Goal: Task Accomplishment & Management: Complete application form

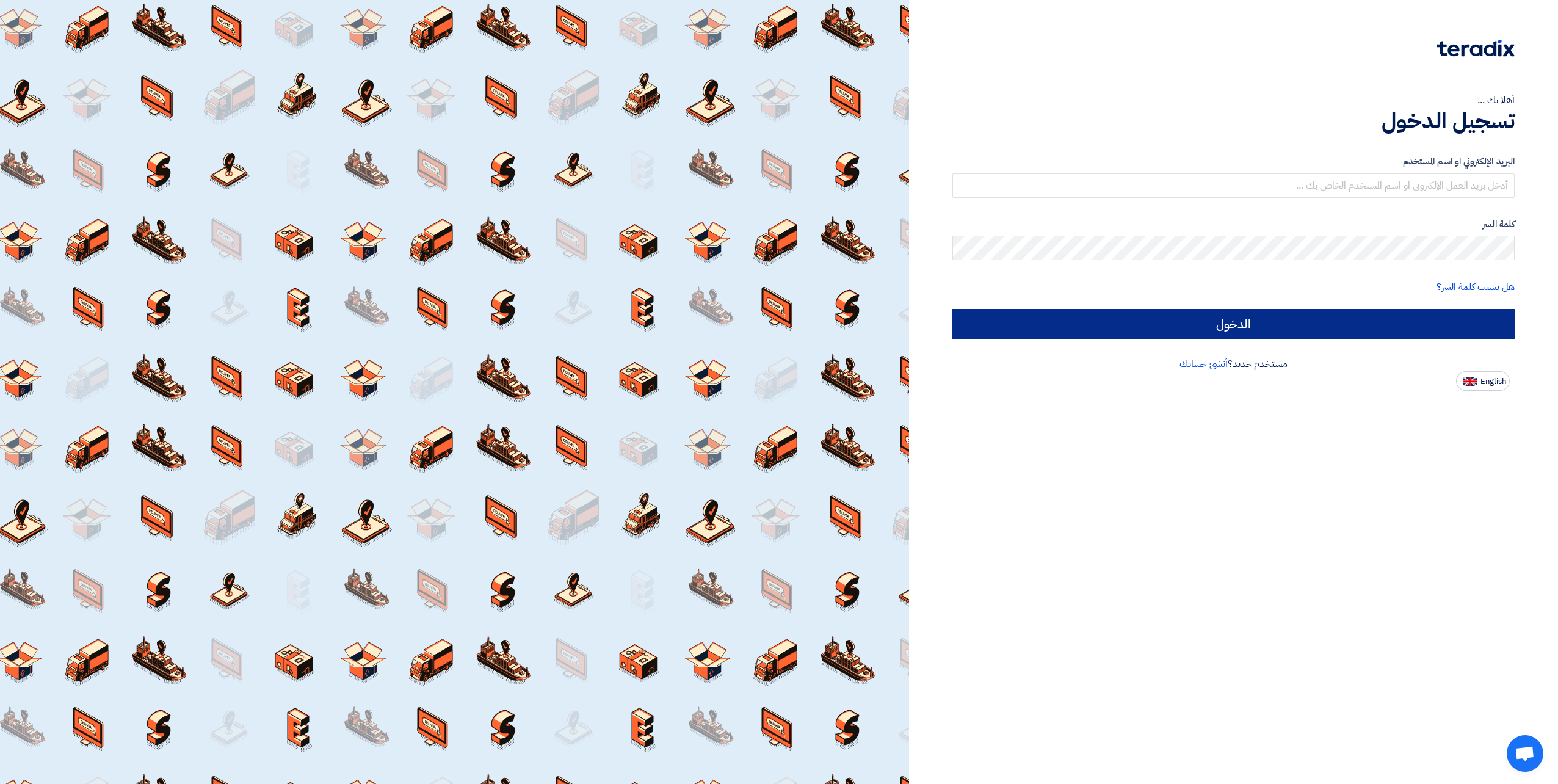
type input "[PERSON_NAME][EMAIL_ADDRESS][DOMAIN_NAME]"
click at [1367, 329] on input "الدخول" at bounding box center [1233, 324] width 562 height 30
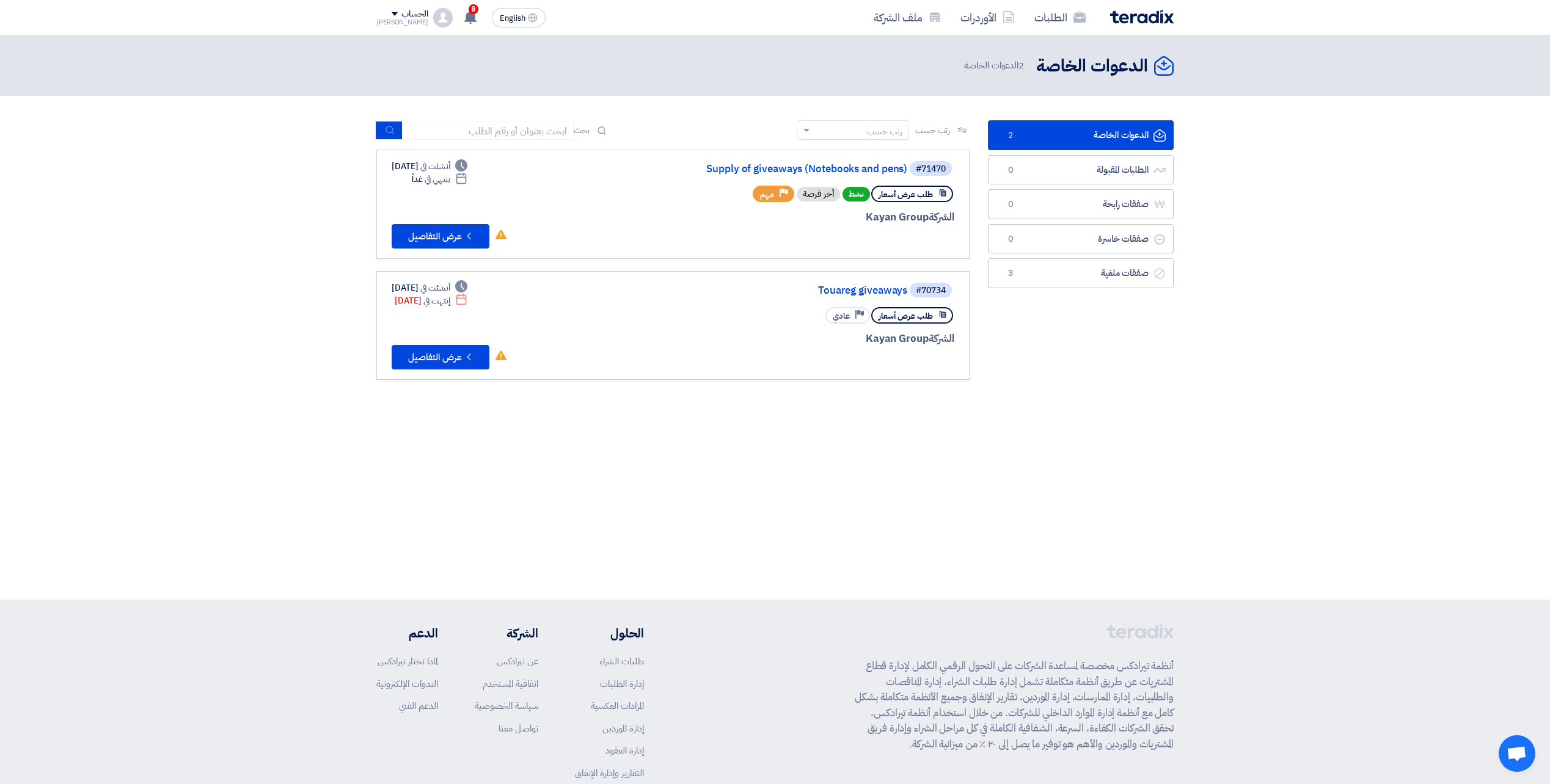
click at [1206, 376] on section "الدعوات الخاصة الدعوات الخاصة 2 الطلبات المقبولة الطلبات المقبولة 0 صفقات رابحة…" at bounding box center [775, 256] width 1550 height 321
click at [401, 9] on div "الحساب" at bounding box center [414, 14] width 26 height 10
click at [469, 127] on li "الإعدادات" at bounding box center [441, 120] width 127 height 24
click at [407, 7] on div "English EN 8 تم نشر طلب عروض أسعار جديد - شاهد التفاصيل 2 days ago تم نشر طلب ع…" at bounding box center [463, 18] width 174 height 24
drag, startPoint x: 407, startPoint y: 7, endPoint x: 391, endPoint y: 16, distance: 18.4
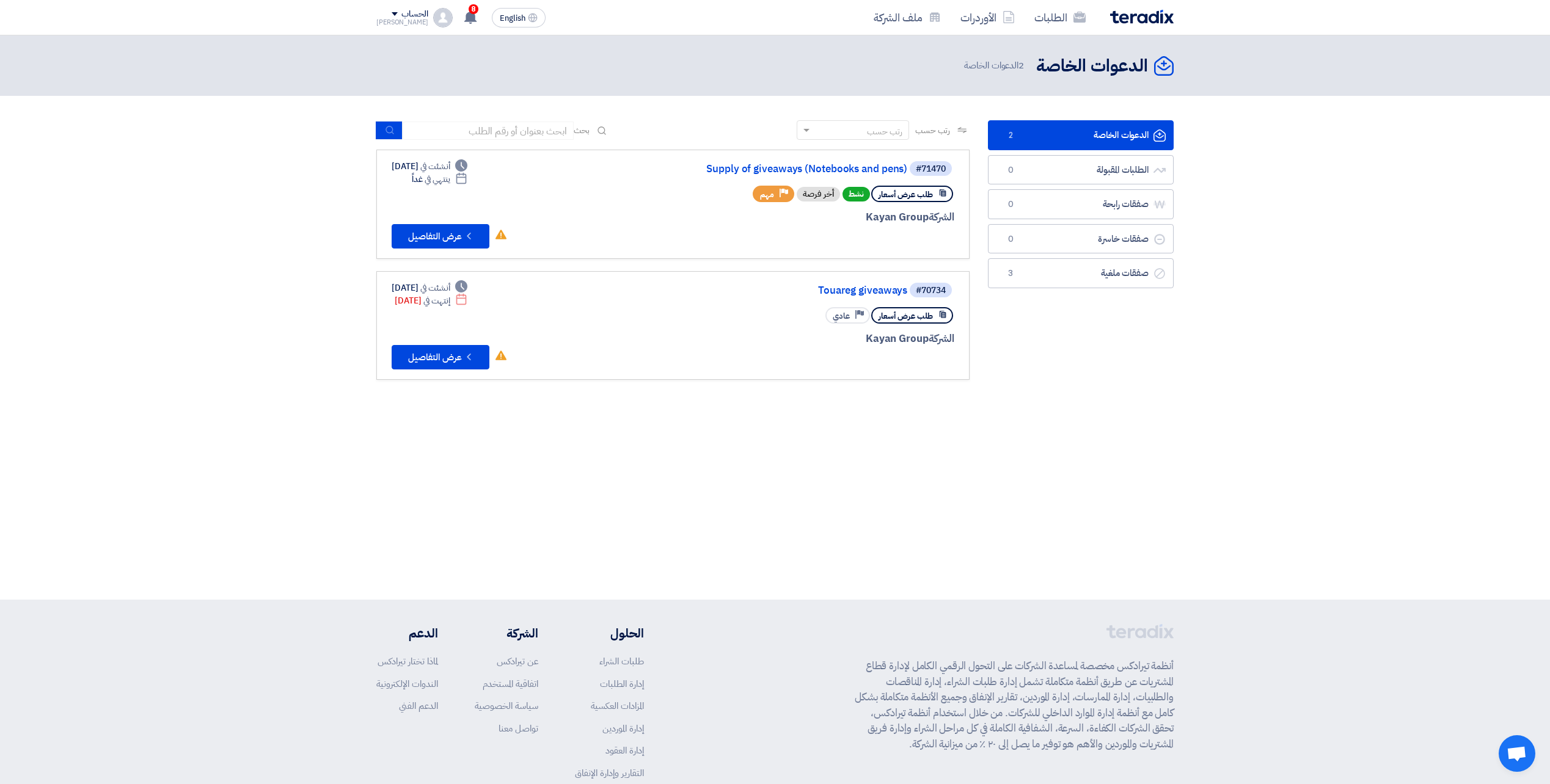
click at [401, 16] on div "الحساب" at bounding box center [414, 14] width 26 height 10
click at [451, 144] on li "خروج" at bounding box center [441, 143] width 127 height 24
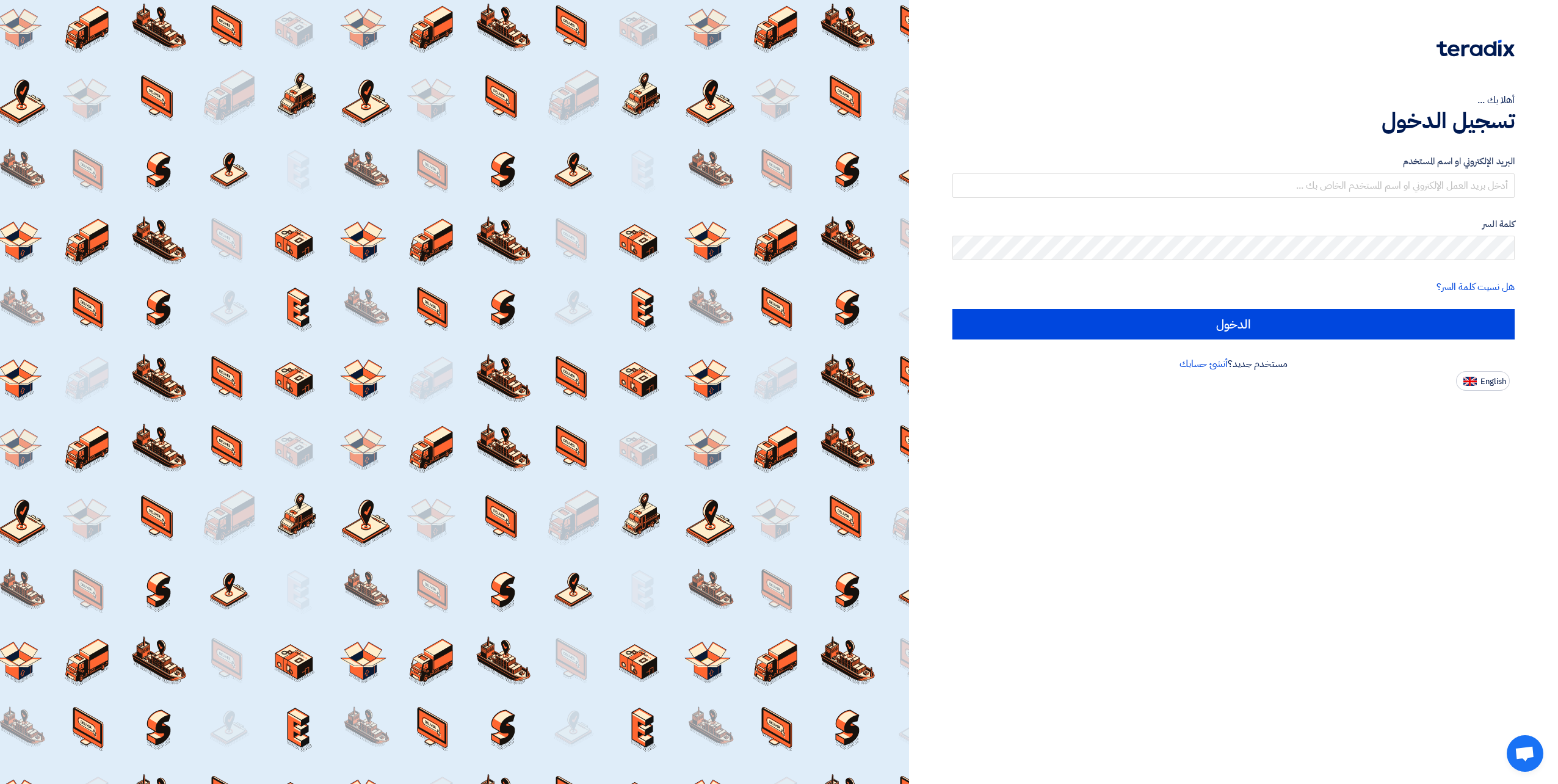
type input "m.hassan@cubes-eg.net"
click at [1205, 364] on link "أنشئ حسابك" at bounding box center [1204, 364] width 48 height 15
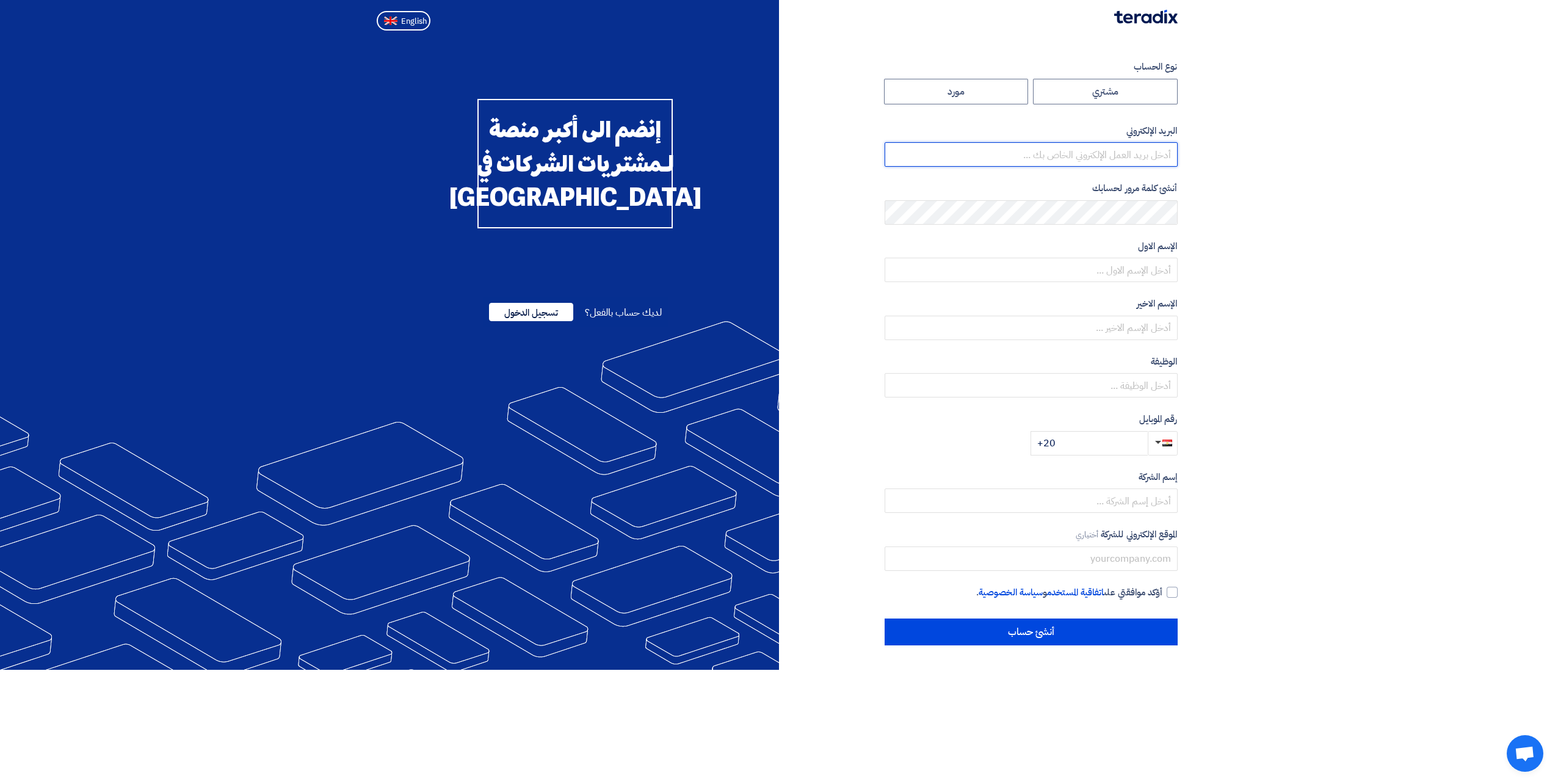
type input "m.hassan@cubes-eg.net"
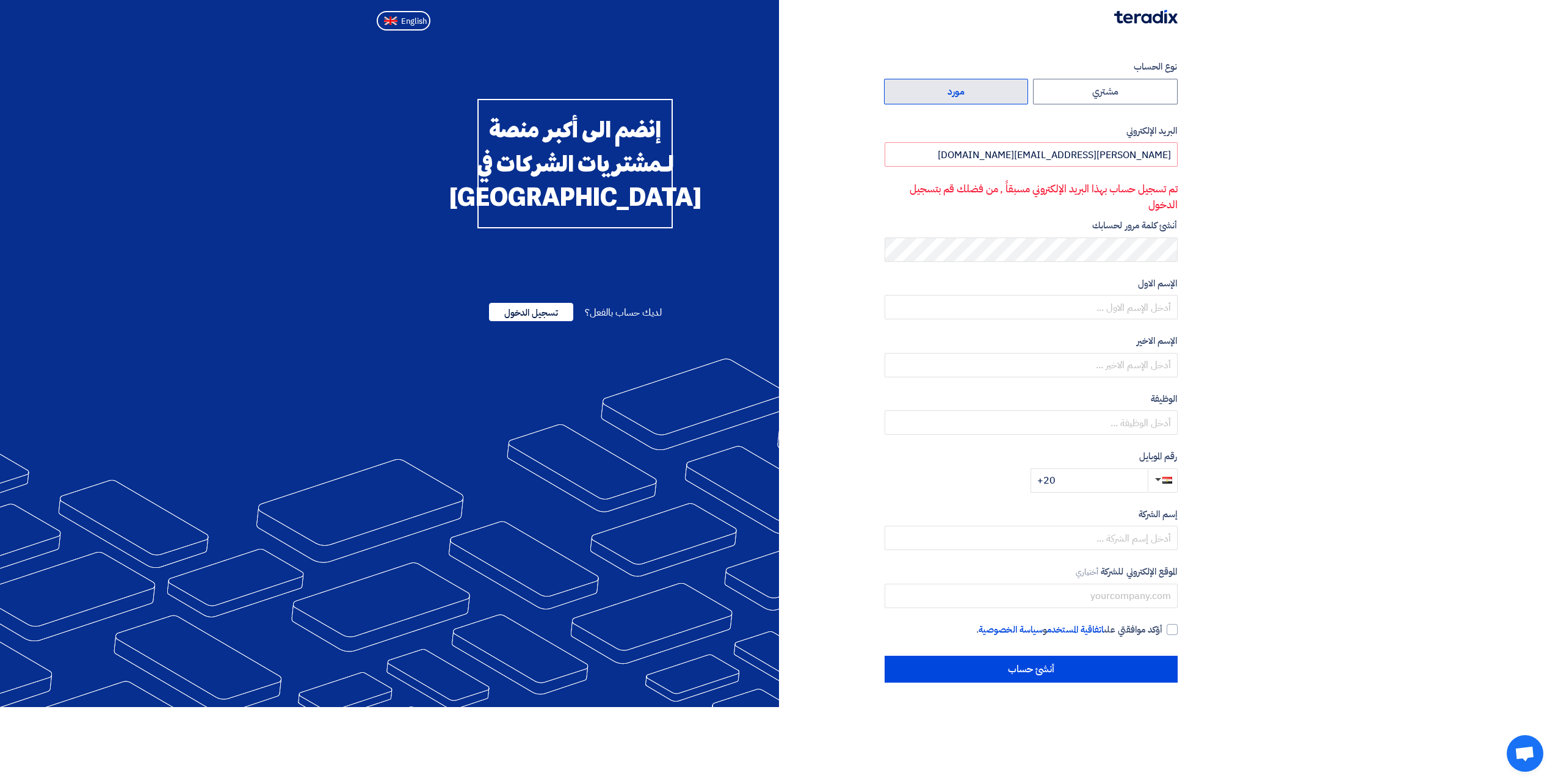
click at [980, 85] on label "مورد" at bounding box center [957, 91] width 145 height 26
click at [980, 85] on input "مورد" at bounding box center [957, 91] width 143 height 24
radio input "true"
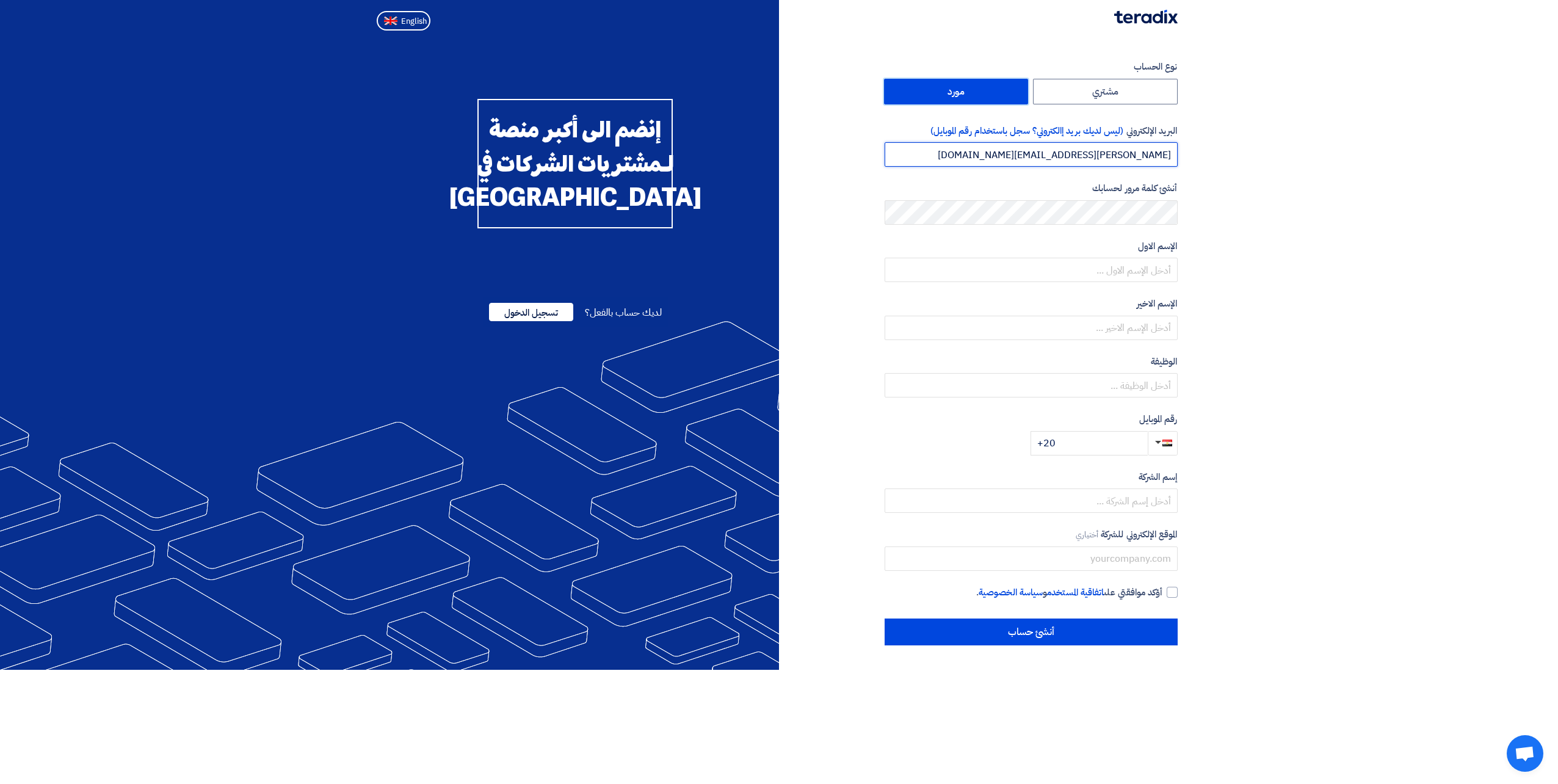
drag, startPoint x: 1081, startPoint y: 154, endPoint x: 1081, endPoint y: 162, distance: 8.0
click at [1081, 154] on input "m.hassan@cubes-eg.net" at bounding box center [1031, 154] width 293 height 24
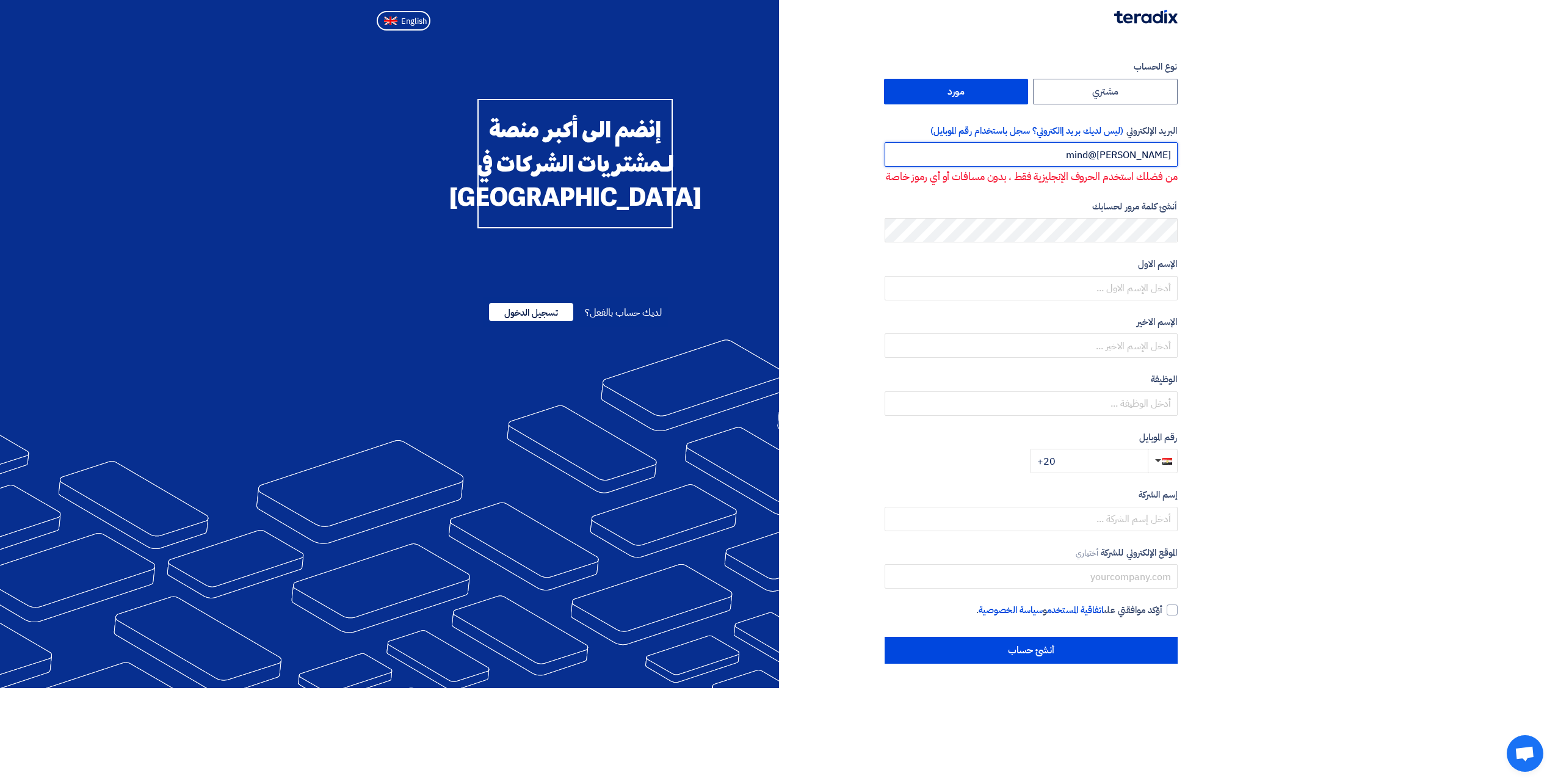
type input "m.hassan@mind"
click at [1212, 365] on section "نوع الحساب مشتري مورد البريد الإلكتروني (ليس لديك بريد إالكتروني؟ سجل باستخدام …" at bounding box center [779, 361] width 1558 height 653
click at [1360, 269] on section "نوع الحساب مشتري مورد البريد الإلكتروني (ليس لديك بريد إالكتروني؟ سجل باستخدام …" at bounding box center [779, 361] width 1558 height 653
click at [1147, 291] on div "الإسم الاول" at bounding box center [1031, 279] width 293 height 43
click at [1176, 300] on input "text" at bounding box center [1031, 288] width 293 height 24
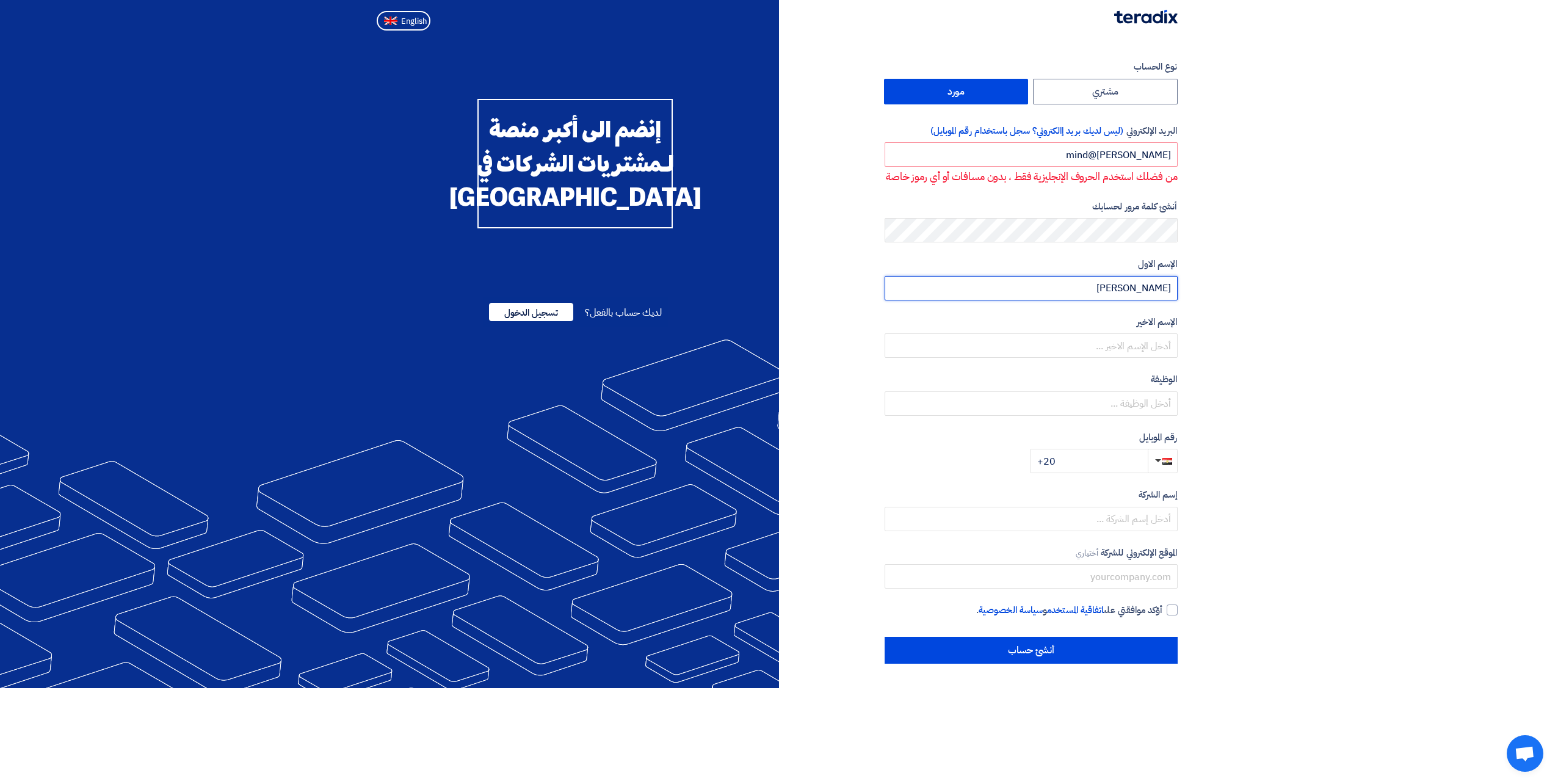
type input "[PERSON_NAME]"
type input "Hassan Badawi"
type input "CEO"
type input "+20 1113522199"
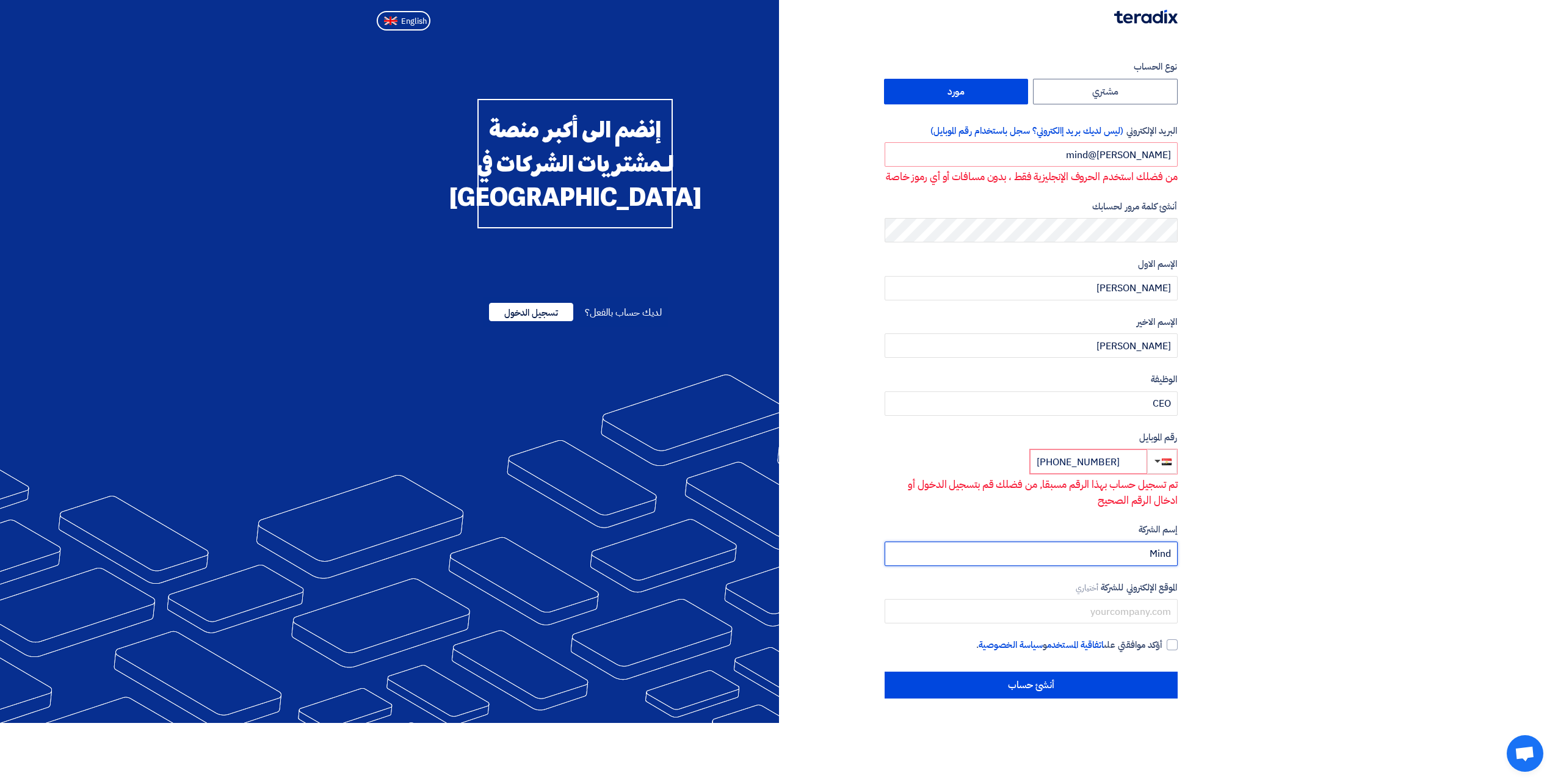
type input "Mind & Muse Agency"
click at [1137, 474] on input "+20 1113522199" at bounding box center [1089, 461] width 117 height 24
click at [1124, 474] on input "+20 1113522199" at bounding box center [1089, 461] width 117 height 24
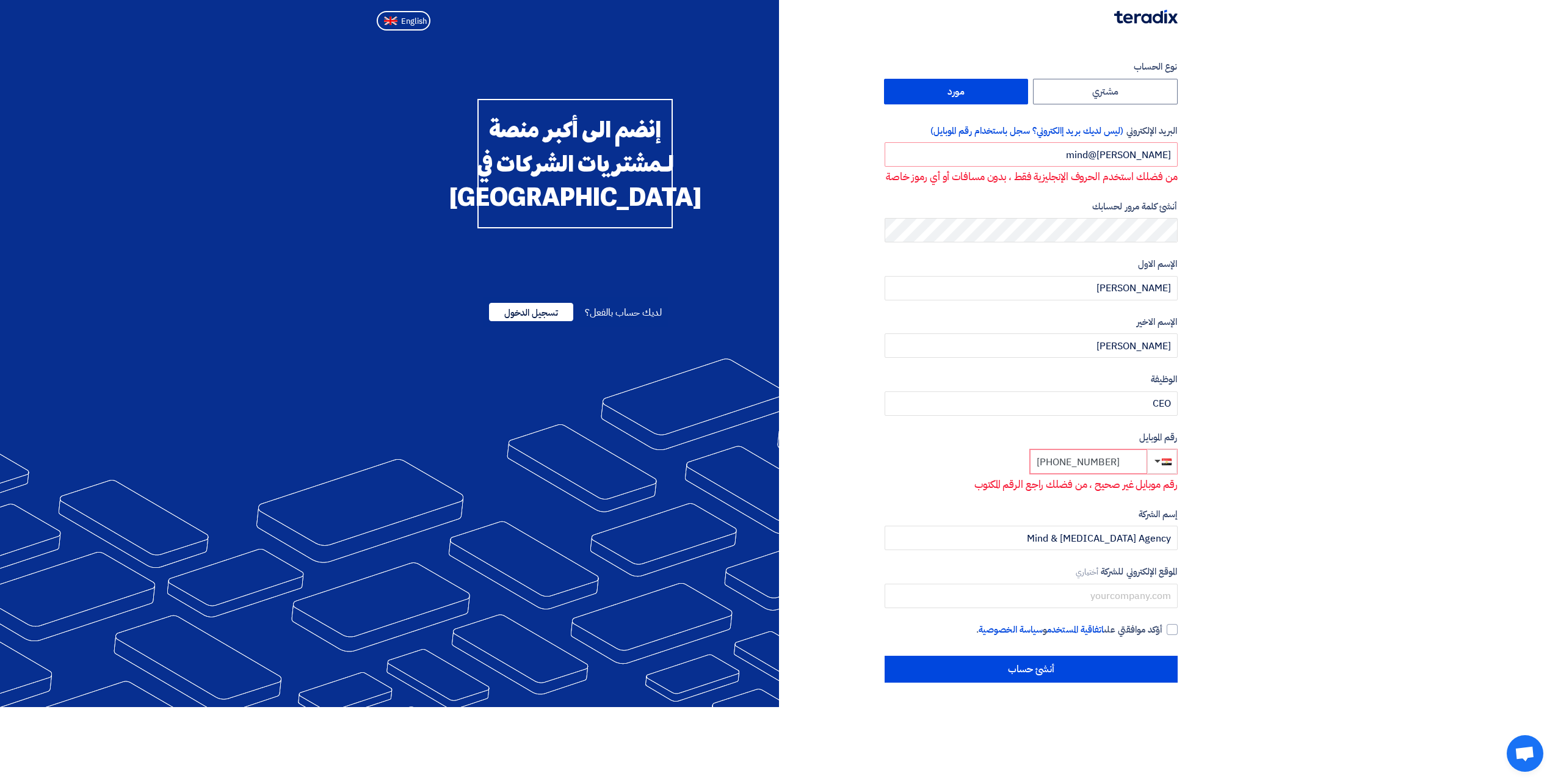
type input "+20 1113522199"
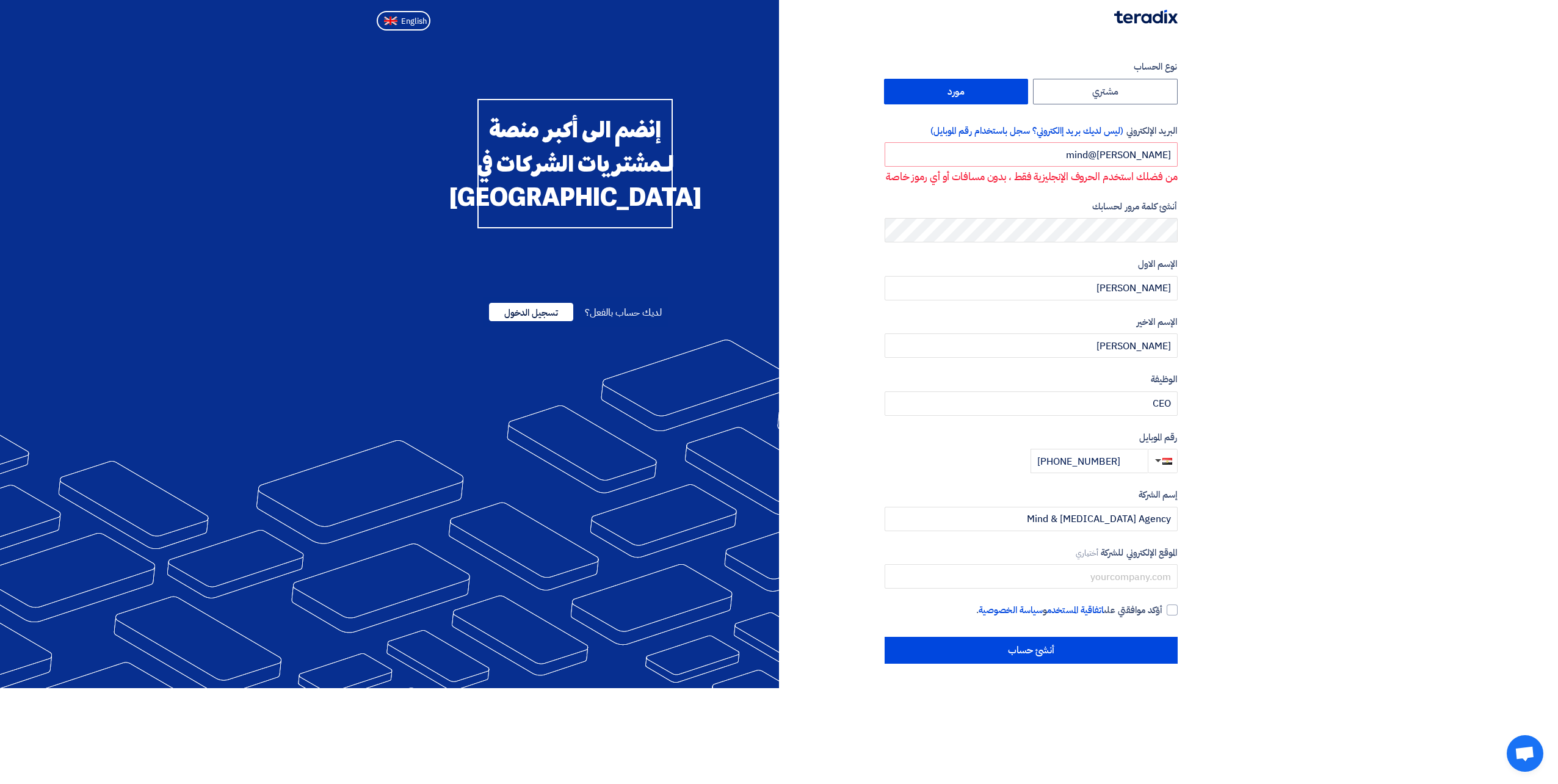
click at [1237, 398] on section "نوع الحساب مشتري مورد البريد الإلكتروني (ليس لديك بريد إالكتروني؟ سجل باستخدام …" at bounding box center [779, 361] width 1558 height 653
click at [1172, 156] on input "m.hassan@mind" at bounding box center [1031, 154] width 293 height 24
type input "m.hassan@mindmuseagency.com"
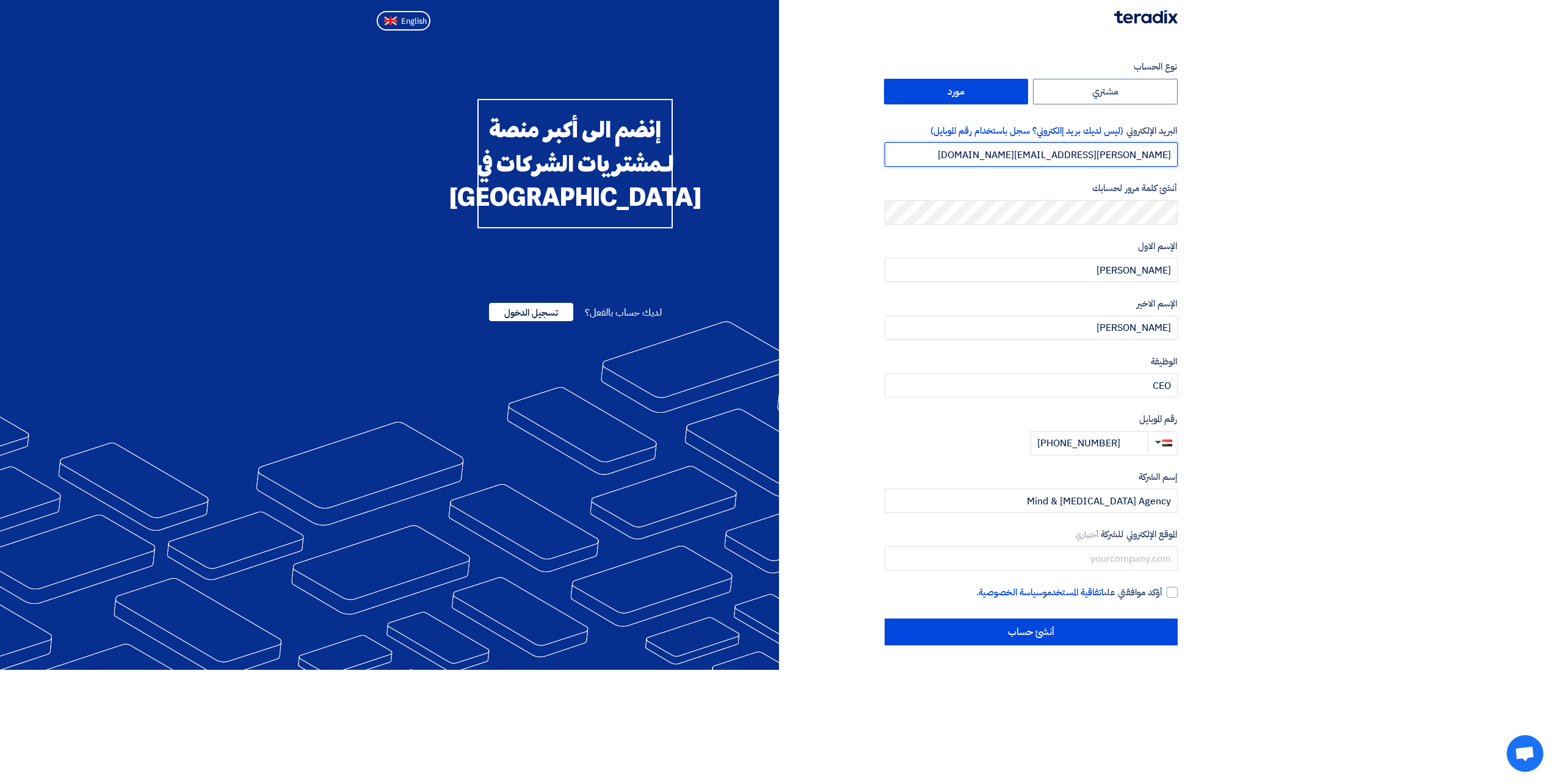
drag, startPoint x: 1074, startPoint y: 158, endPoint x: 1258, endPoint y: 162, distance: 184.0
click at [1250, 162] on section "نوع الحساب مشتري مورد البريد الإلكتروني (ليس لديك بريد إالكتروني؟ سجل باستخدام …" at bounding box center [779, 352] width 1558 height 635
click at [1128, 553] on input "text" at bounding box center [1031, 559] width 293 height 24
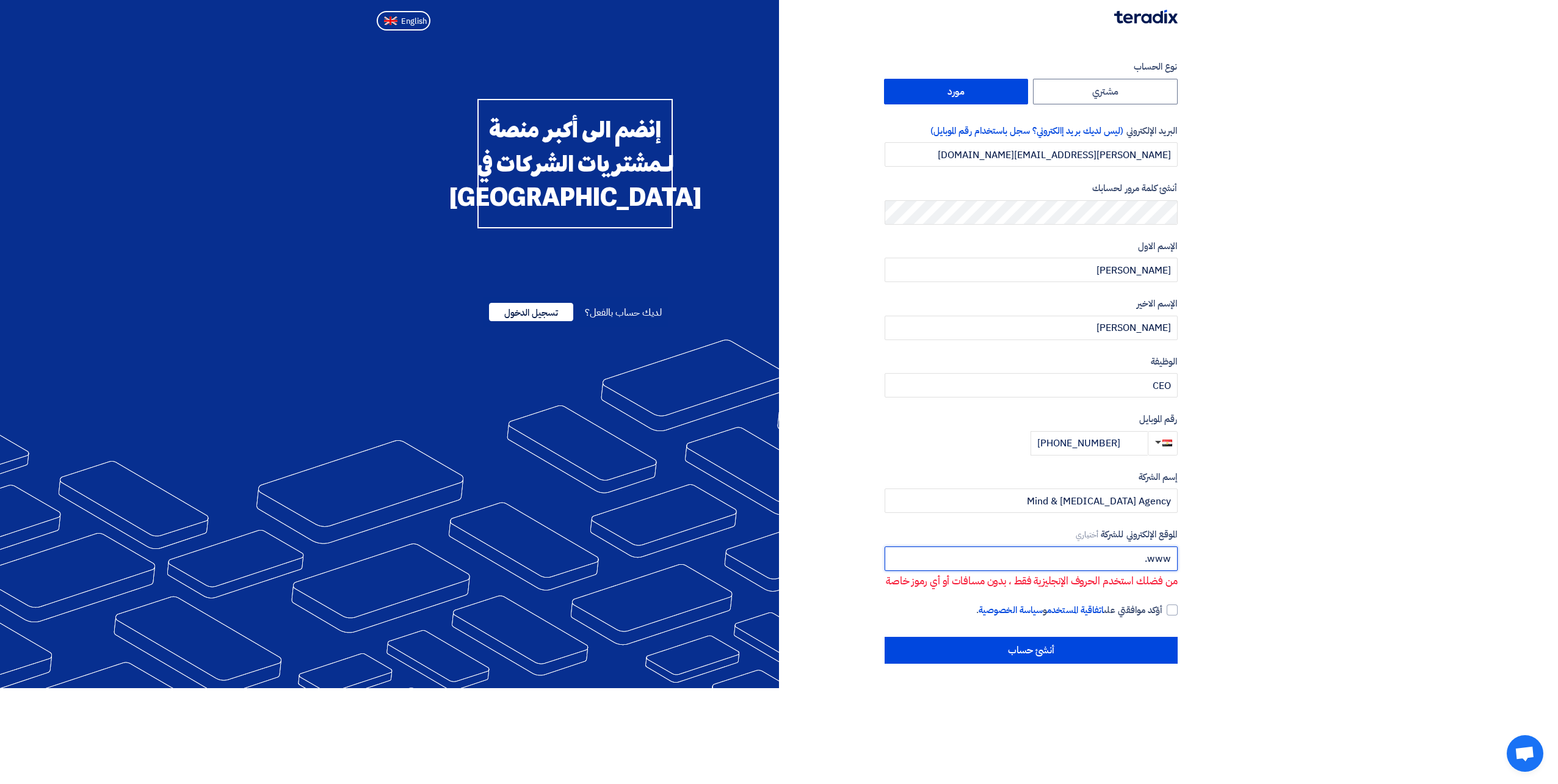
paste input "mindmuseagency.com"
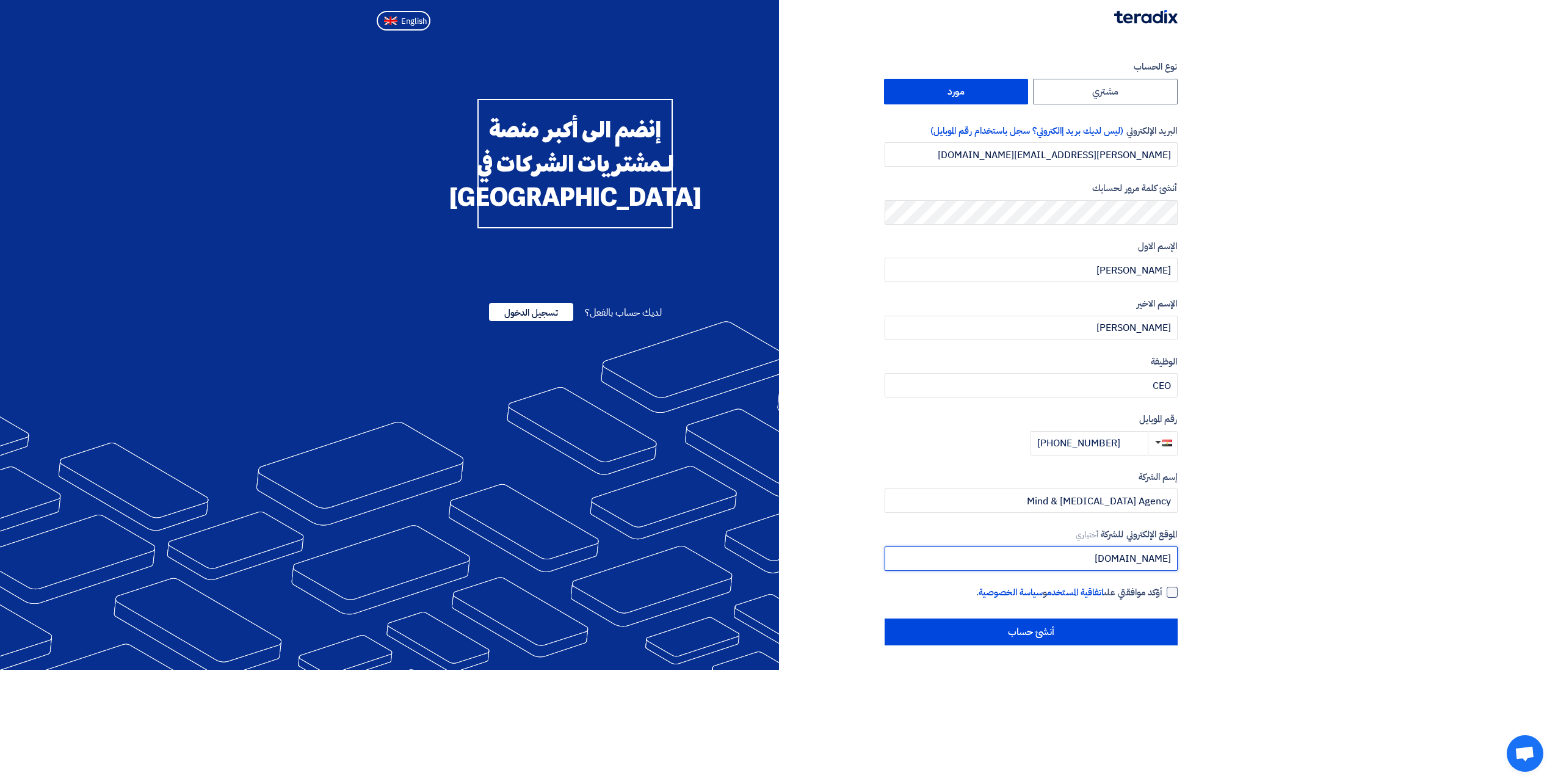
type input "www.mindmuseagency.com"
click at [1177, 589] on div at bounding box center [1172, 592] width 11 height 11
click at [1163, 589] on input "أؤكد موافقتي على اتفاقية المستخدم و سياسة الخصوصية ." at bounding box center [1016, 598] width 293 height 24
checkbox input "true"
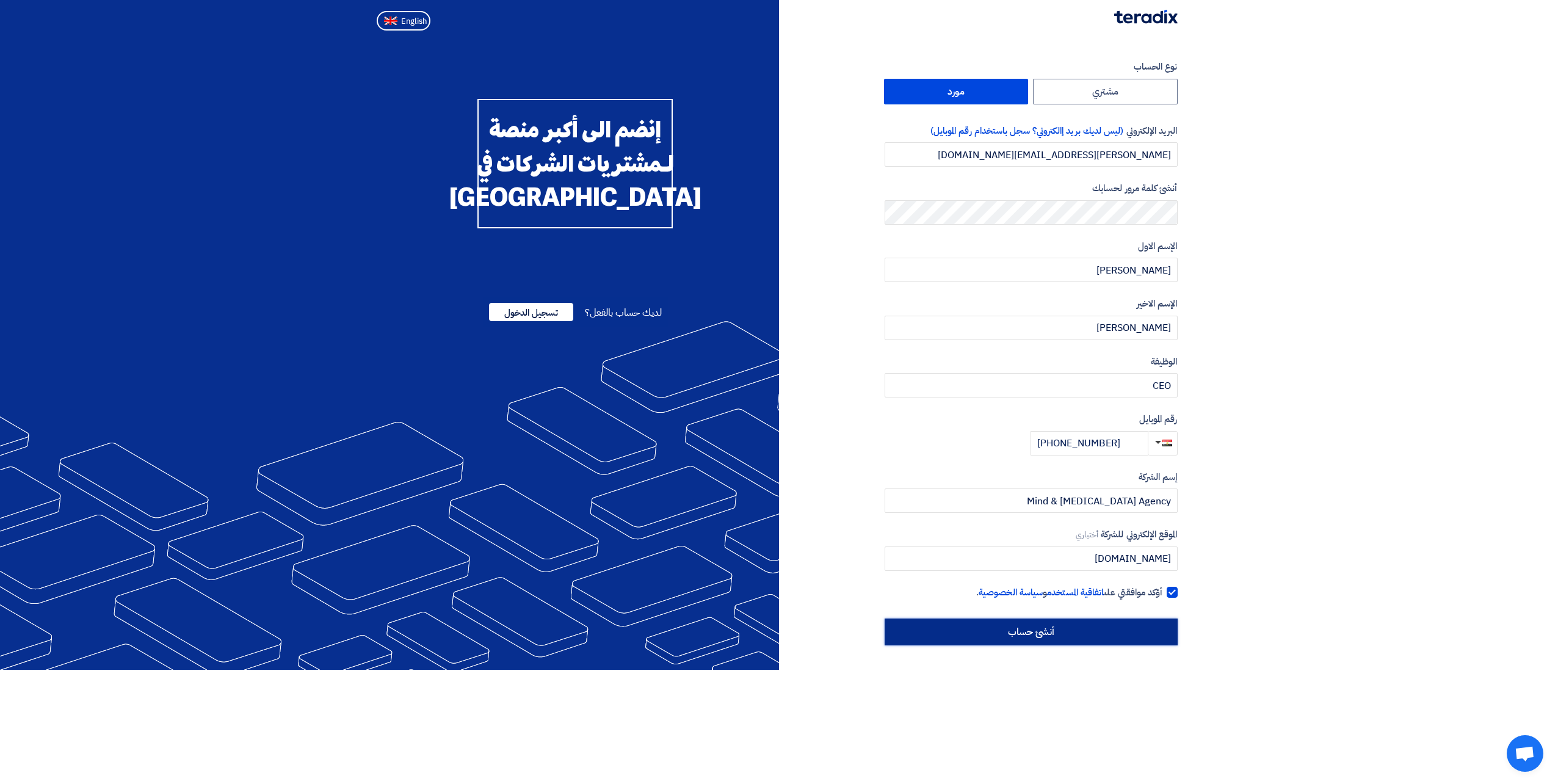
click at [1116, 633] on input "أنشئ حساب" at bounding box center [1031, 632] width 293 height 27
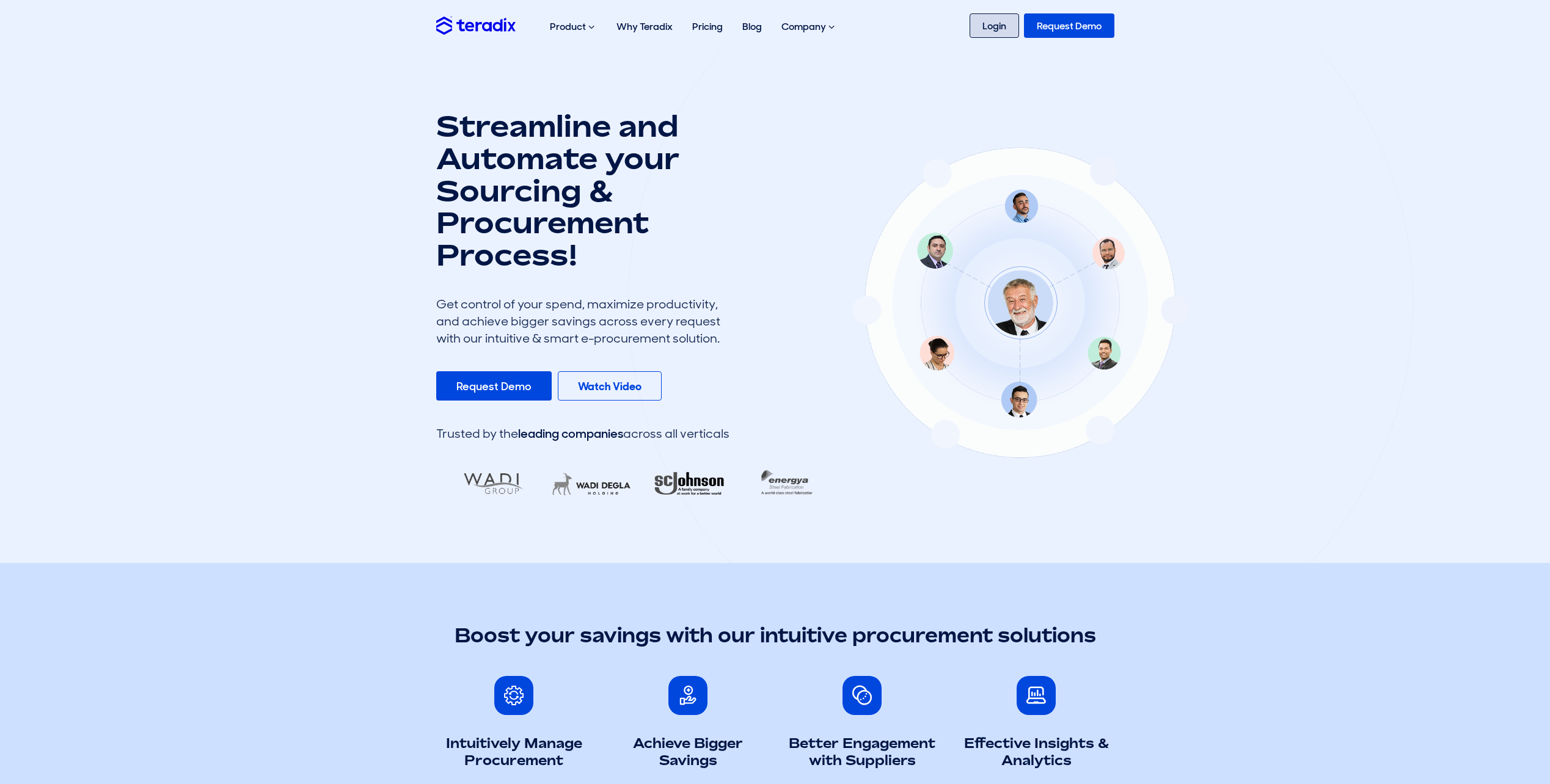
click at [1006, 17] on link "Login" at bounding box center [994, 26] width 49 height 24
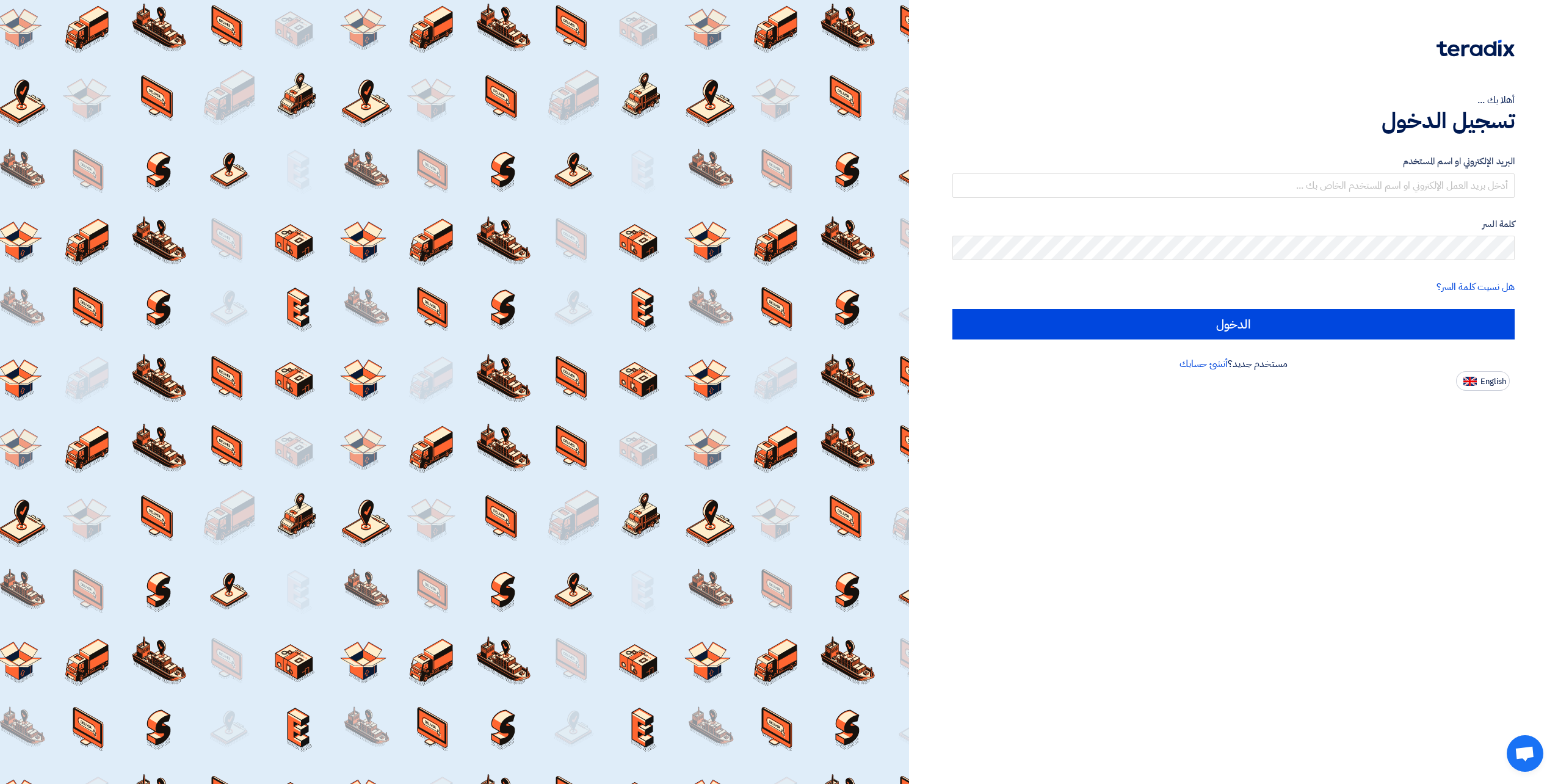
type input "[PERSON_NAME][EMAIL_ADDRESS][DOMAIN_NAME]"
click at [1431, 342] on div "البريد الإلكتروني او اسم المستخدم m.hassan@cubes-eg.net كلمة السر هل نسيت كلمة …" at bounding box center [1233, 247] width 562 height 219
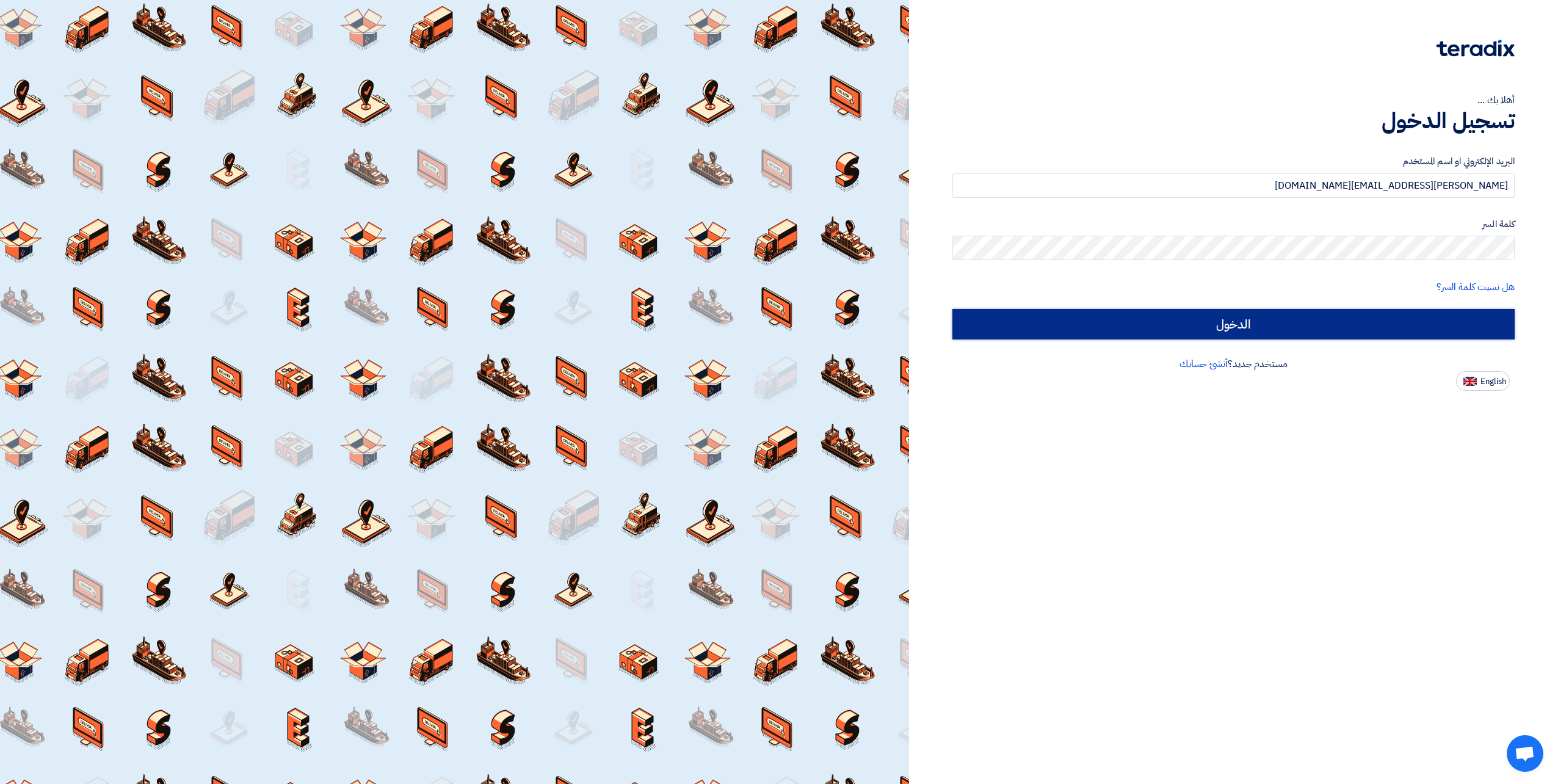
click at [1393, 330] on input "الدخول" at bounding box center [1233, 324] width 562 height 30
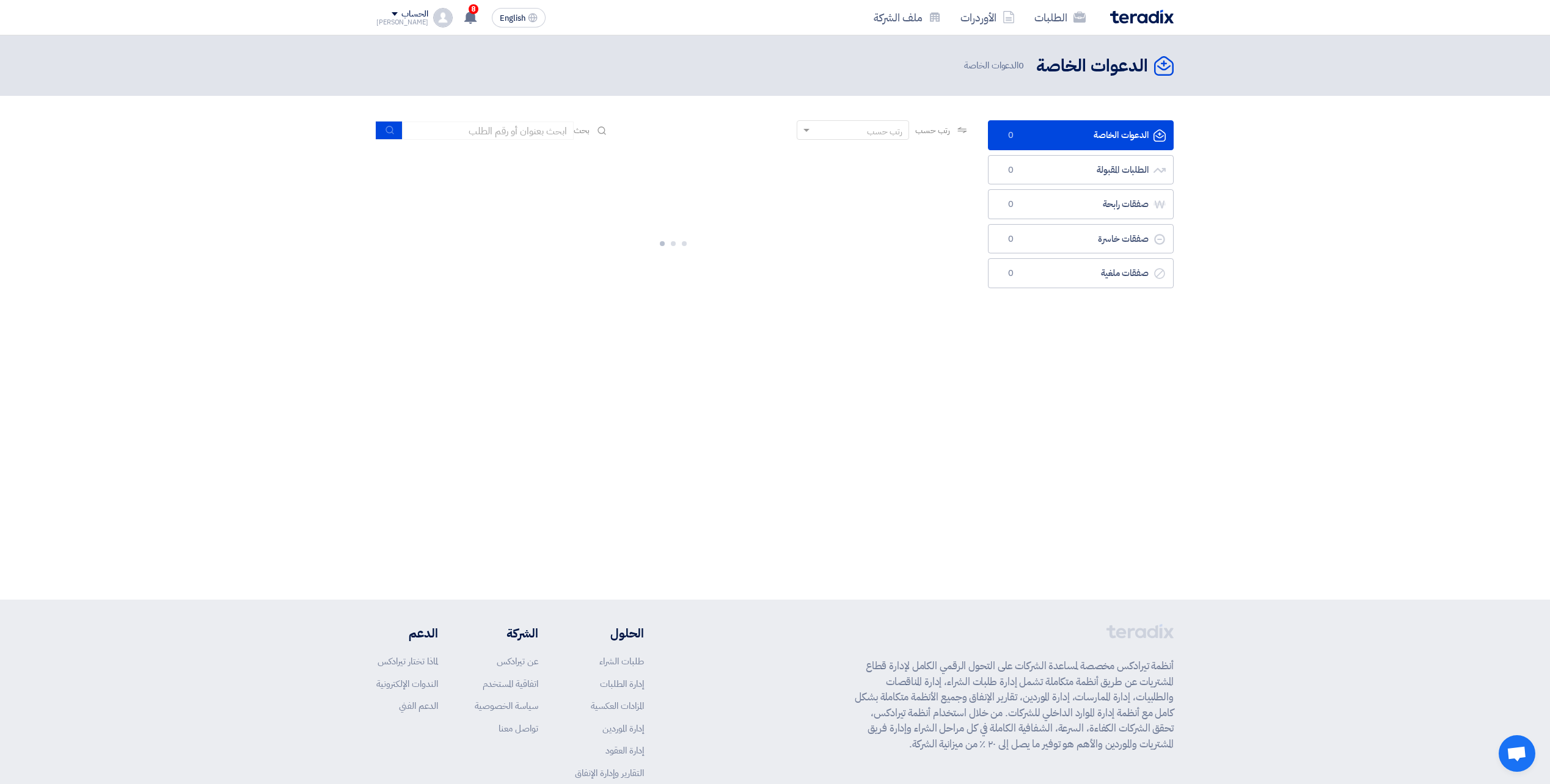
click at [391, 3] on div "الطلبات الأوردرات ملف الشركة English EN 8 تم نشر طلب عروض أسعار جديد - شاهد الت…" at bounding box center [774, 17] width 816 height 34
click at [393, 19] on div "[PERSON_NAME]" at bounding box center [402, 22] width 52 height 7
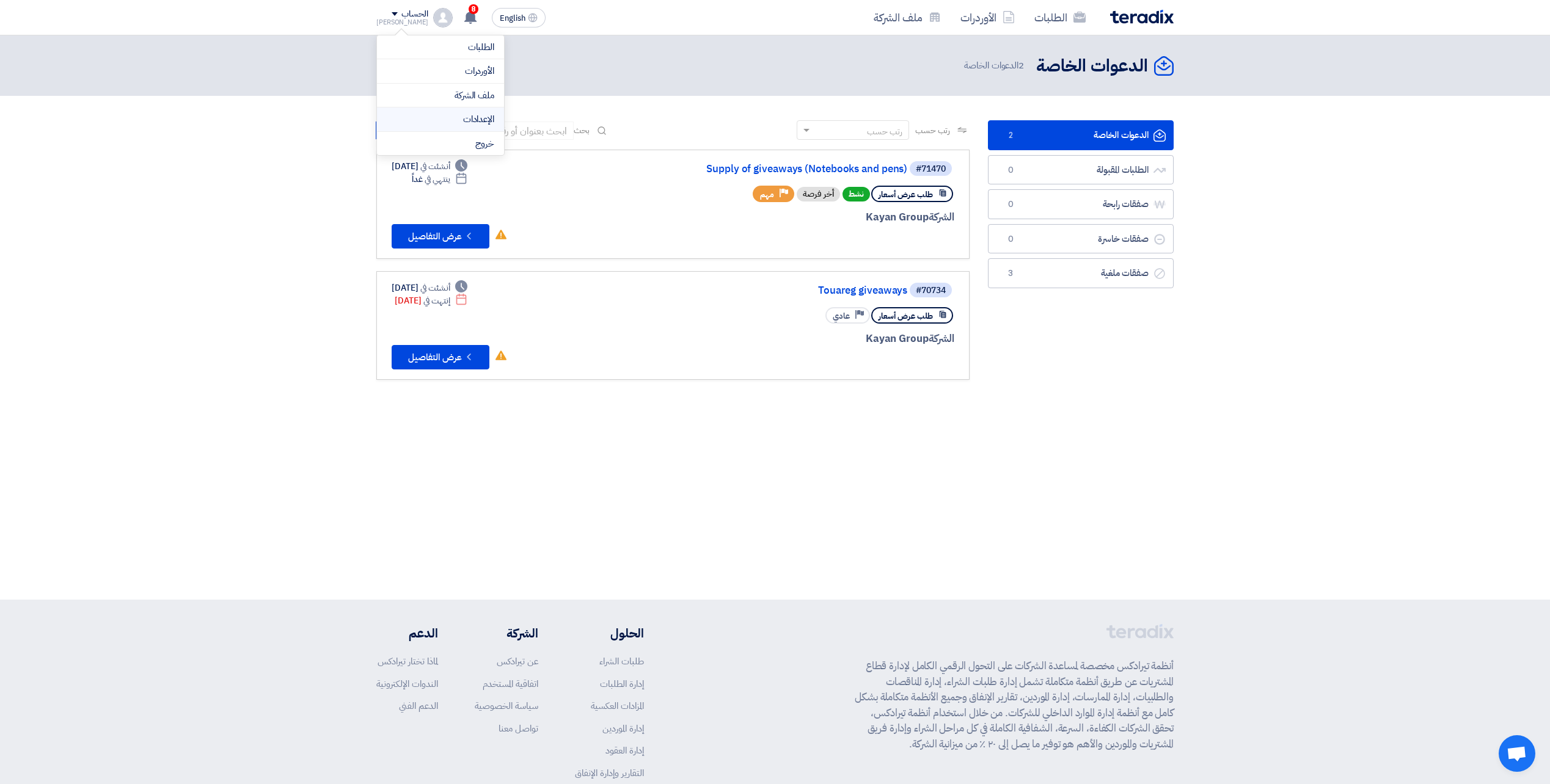
click at [477, 118] on link "الإعدادات" at bounding box center [440, 119] width 108 height 14
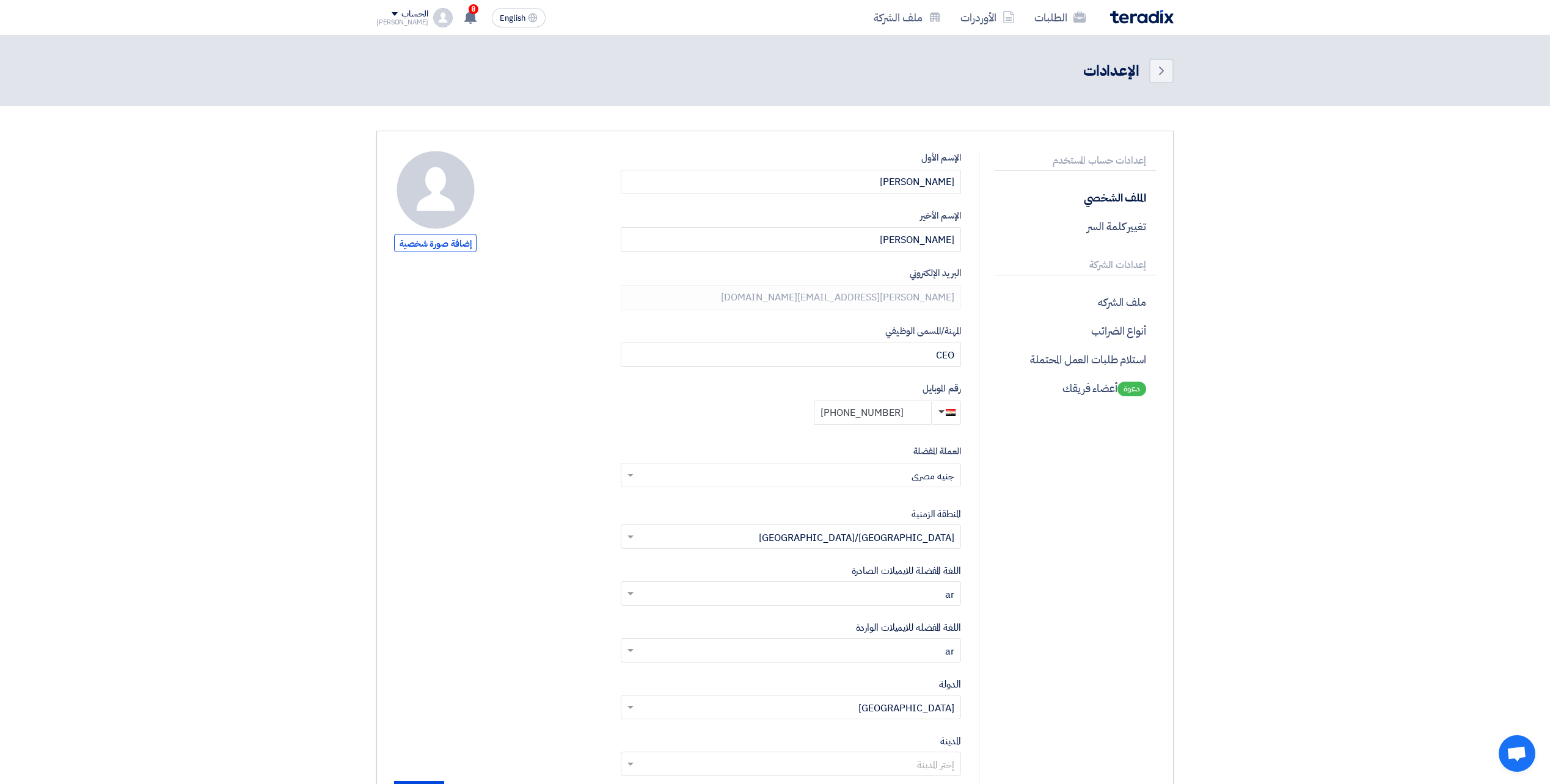
click at [872, 420] on input "+20 1113522199" at bounding box center [872, 413] width 117 height 24
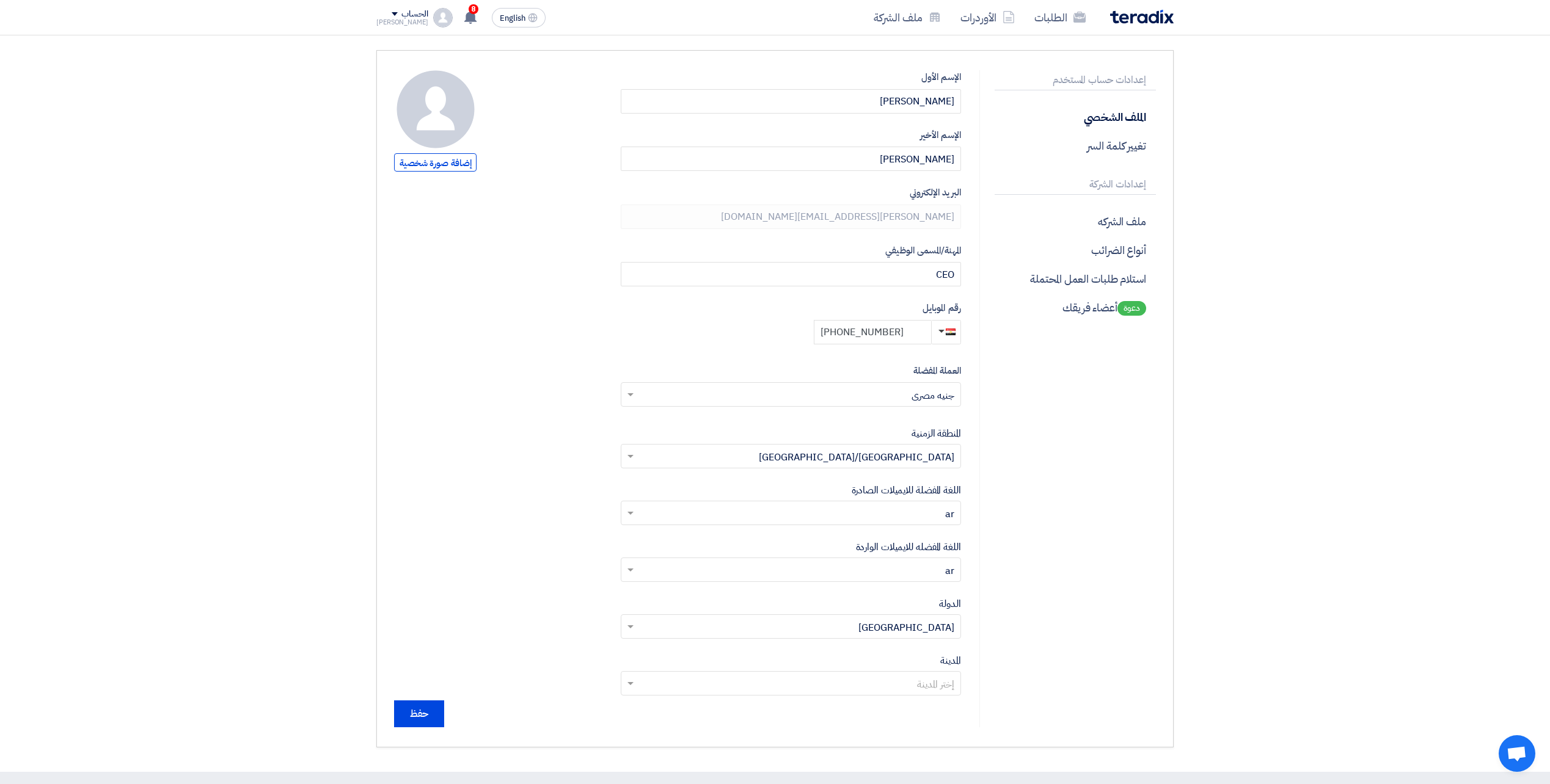
scroll to position [348, 0]
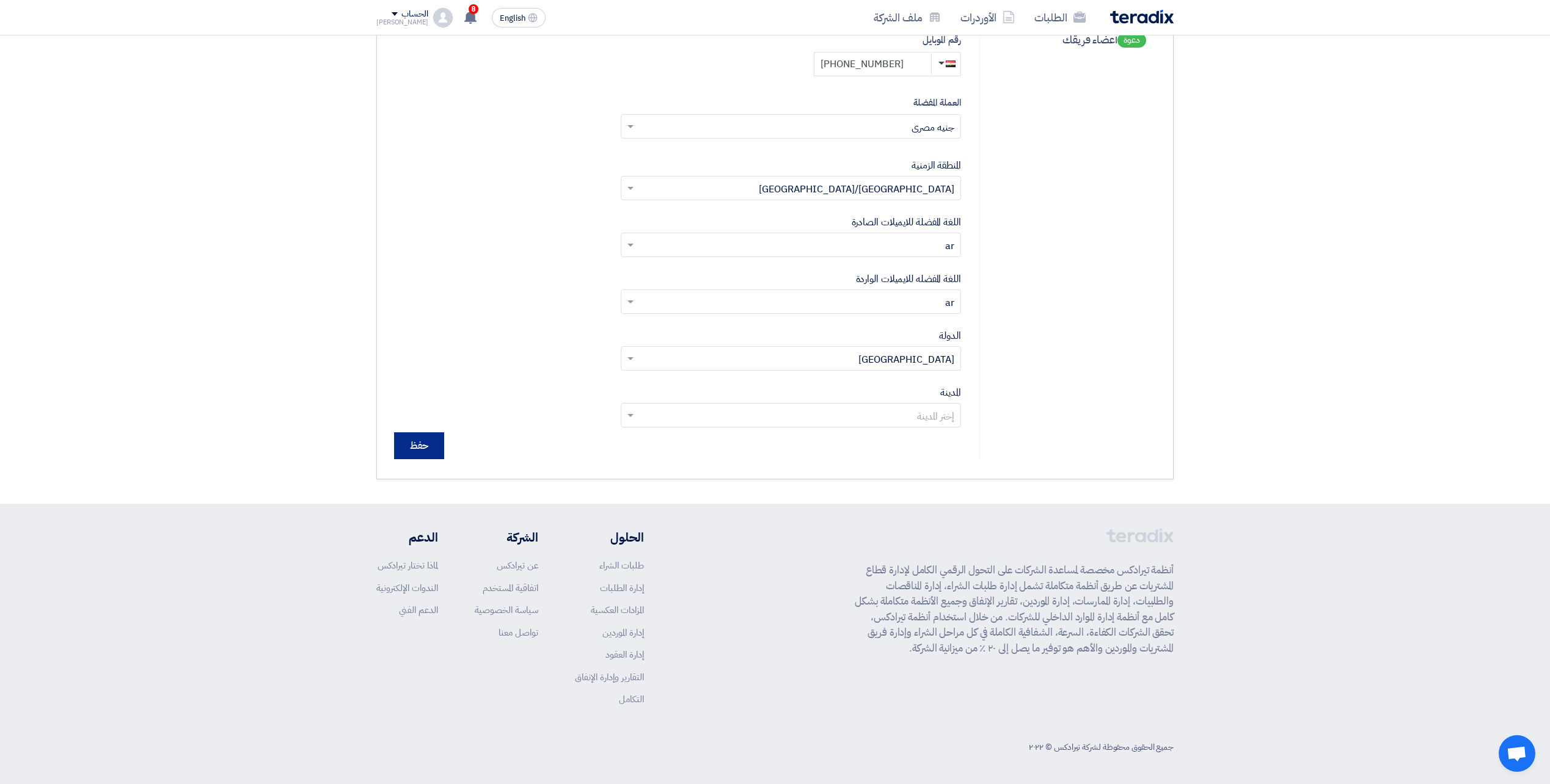
type input "+20 1111111111"
click at [416, 434] on input "حفظ" at bounding box center [419, 446] width 50 height 27
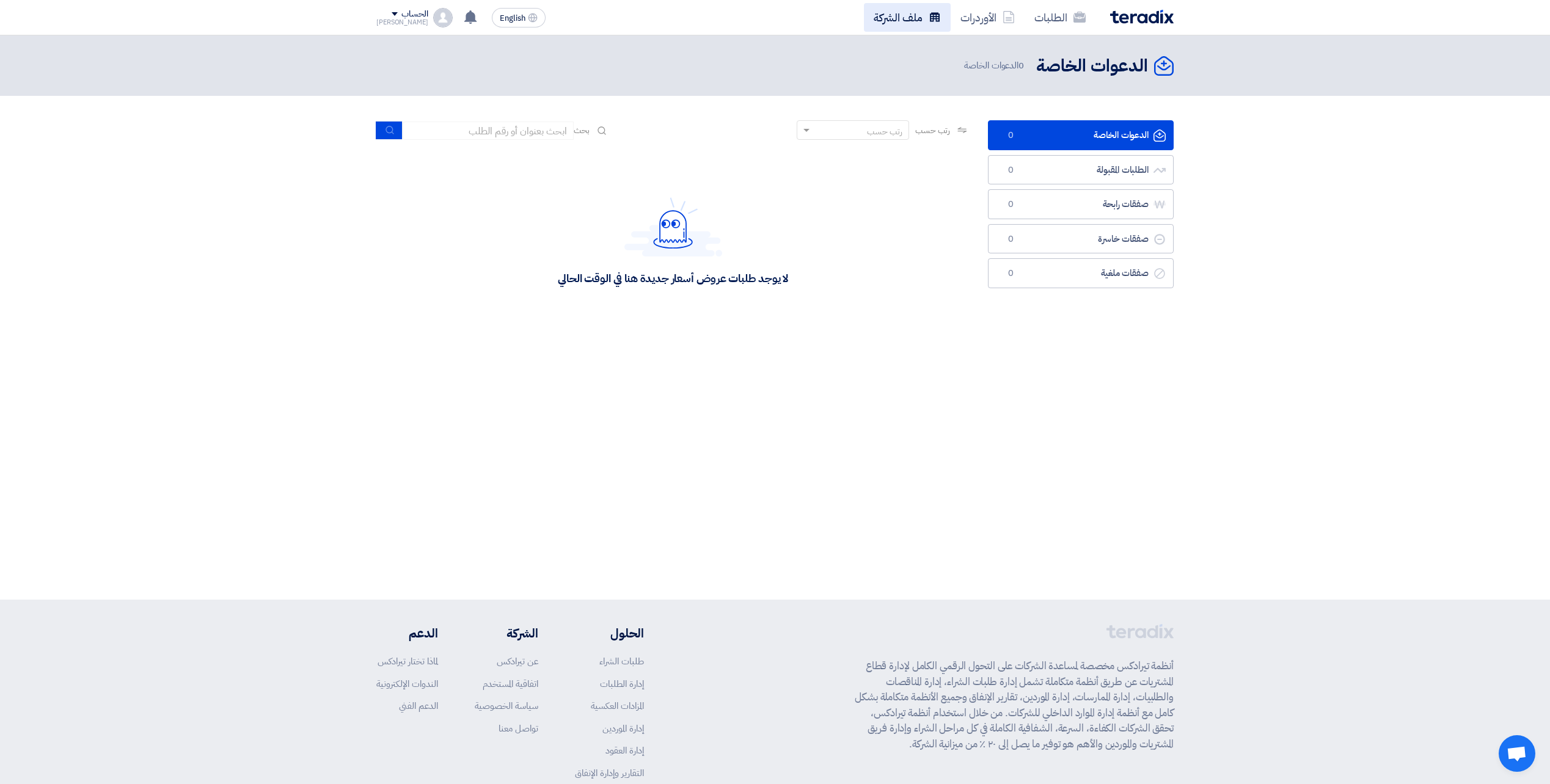
click at [898, 12] on link "ملف الشركة" at bounding box center [907, 18] width 87 height 28
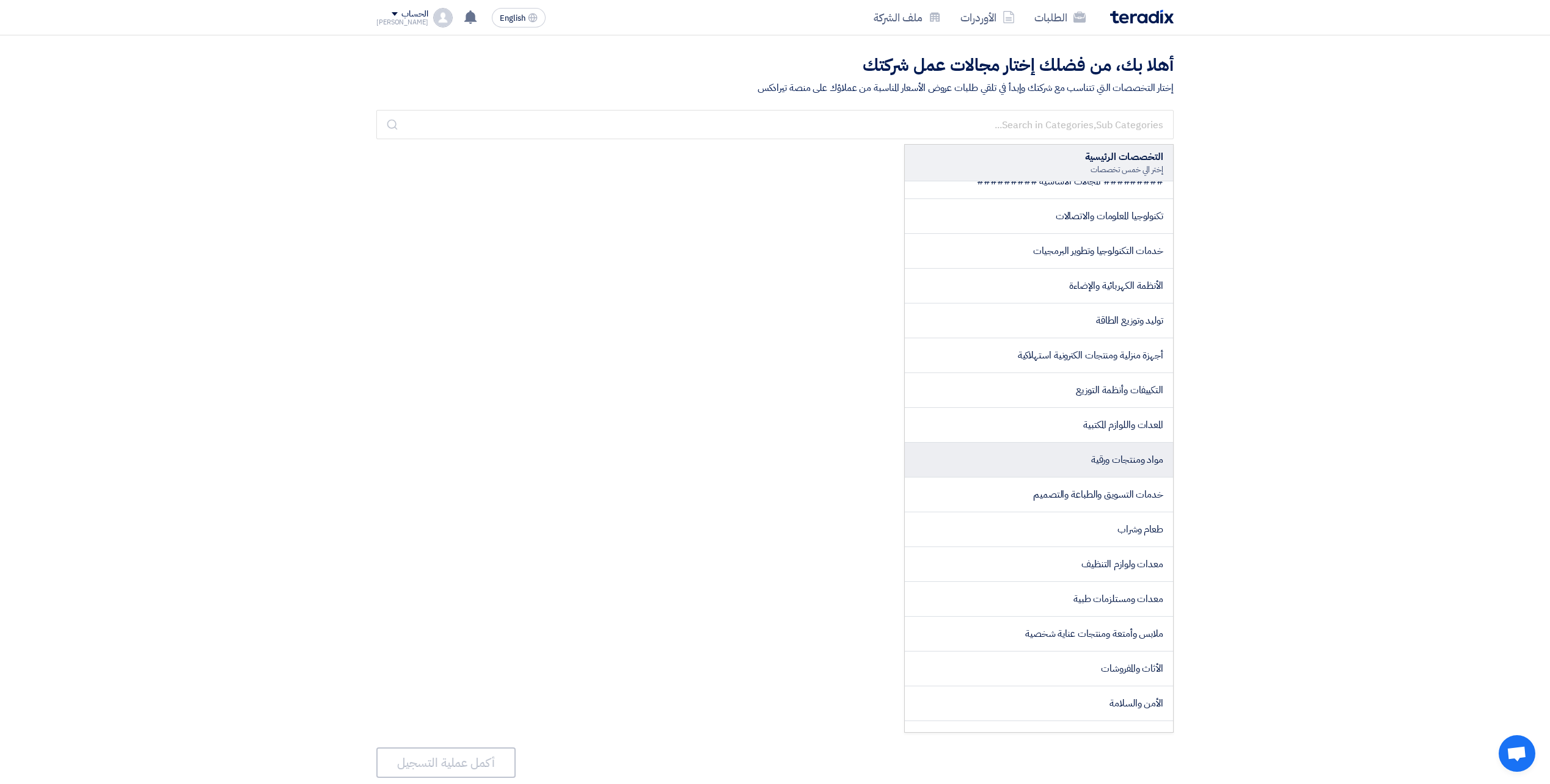
scroll to position [61, 0]
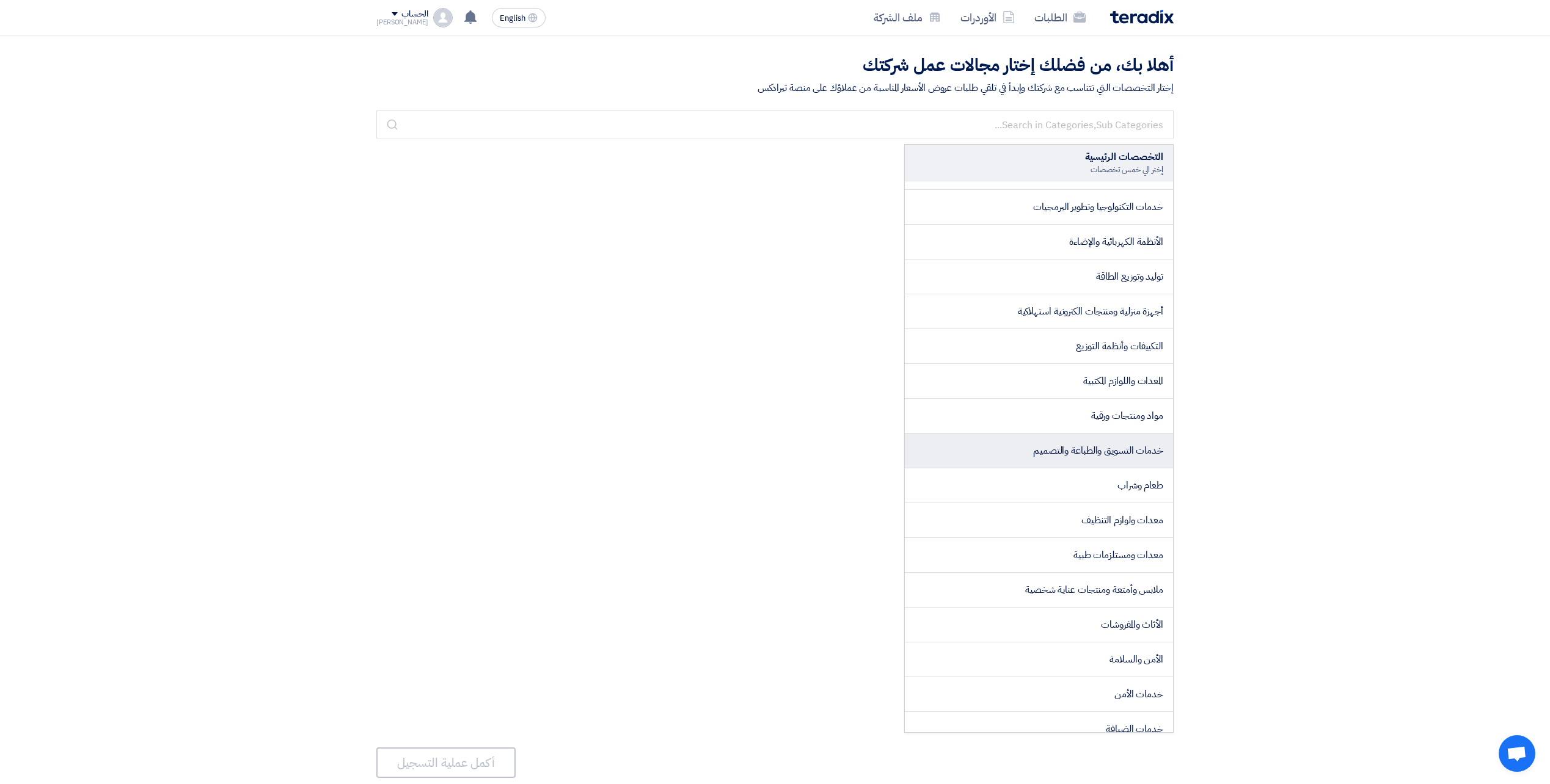
click at [1015, 453] on li "خدمات التسويق والطباعة والتصميم" at bounding box center [1039, 451] width 268 height 34
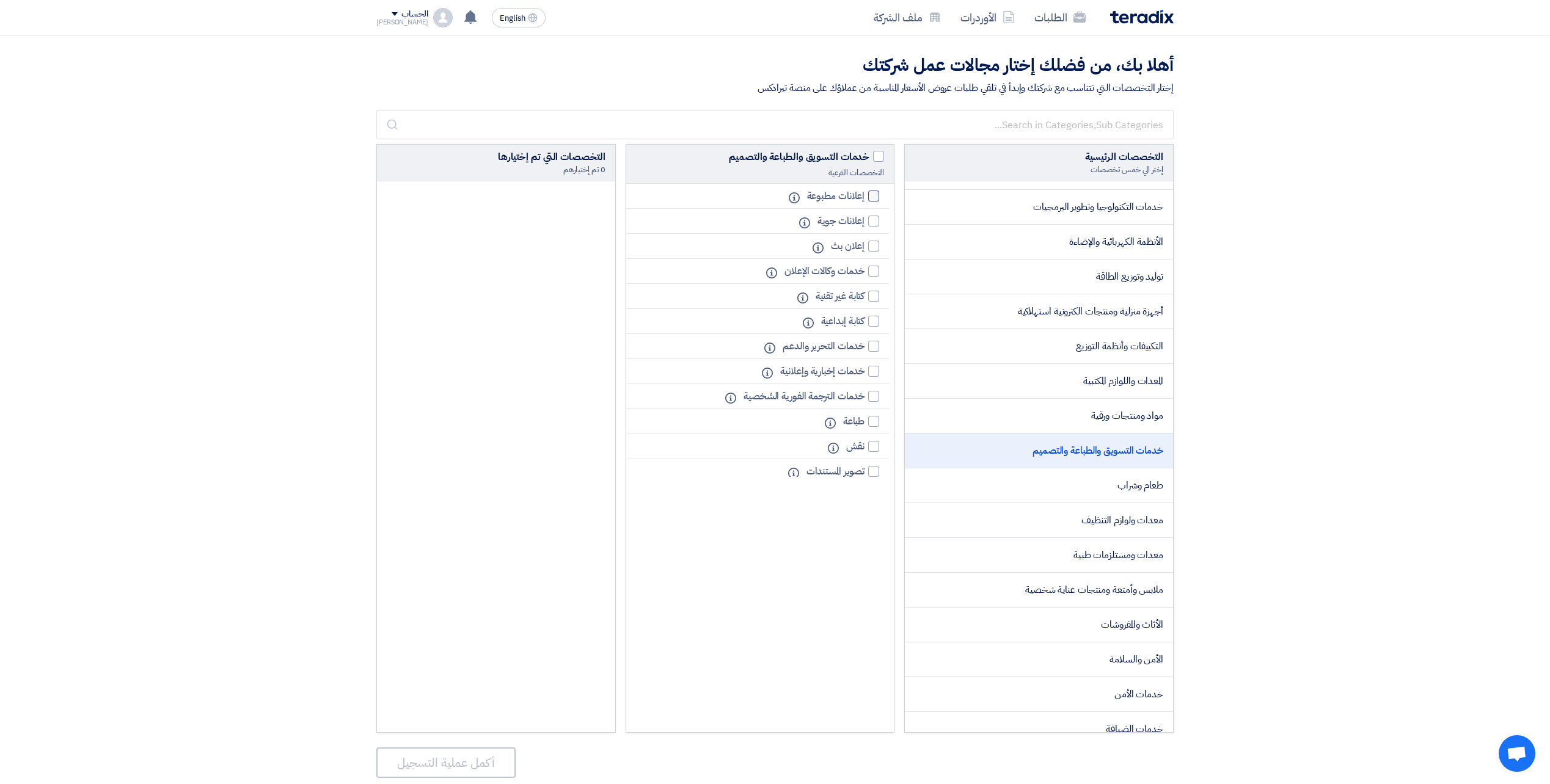
click at [871, 203] on label "إعلانات مطبوعة" at bounding box center [840, 196] width 79 height 15
click at [864, 200] on input "إعلانات مطبوعة" at bounding box center [860, 196] width 8 height 8
checkbox input "true"
click at [874, 274] on div at bounding box center [874, 271] width 11 height 11
click at [864, 274] on input "خدمات وكالات الإعلان" at bounding box center [860, 271] width 8 height 8
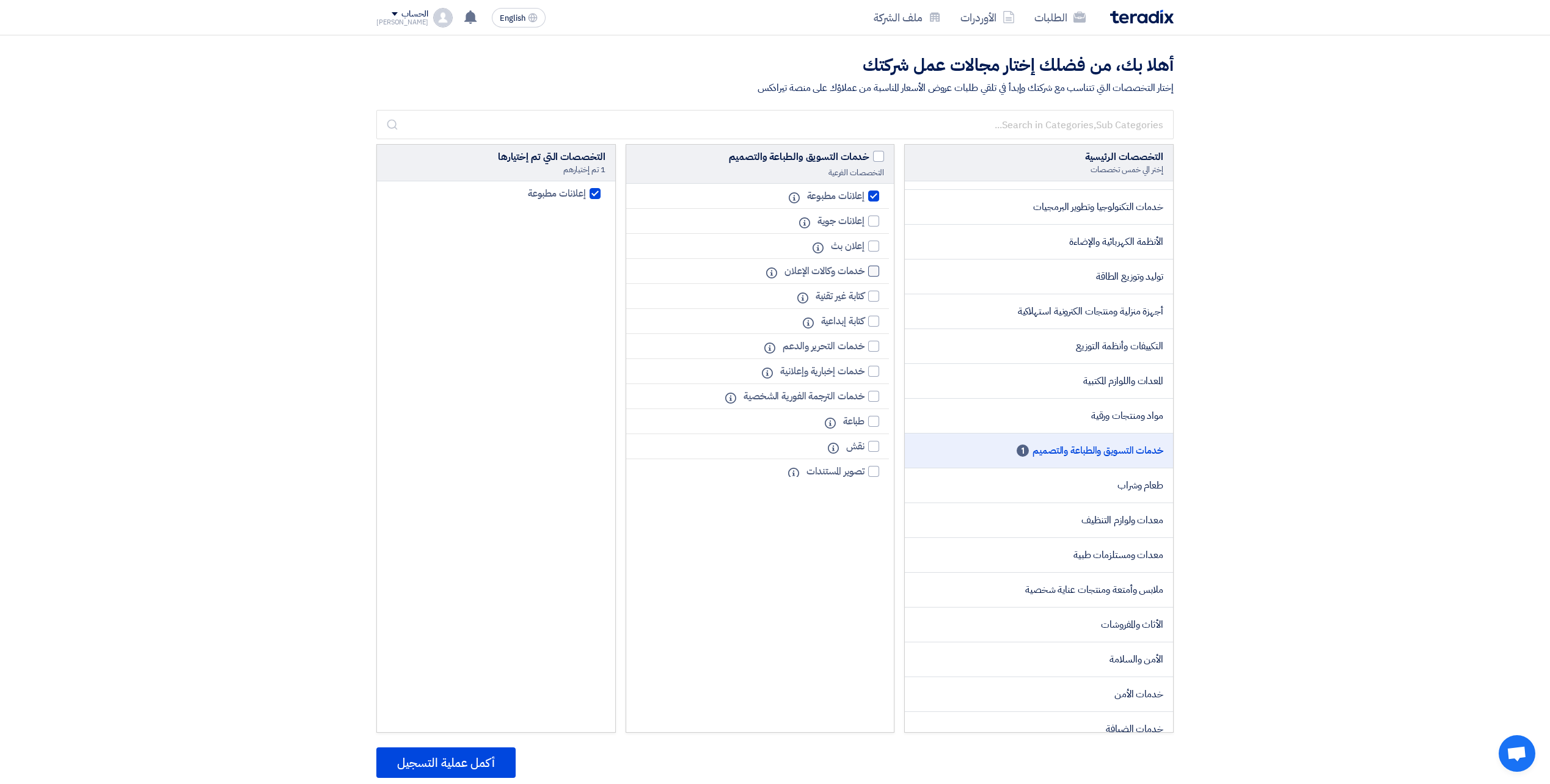
checkbox input "true"
click at [879, 323] on div at bounding box center [874, 321] width 11 height 11
click at [864, 323] on input "كتابة إبداعية" at bounding box center [860, 321] width 8 height 8
checkbox input "true"
click at [878, 394] on div at bounding box center [874, 396] width 11 height 11
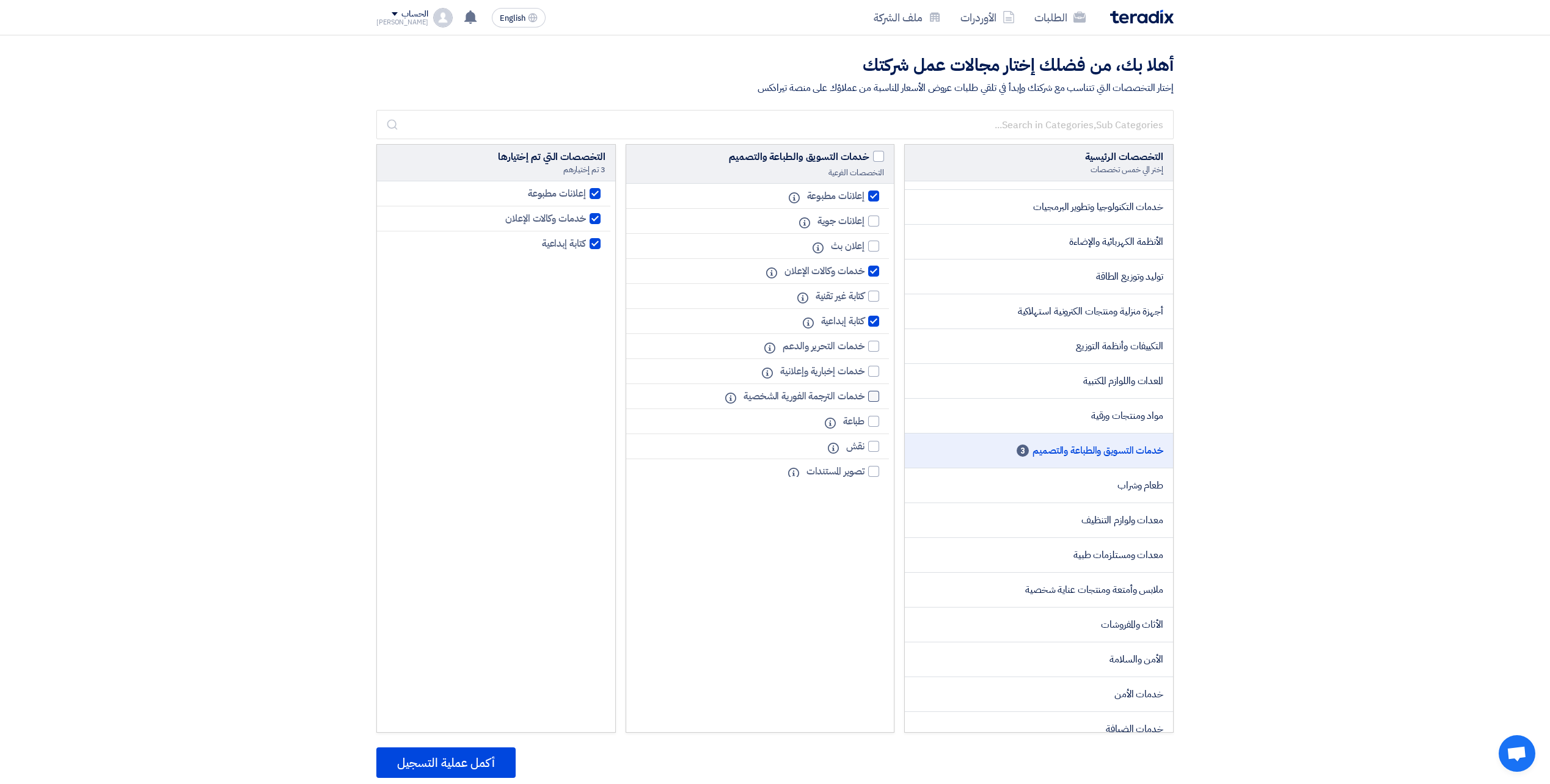
click at [864, 394] on input "خدمات الترجمة الفورية الشخصية" at bounding box center [860, 396] width 8 height 8
checkbox input "true"
click at [877, 420] on div at bounding box center [874, 421] width 11 height 11
click at [864, 420] on input "طباعة" at bounding box center [860, 421] width 8 height 8
checkbox input "true"
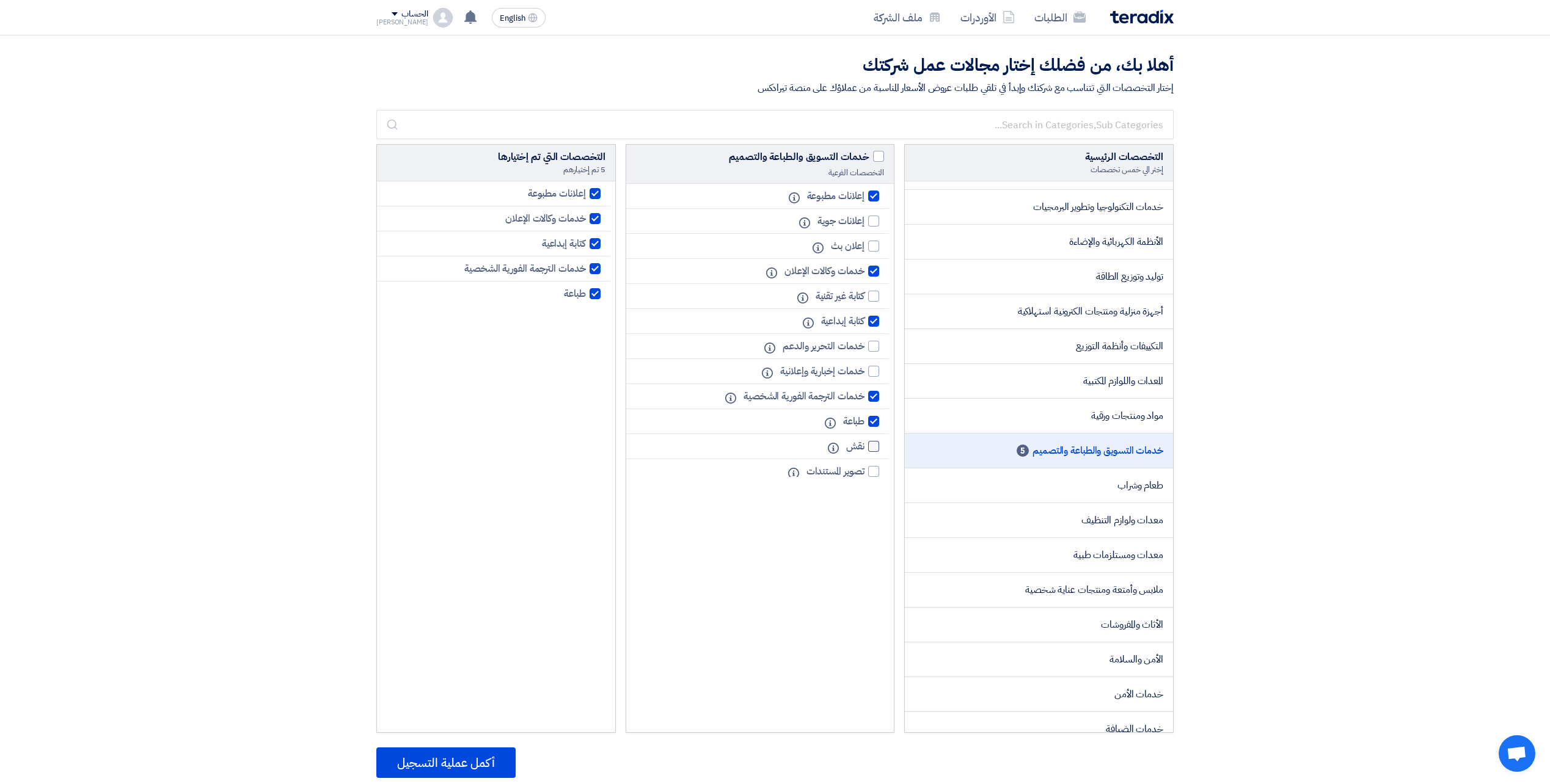
click at [875, 443] on div at bounding box center [874, 446] width 11 height 11
click at [864, 443] on input "نقش" at bounding box center [860, 446] width 8 height 8
checkbox input "true"
click at [880, 154] on span at bounding box center [879, 156] width 11 height 11
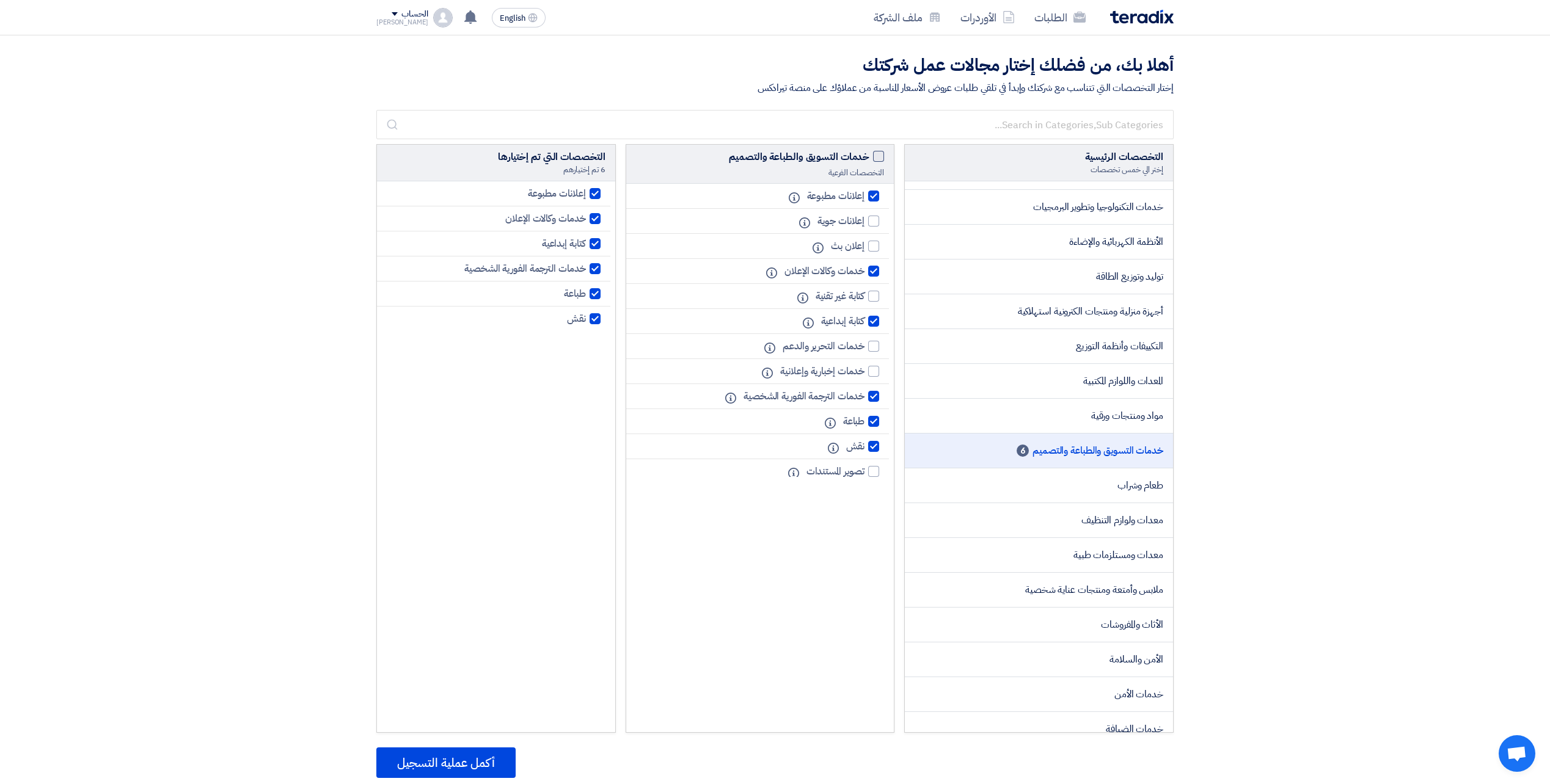
click at [869, 154] on input "خدمات التسويق والطباعة والتصميم" at bounding box center [866, 154] width 8 height 8
checkbox input "true"
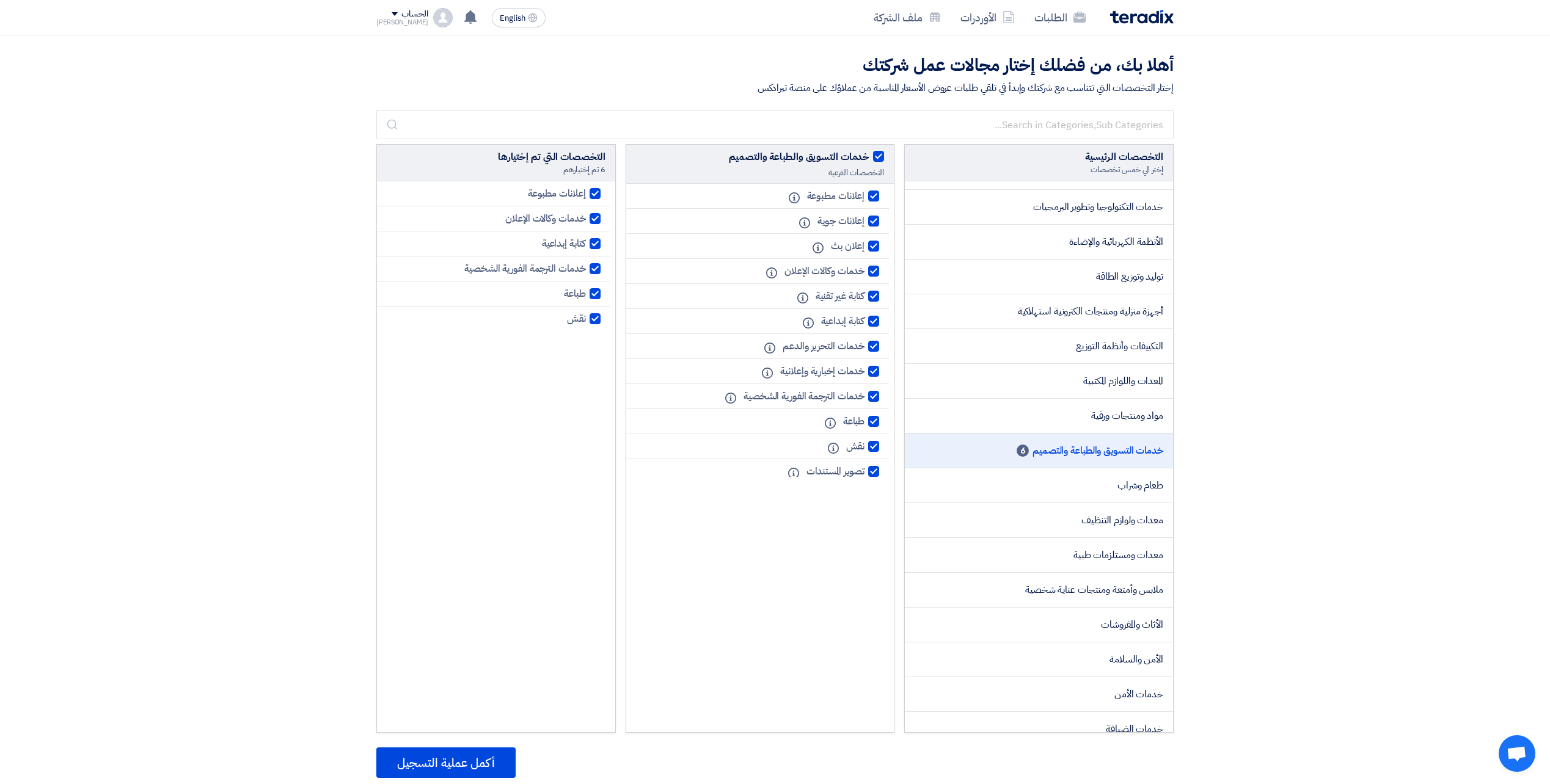
checkbox input "true"
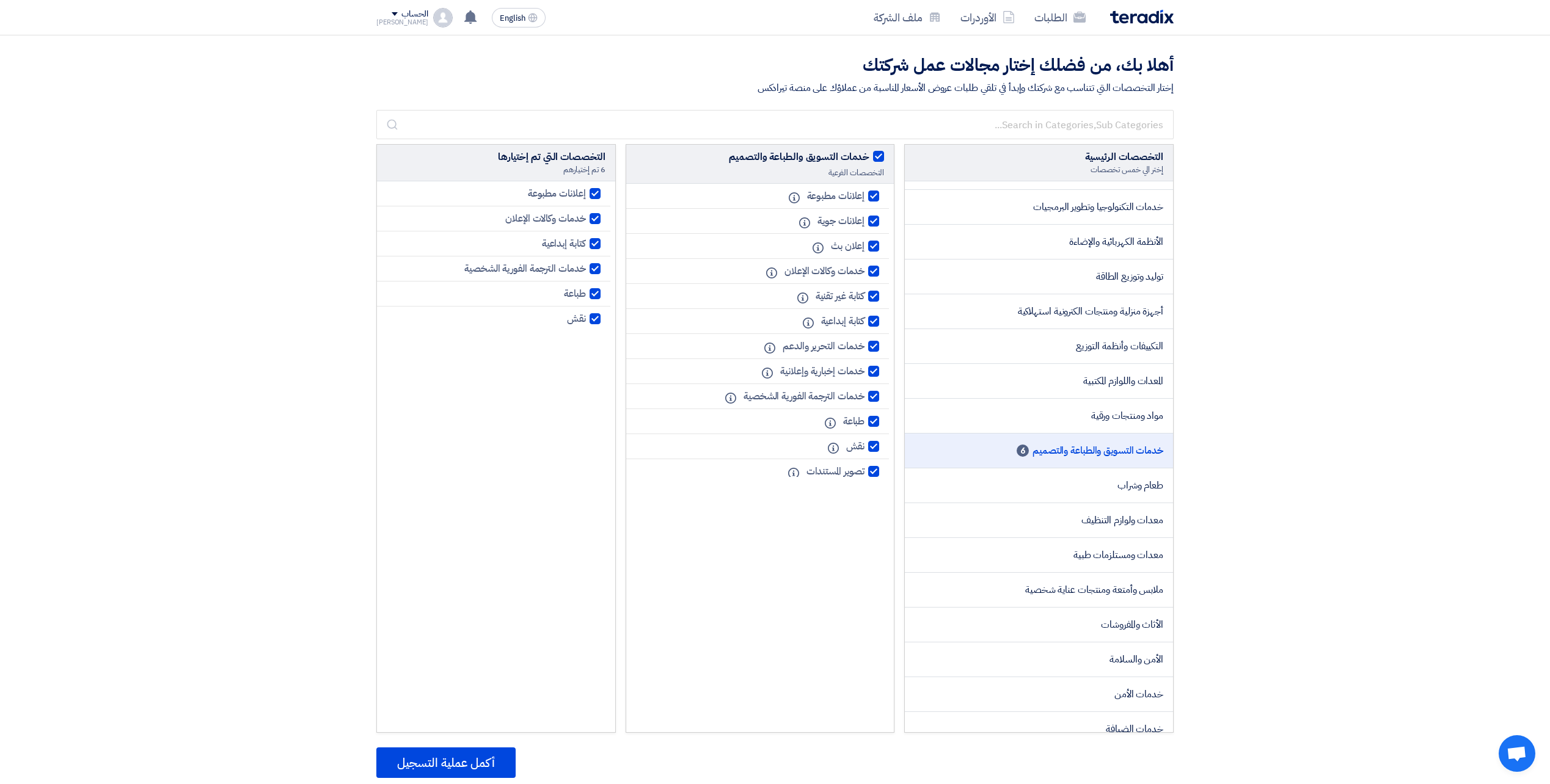
checkbox input "true"
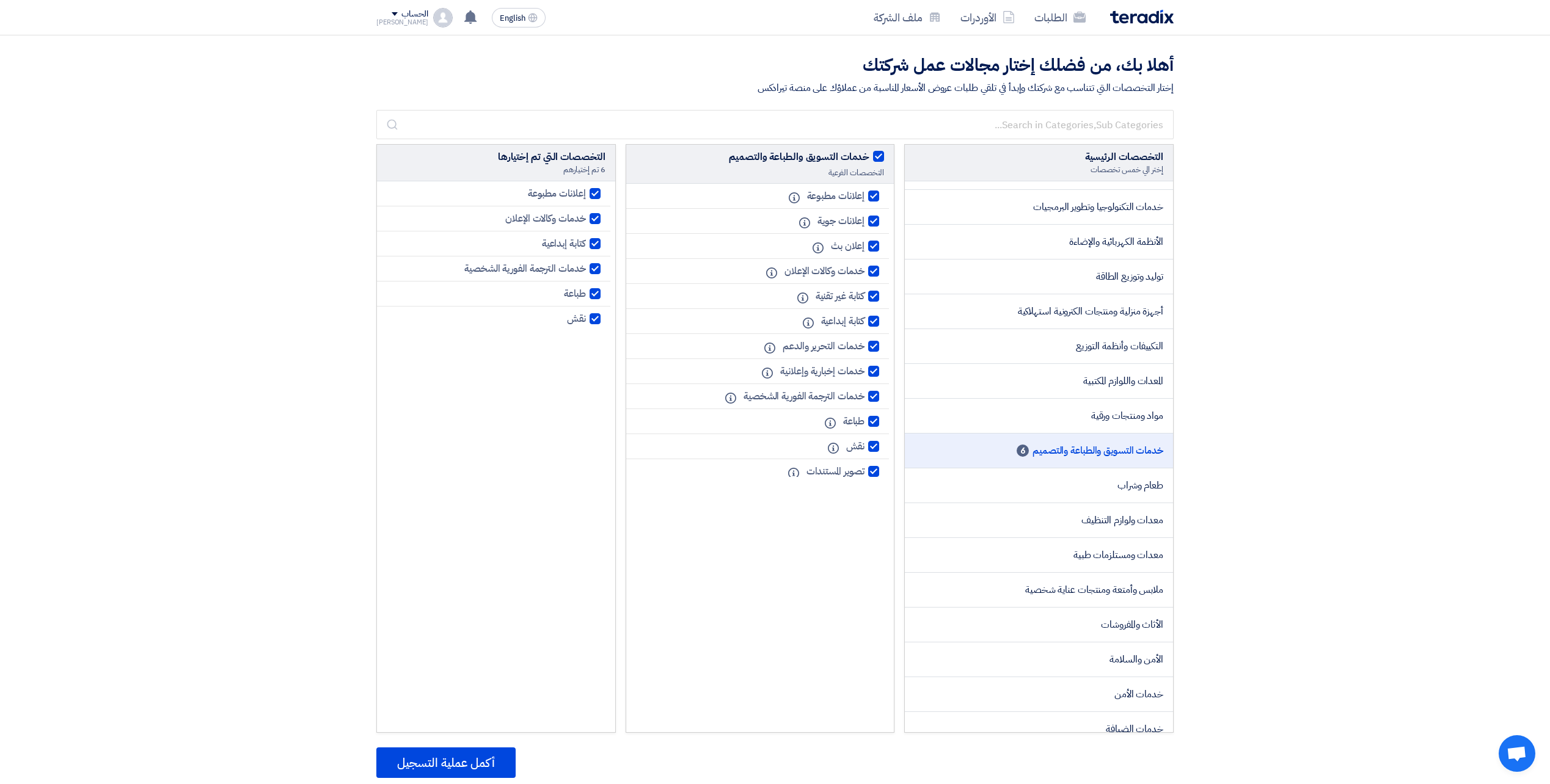
checkbox input "true"
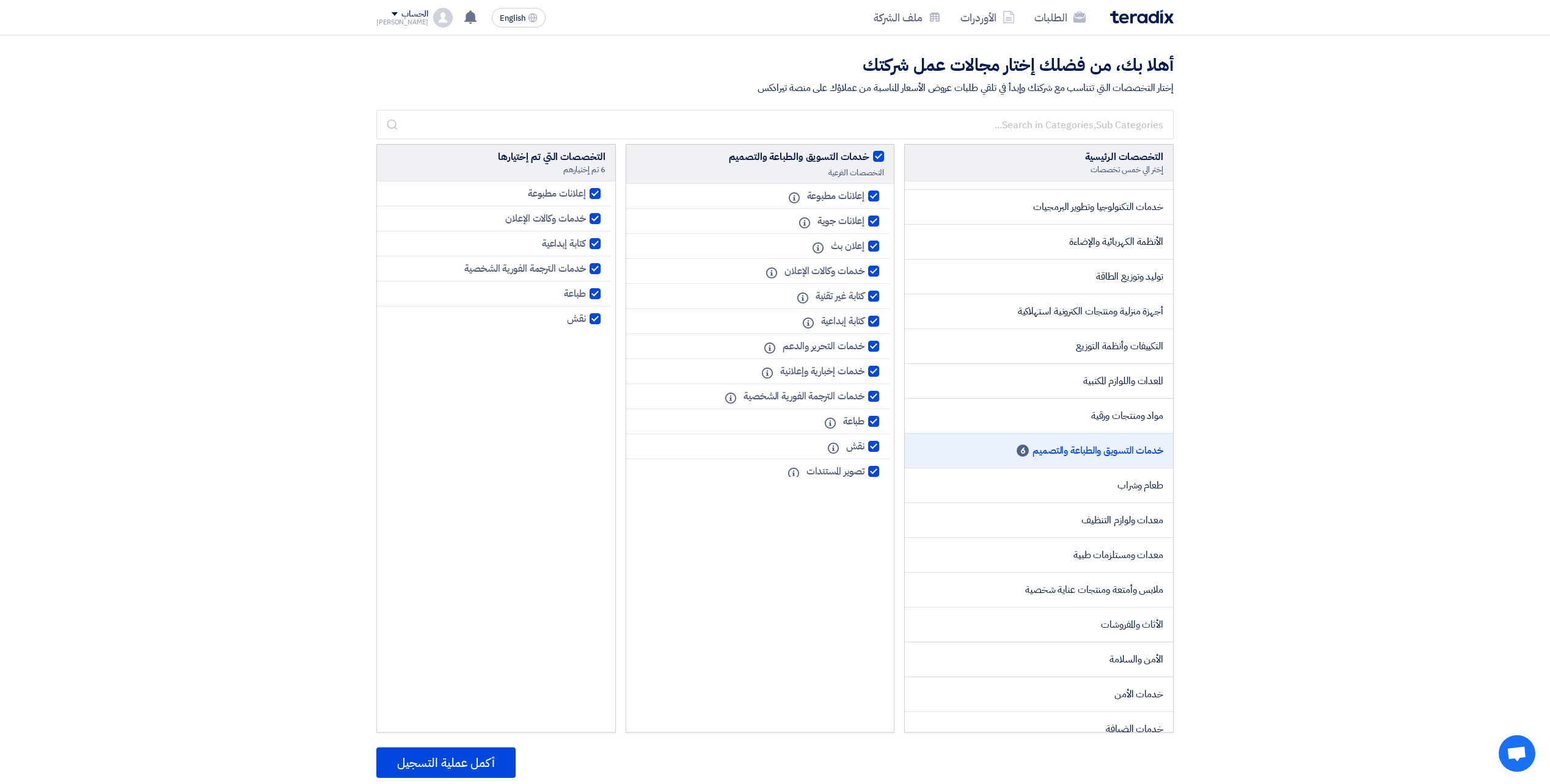
checkbox input "true"
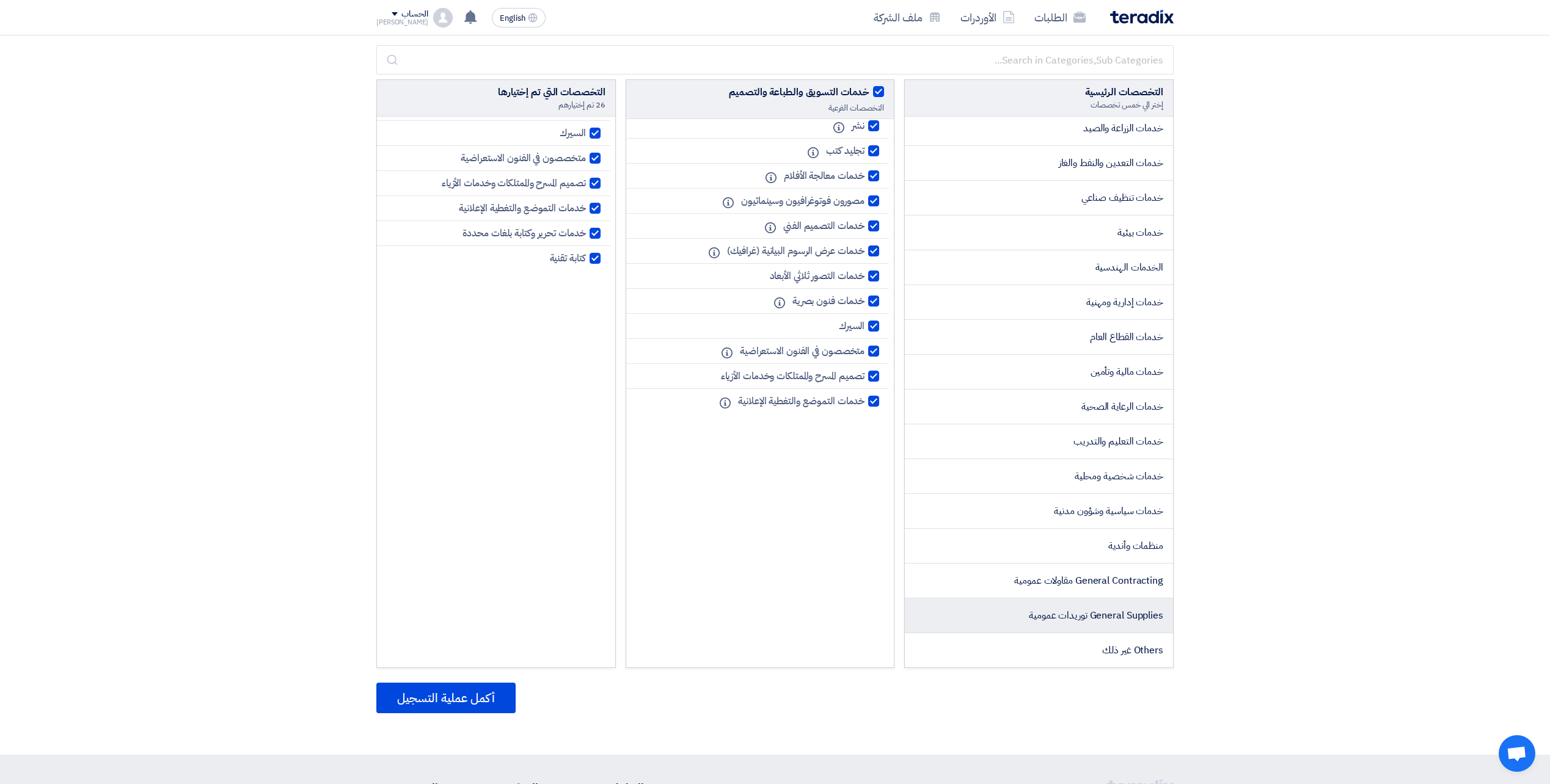
scroll to position [122, 0]
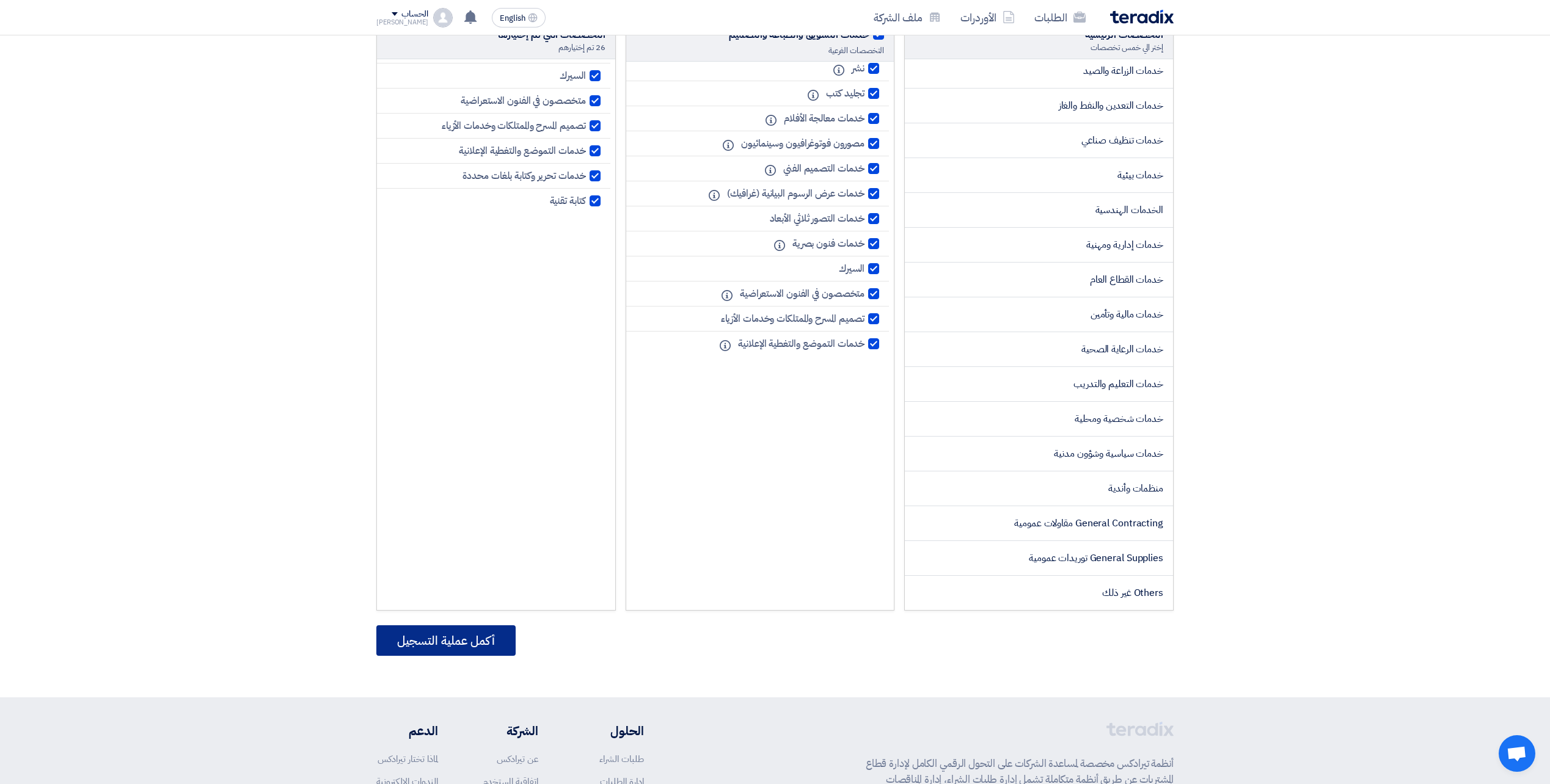
click at [474, 645] on button "أكمل عملية التسجيل" at bounding box center [446, 640] width 139 height 30
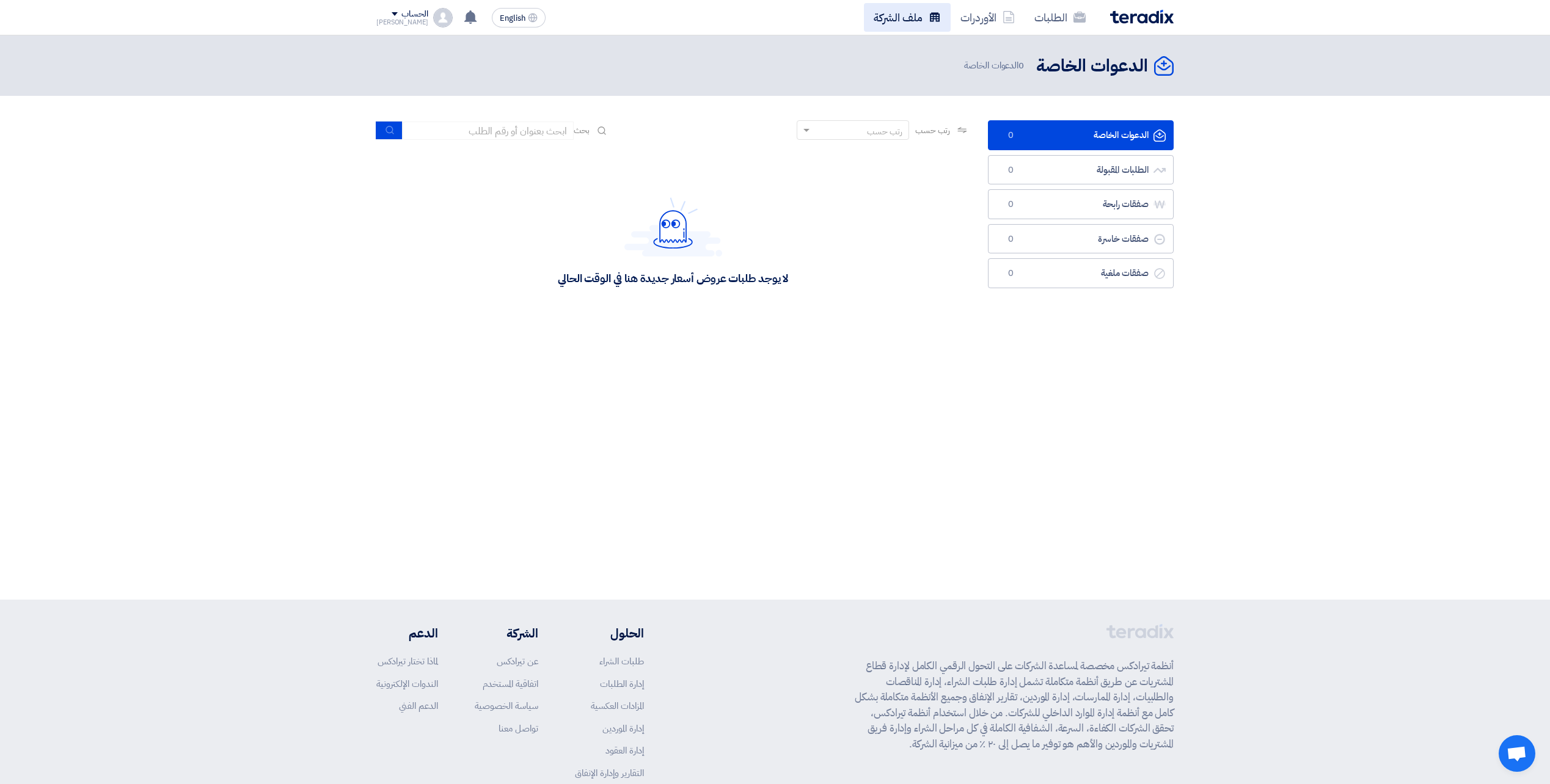
drag, startPoint x: 883, startPoint y: 1, endPoint x: 891, endPoint y: 11, distance: 12.8
click at [883, 1] on div "الطلبات الأوردرات ملف الشركة English EN لا توجد إشعارات جديدة لديك الحساب Moham…" at bounding box center [774, 17] width 816 height 34
click at [893, 16] on link "ملف الشركة" at bounding box center [907, 18] width 87 height 28
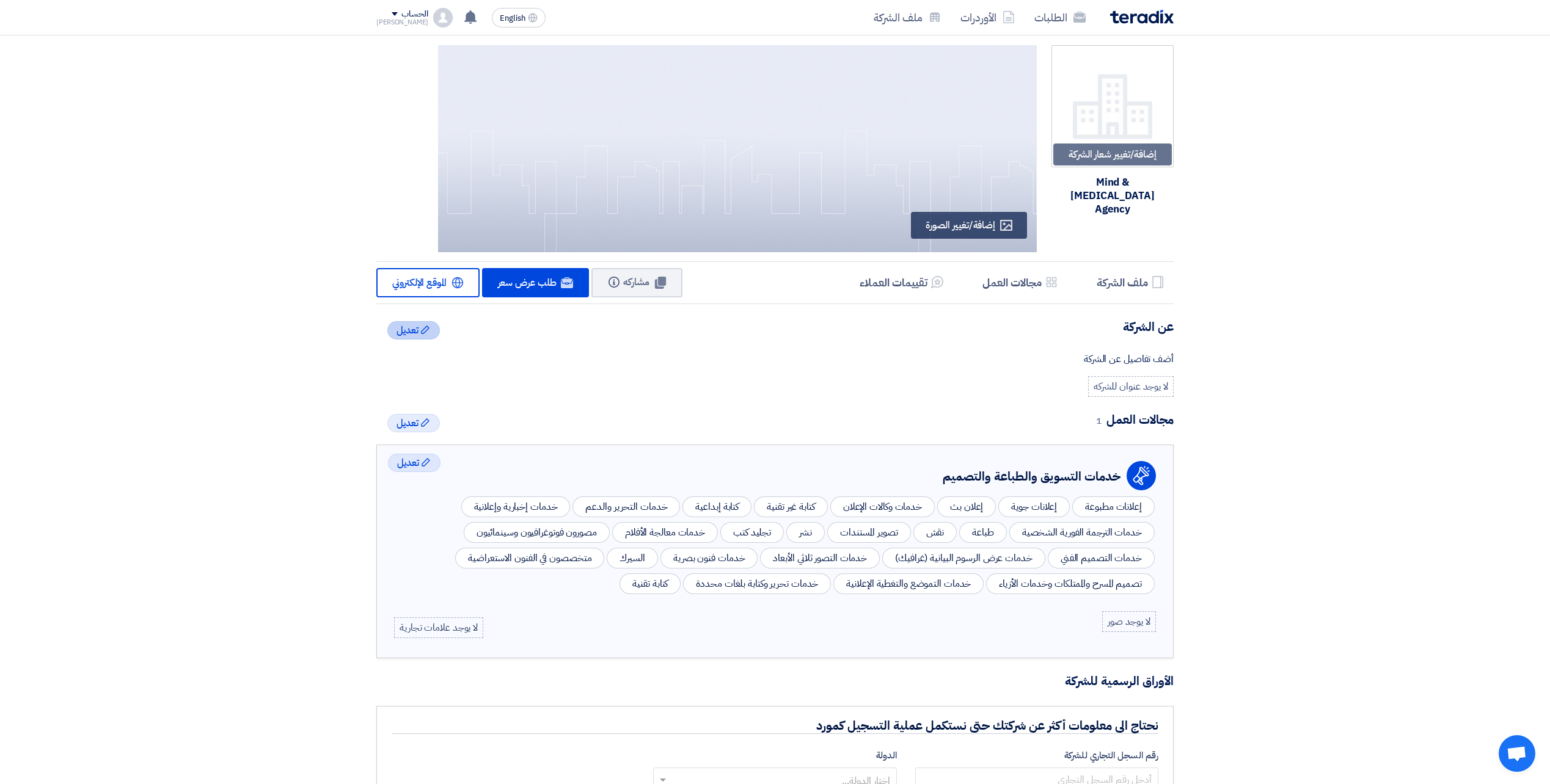
click at [420, 336] on div "Edit تعديل" at bounding box center [414, 330] width 53 height 18
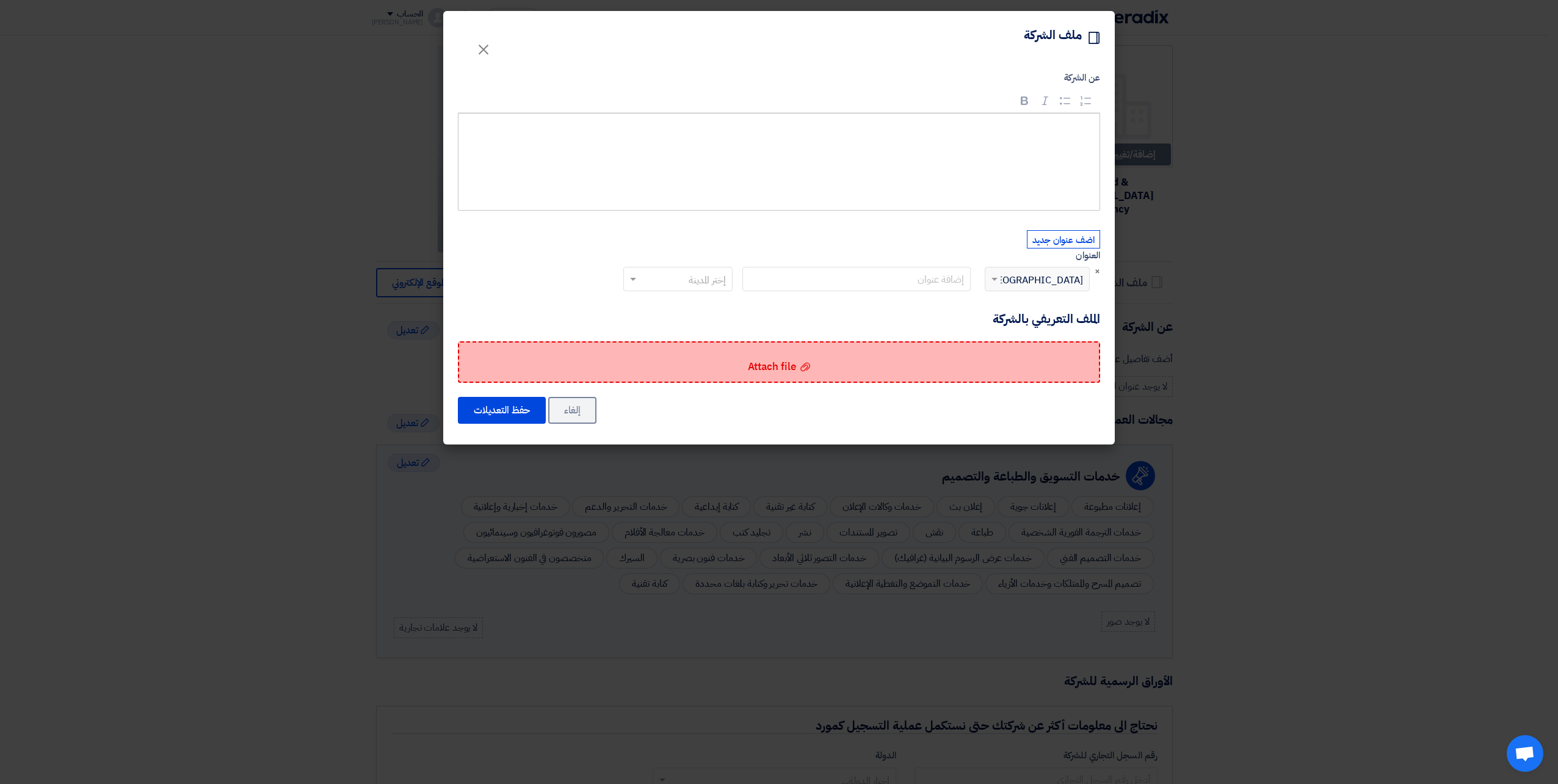
click at [823, 359] on div "Attach file Attach file" at bounding box center [779, 362] width 642 height 41
click at [0, 0] on input "Attach file Attach file" at bounding box center [0, 0] width 0 height 0
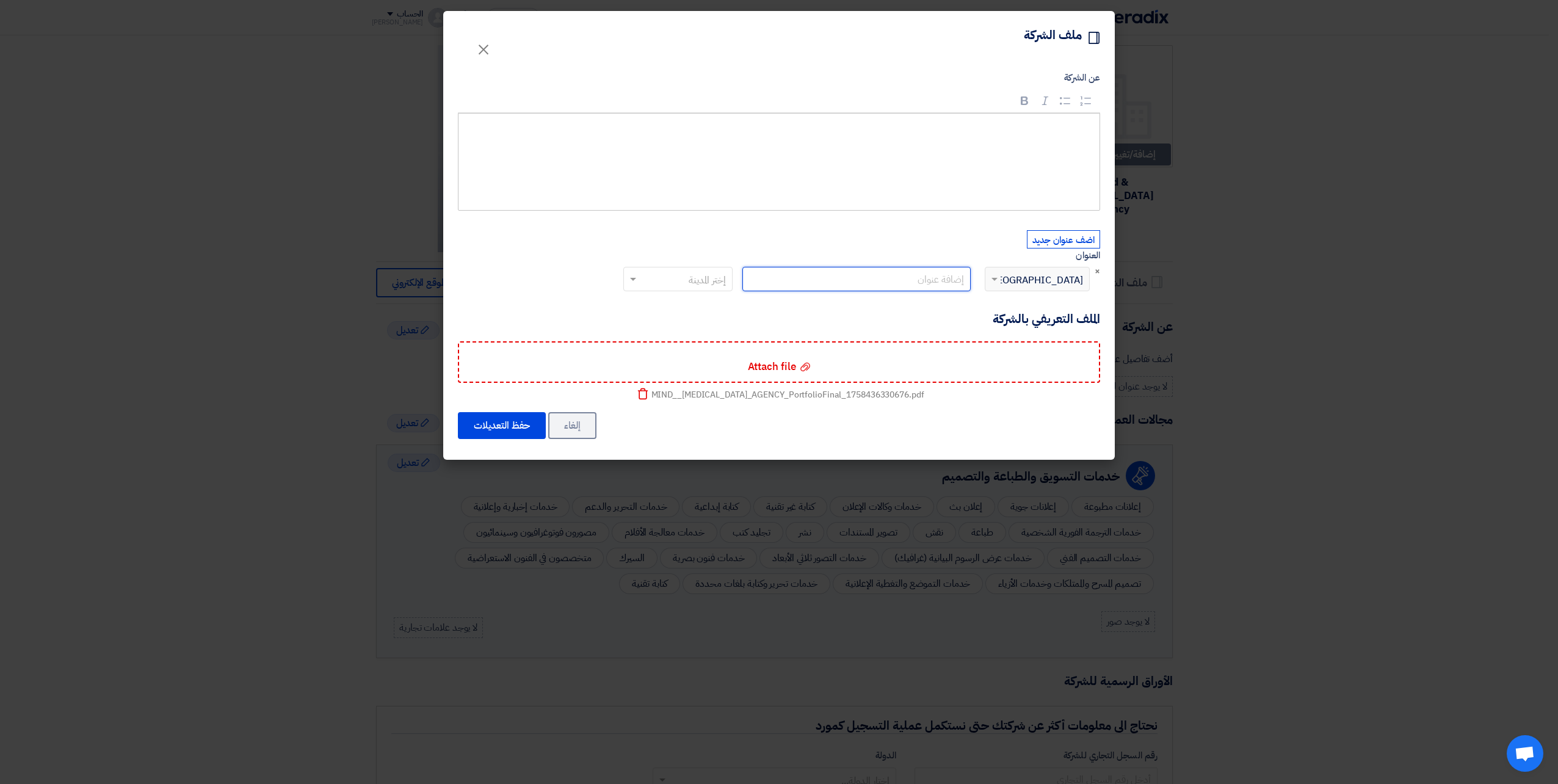
click at [871, 279] on input "text" at bounding box center [857, 279] width 229 height 24
paste input "[GEOGRAPHIC_DATA] South [STREET_ADDRESS]"
type input "[GEOGRAPHIC_DATA] South [STREET_ADDRESS]"
click at [689, 271] on input "text" at bounding box center [684, 281] width 85 height 20
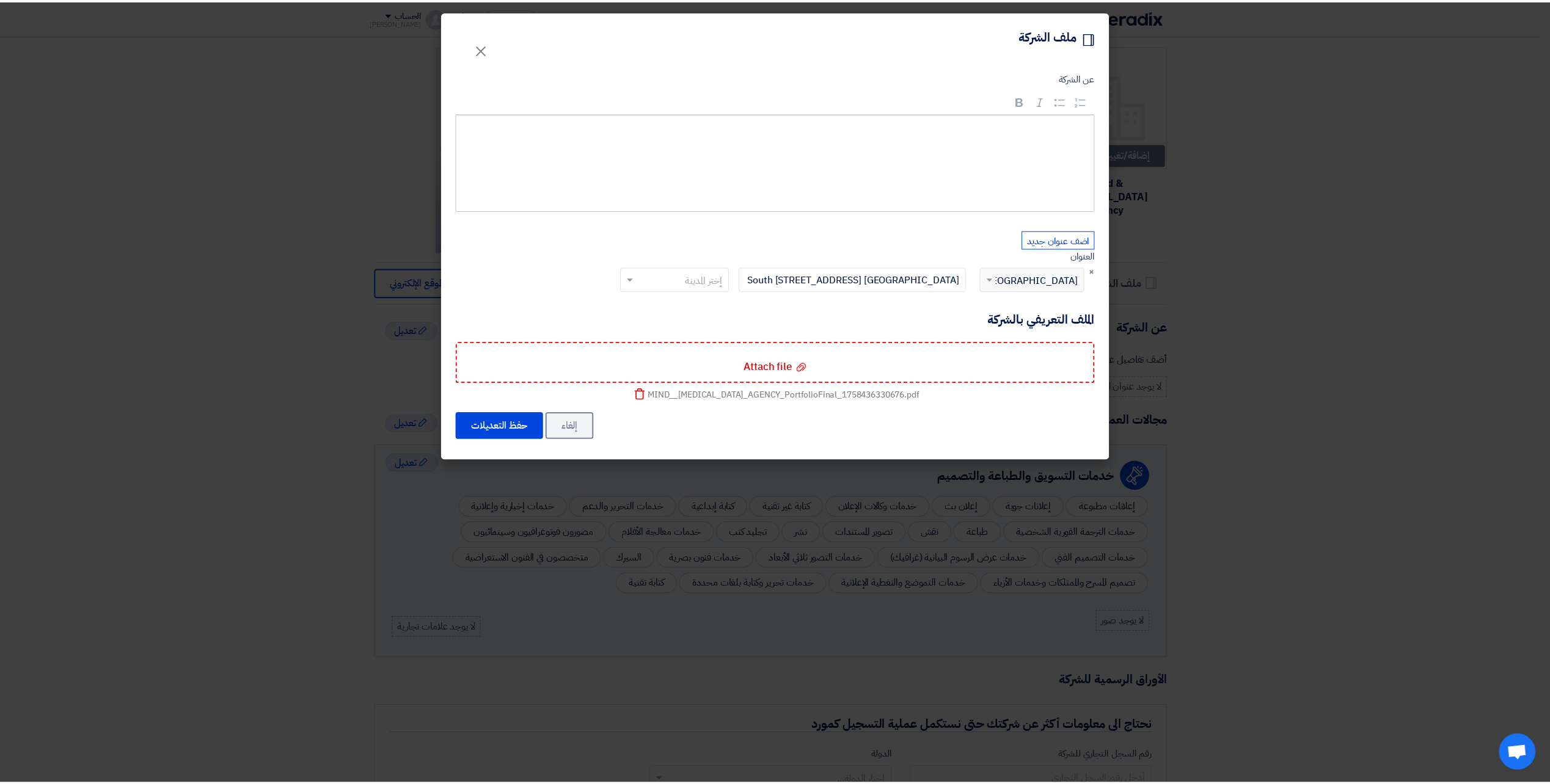
scroll to position [0, 0]
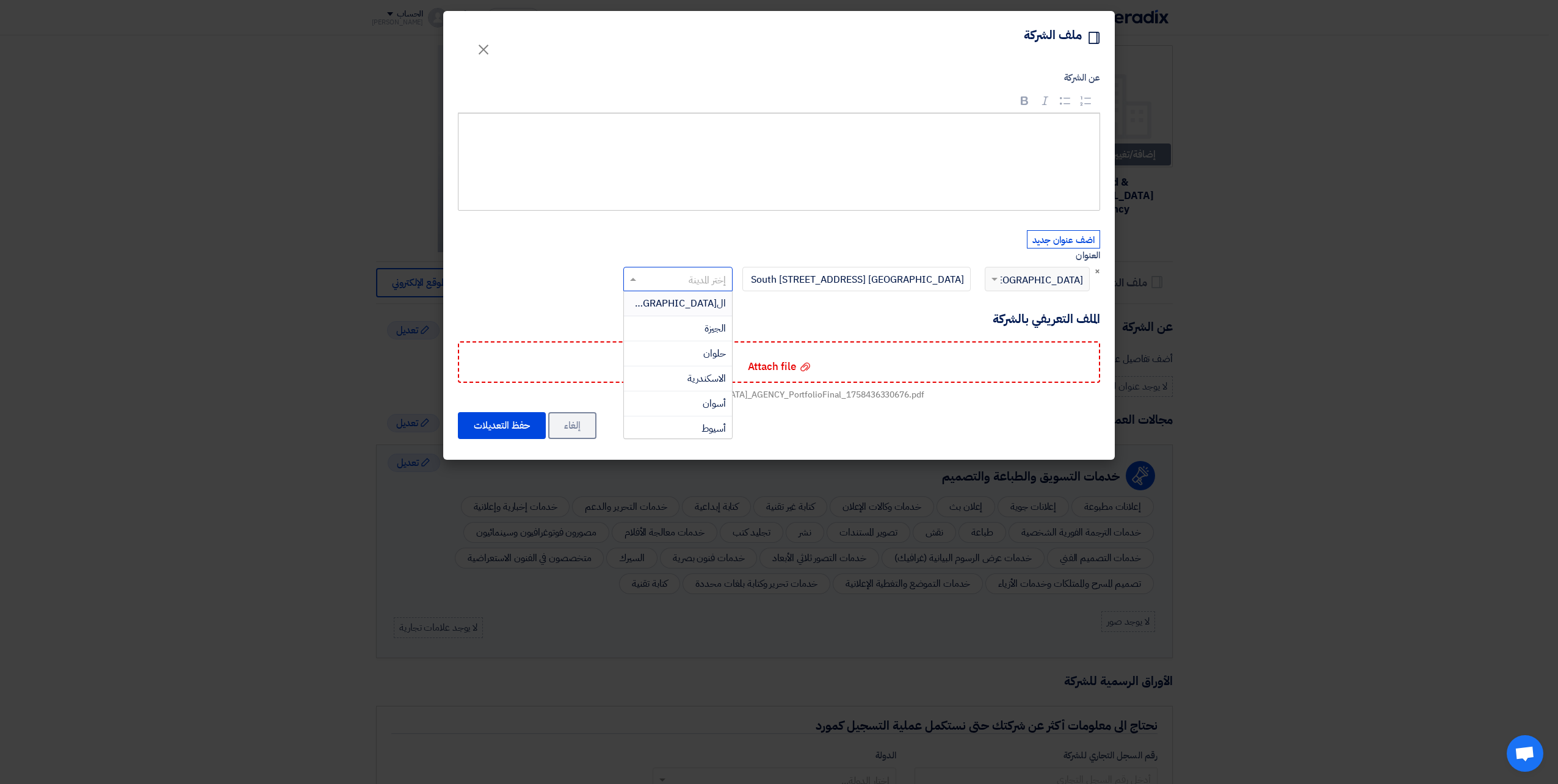
drag, startPoint x: 701, startPoint y: 306, endPoint x: 716, endPoint y: 306, distance: 15.0
click at [701, 306] on span "[GEOGRAPHIC_DATA]" at bounding box center [673, 304] width 105 height 15
click at [805, 317] on h4 "الملف التعريفي بالشركة" at bounding box center [779, 318] width 642 height 16
click at [960, 141] on div "Rich Text Editor, main" at bounding box center [779, 162] width 642 height 97
paste div "Rich Text Editor, main"
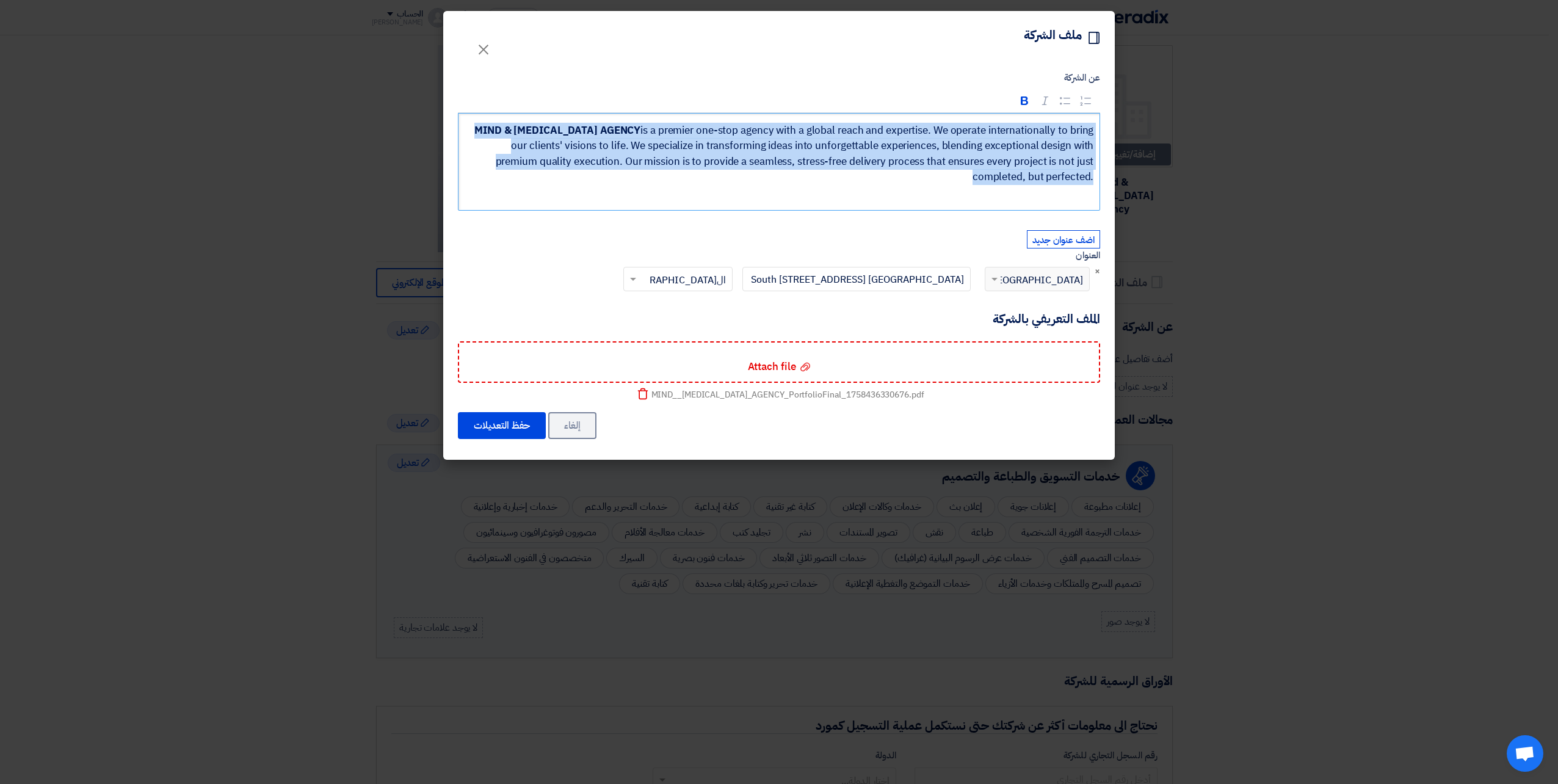
click at [1022, 178] on p "MIND & MUSE AGENCY is a premier one-stop agency with a global reach and experti…" at bounding box center [783, 154] width 620 height 62
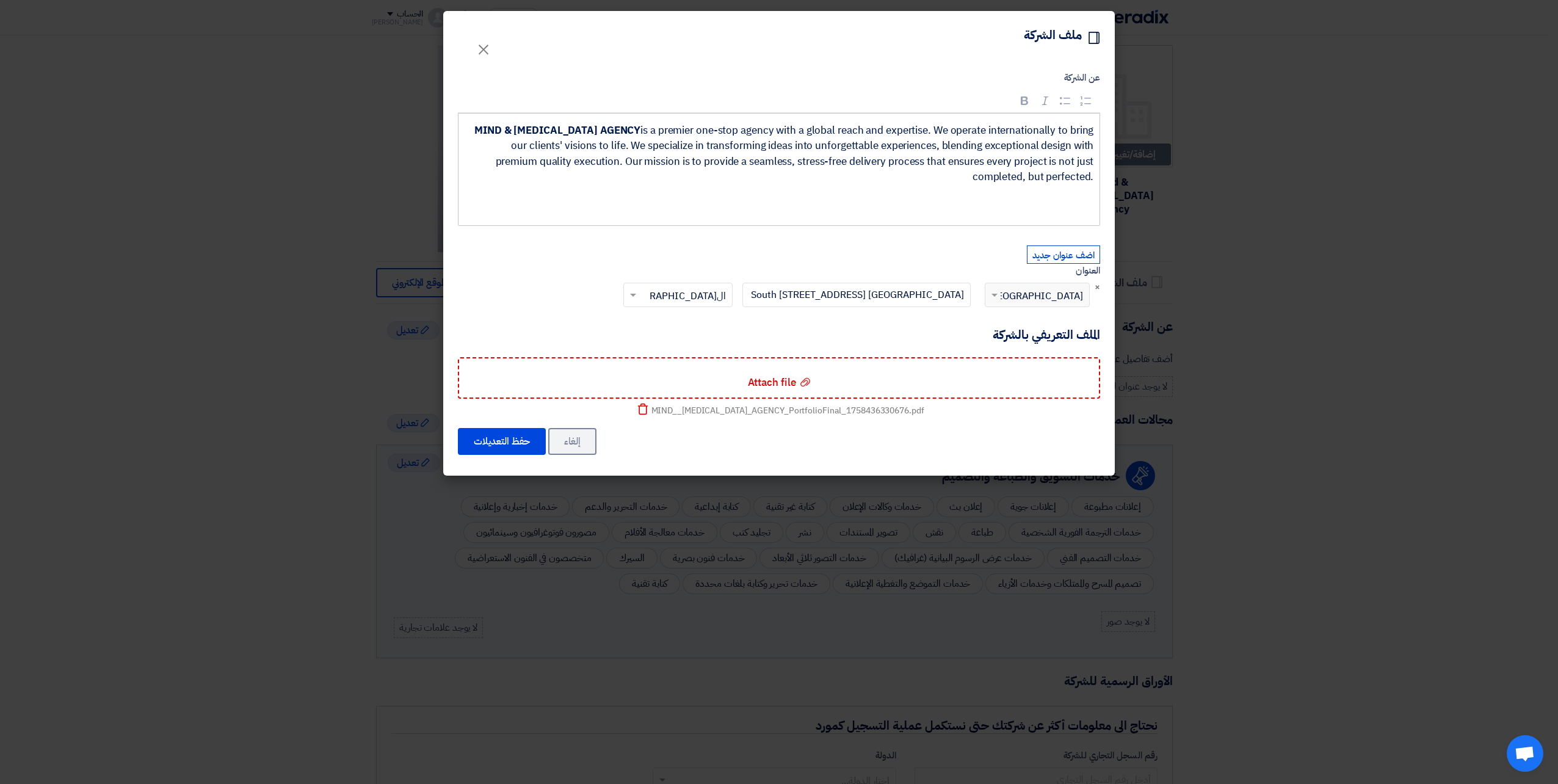
click at [1056, 229] on form "عن الشركة Rich Text Editor Bold (CTRL+B) Bold Italic (CTRL+I) Italic Bulleted L…" at bounding box center [779, 264] width 642 height 386
click at [1066, 210] on p "MIND & MUSE AGENCY is a premier one-stop agency with a global reach and experti…" at bounding box center [783, 169] width 620 height 93
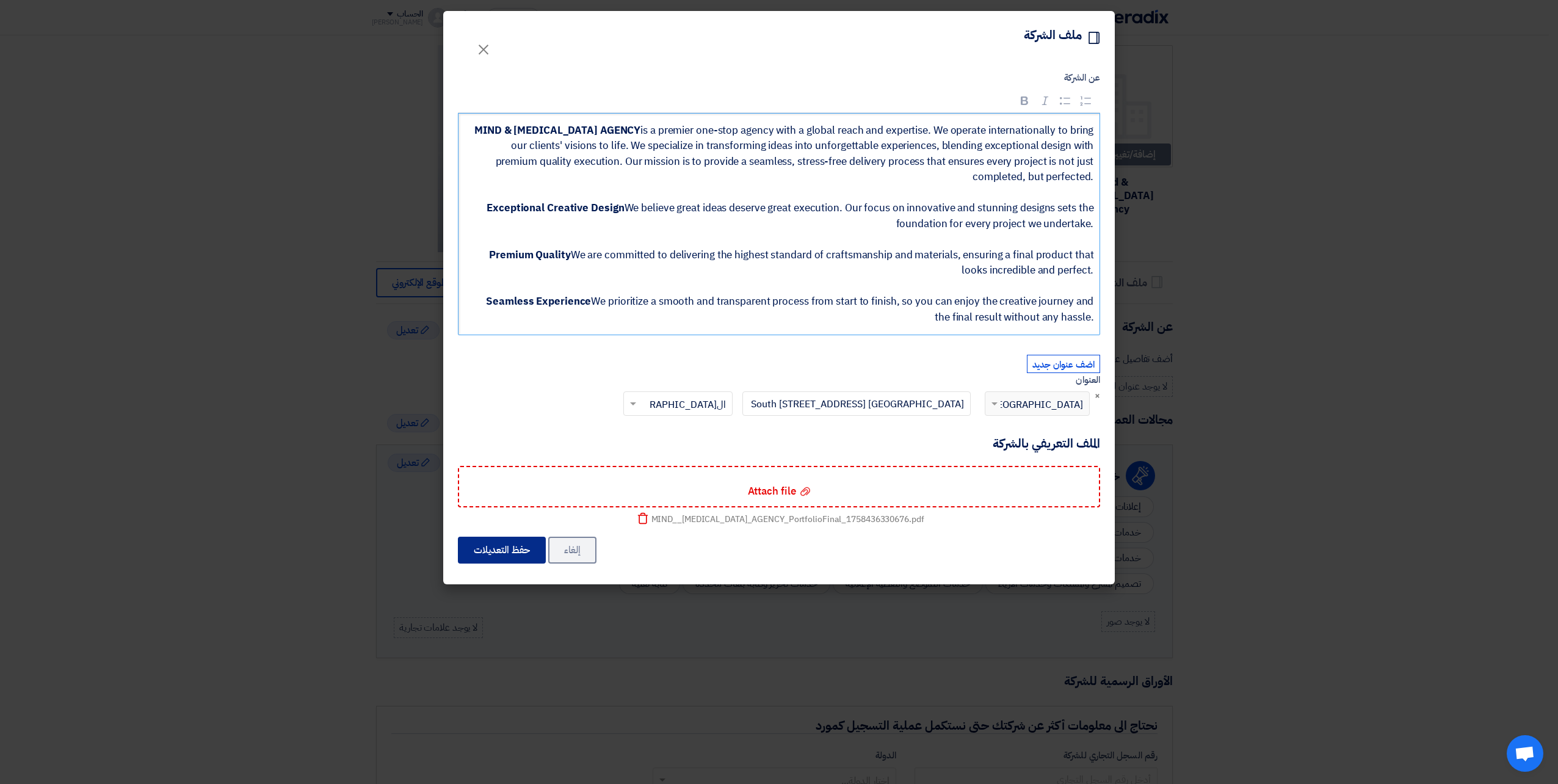
click at [530, 559] on button "حفظ التعديلات" at bounding box center [502, 550] width 88 height 27
click at [502, 538] on button "حفظ التعديلات" at bounding box center [502, 550] width 88 height 27
click at [505, 555] on button "حفظ التعديلات" at bounding box center [502, 550] width 88 height 27
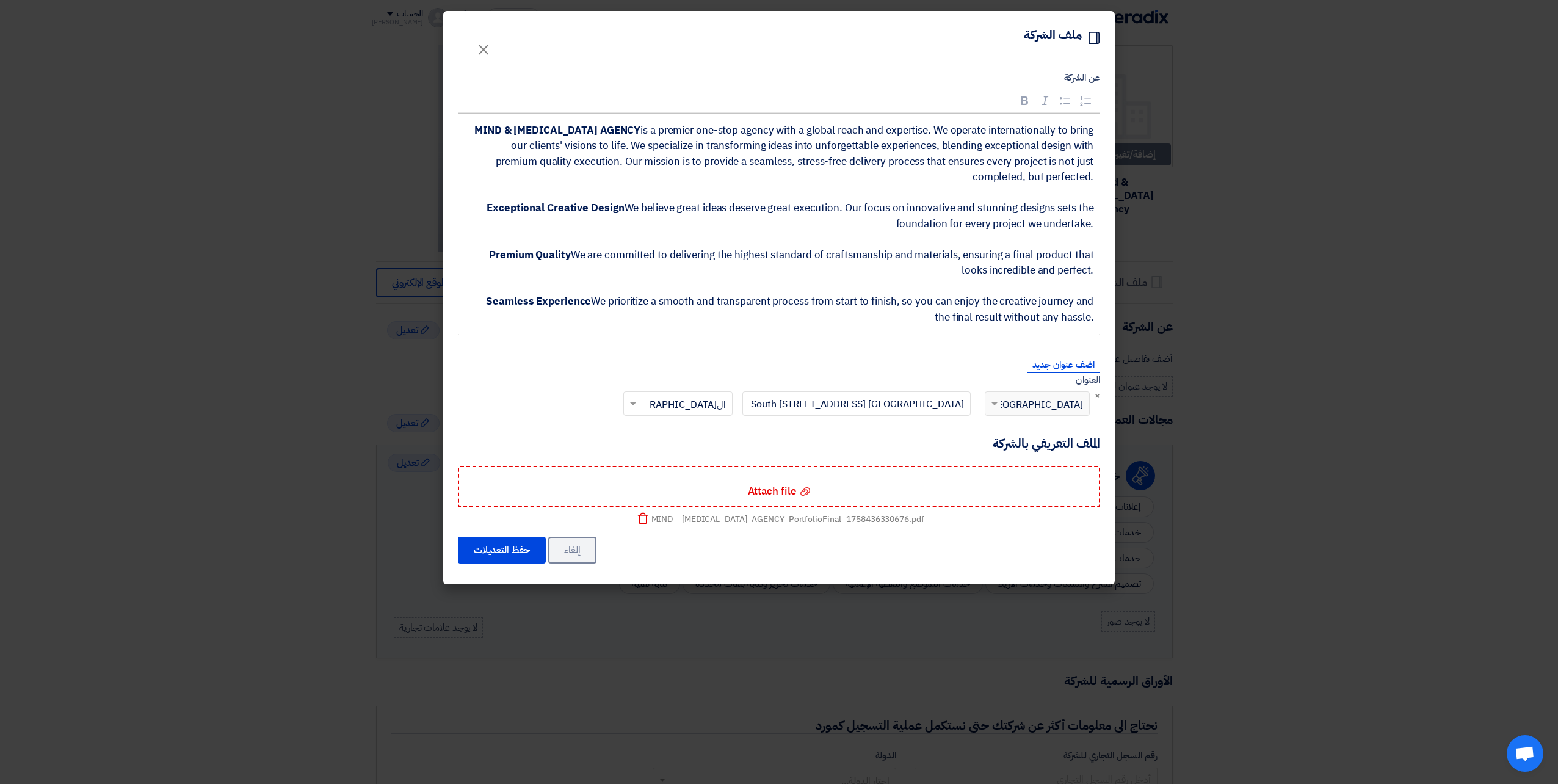
click at [966, 192] on p "MIND & MUSE AGENCY is a premier one-stop agency with a global reach and experti…" at bounding box center [783, 224] width 620 height 203
click at [488, 544] on button "حفظ التعديلات" at bounding box center [502, 550] width 88 height 27
click at [463, 46] on div "Profile ملف الشركة ×" at bounding box center [779, 38] width 642 height 24
click at [490, 51] on span "×" at bounding box center [484, 49] width 15 height 37
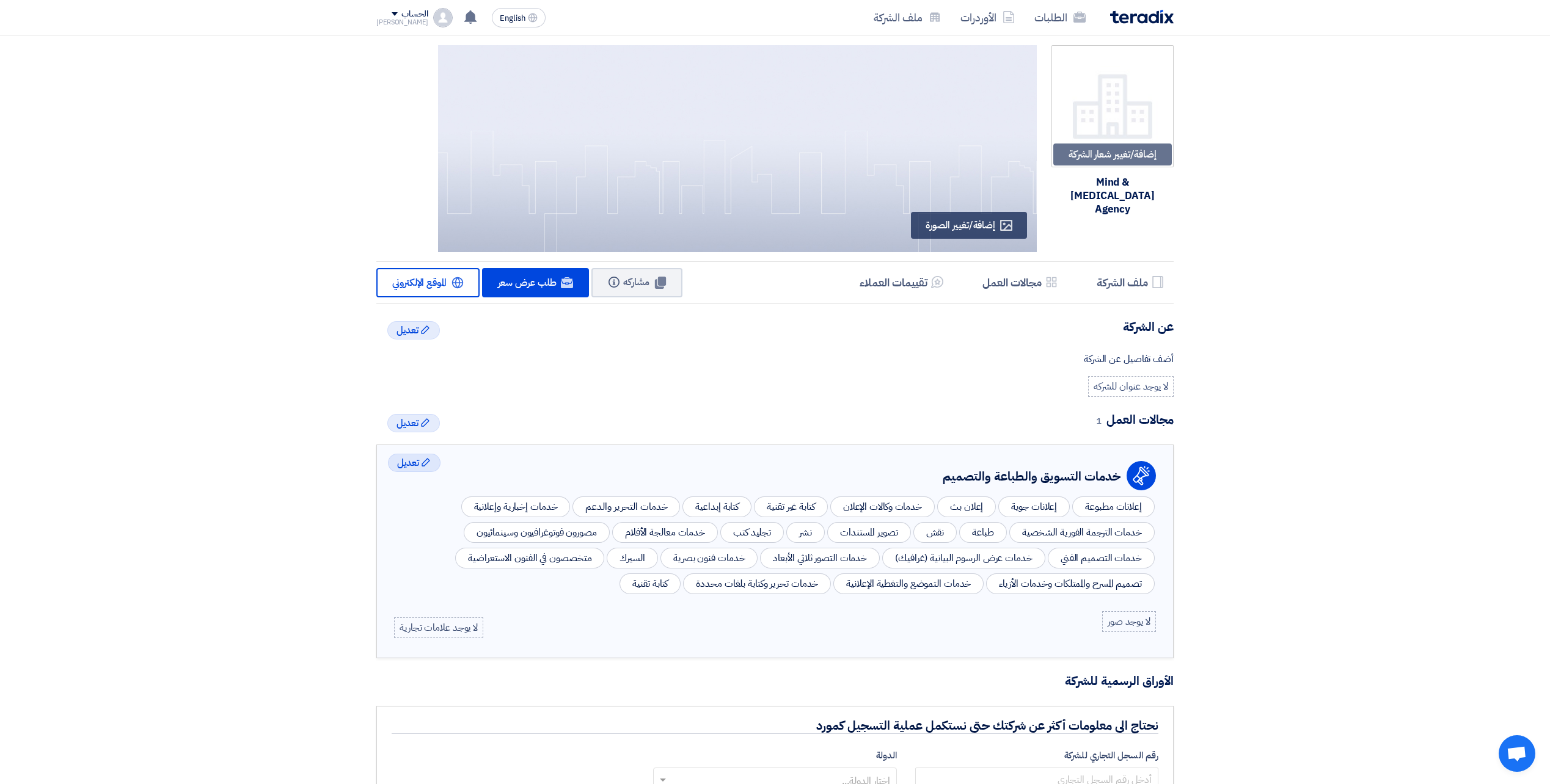
click at [1275, 405] on div "إضافة/تغيير شعار الشركة Image Mind & Muse Agency Profile إضافة/تغيير الصورة Pro…" at bounding box center [775, 562] width 1550 height 1054
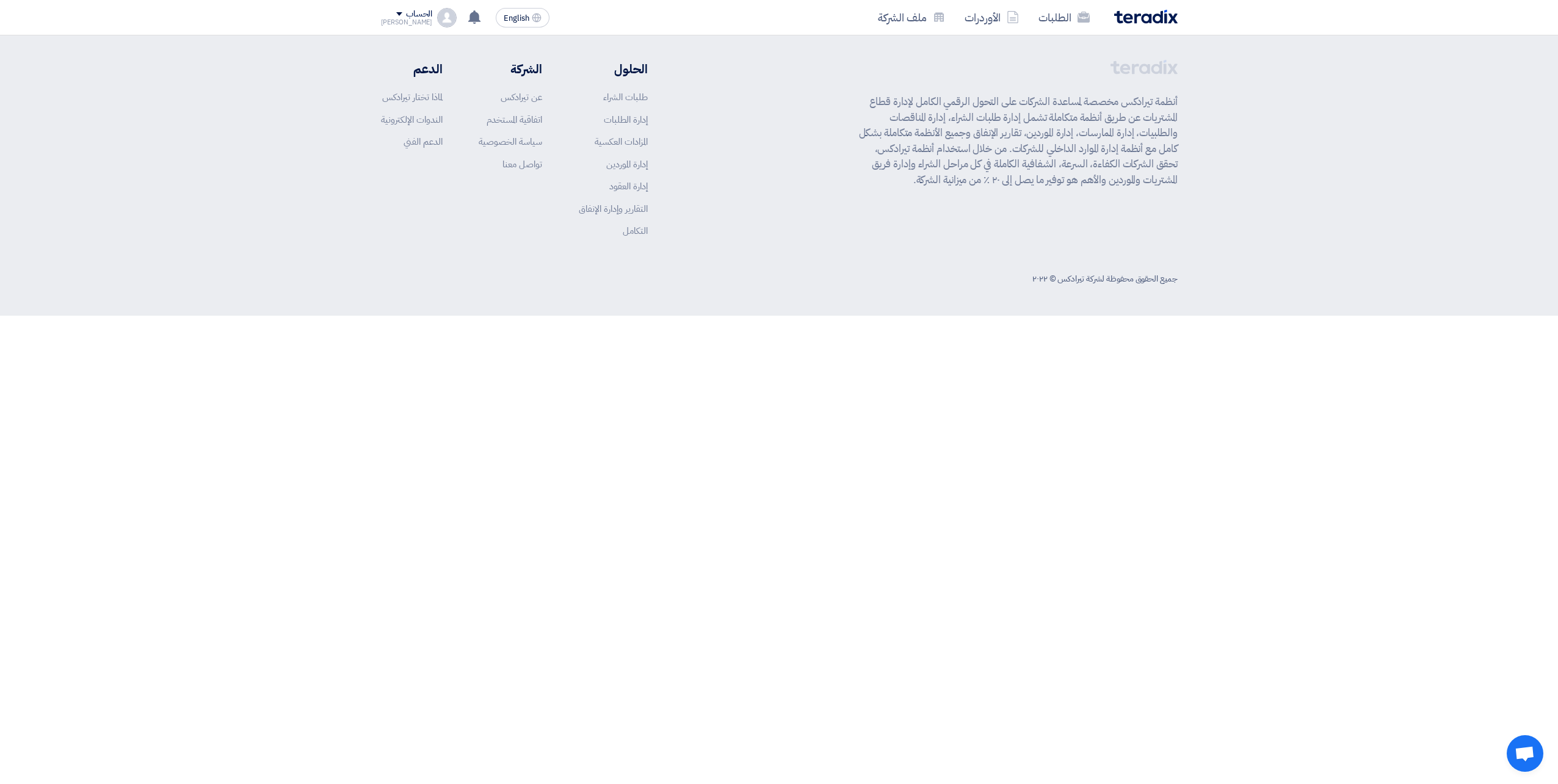
click at [415, 11] on div "الحساب" at bounding box center [419, 14] width 26 height 10
click at [428, 97] on link "ملف الشركة" at bounding box center [445, 95] width 108 height 14
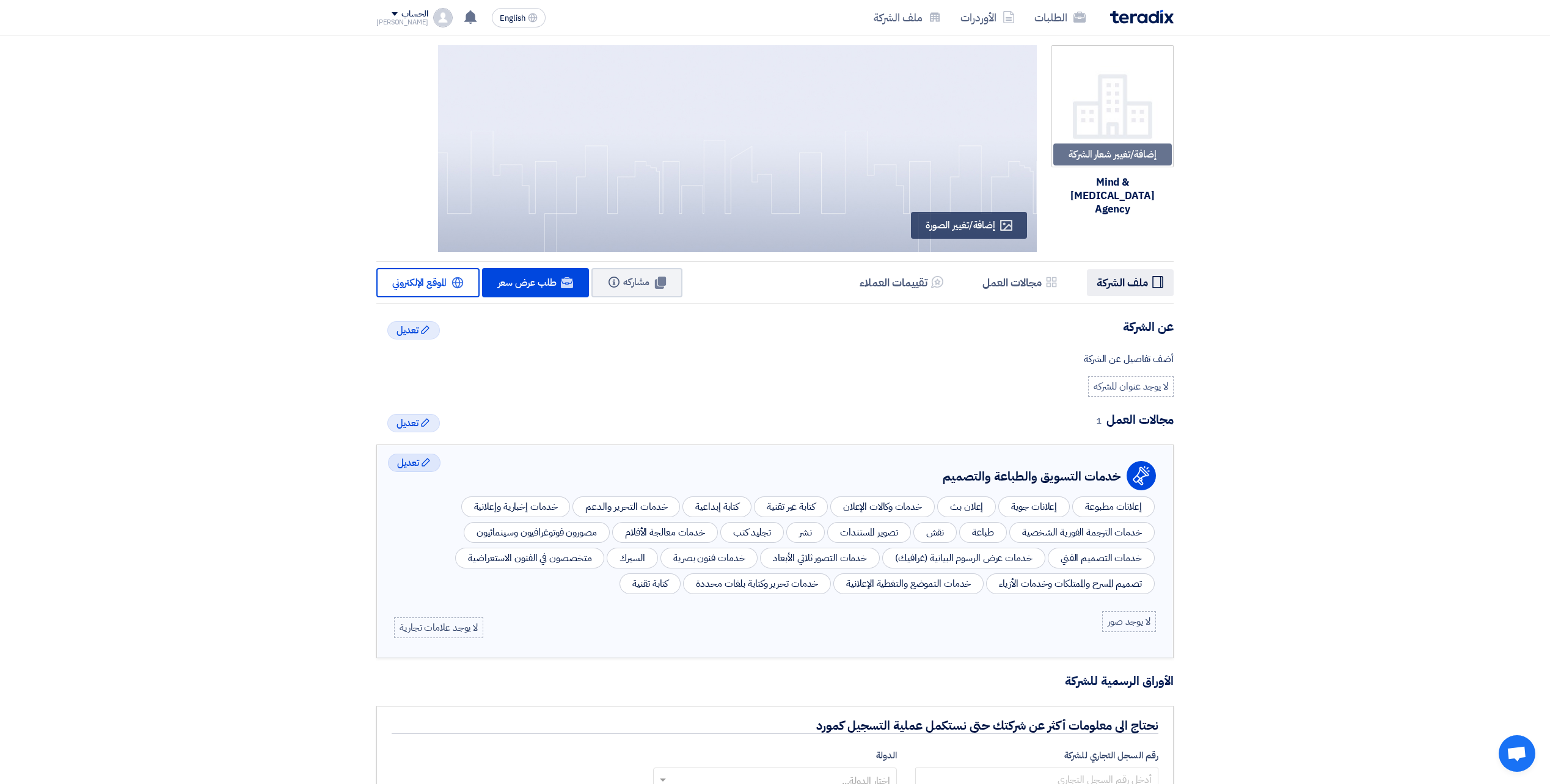
click at [1124, 281] on h5 "ملف الشركة" at bounding box center [1122, 282] width 51 height 14
click at [433, 268] on link "Website الموقع الإلكتروني" at bounding box center [428, 282] width 104 height 29
click at [1124, 387] on div "لا يوجد عنوان للشركه" at bounding box center [1130, 386] width 85 height 21
click at [427, 336] on div "Edit تعديل" at bounding box center [414, 330] width 53 height 18
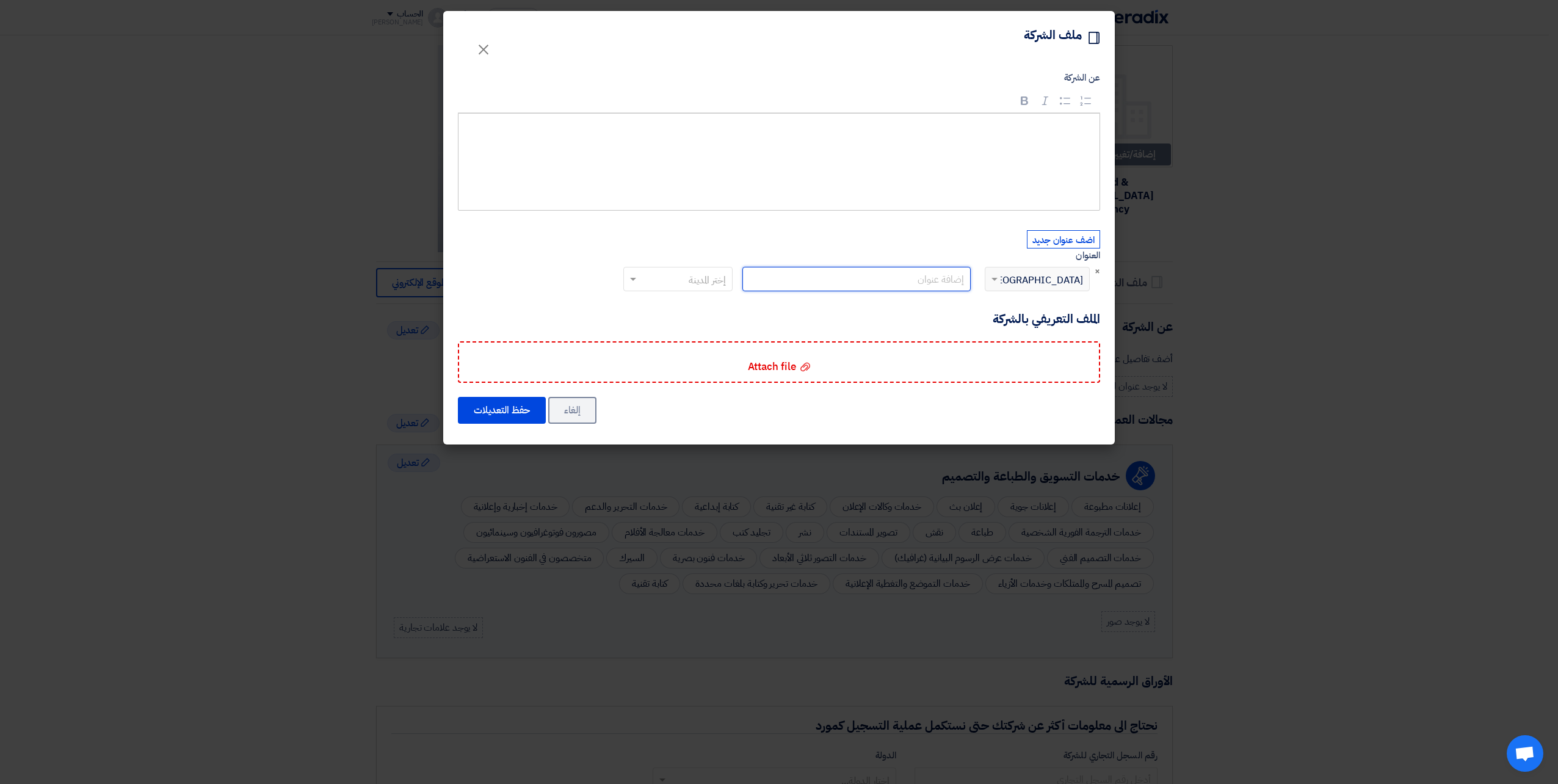
click at [890, 283] on input "text" at bounding box center [857, 279] width 229 height 24
paste input "[GEOGRAPHIC_DATA] South [STREET_ADDRESS]"
type input "[GEOGRAPHIC_DATA] South [STREET_ADDRESS]"
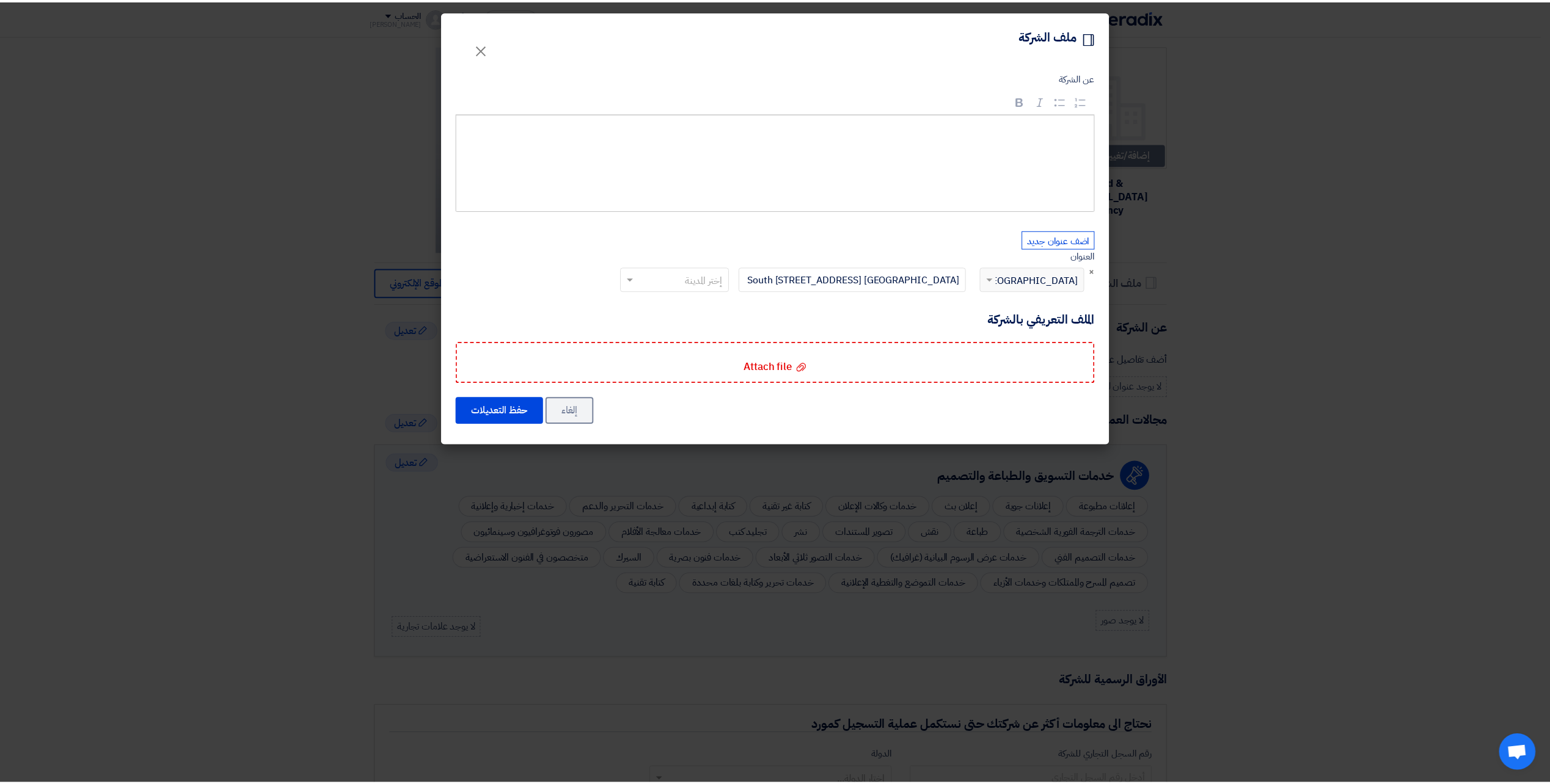
scroll to position [0, 0]
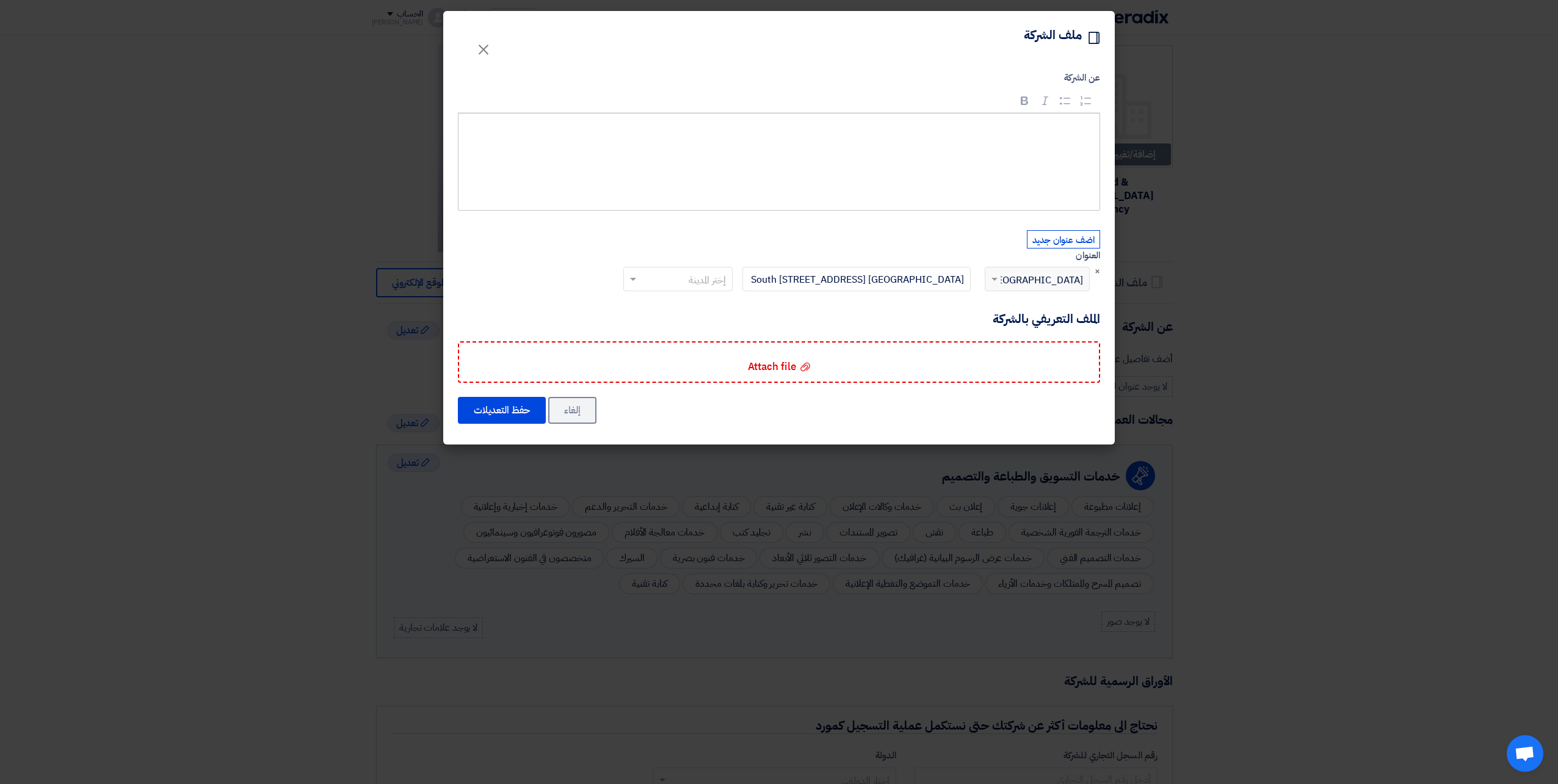
drag, startPoint x: 666, startPoint y: 267, endPoint x: 668, endPoint y: 273, distance: 6.3
click at [667, 271] on div "اضف عنوان جديد العنوان × إختر الدولة × [GEOGRAPHIC_DATA] [GEOGRAPHIC_DATA] Sout…" at bounding box center [859, 271] width 482 height 81
click at [693, 290] on input "text" at bounding box center [684, 281] width 85 height 20
click at [703, 306] on span "[GEOGRAPHIC_DATA]" at bounding box center [678, 304] width 96 height 15
click at [519, 413] on button "حفظ التعديلات" at bounding box center [502, 411] width 88 height 27
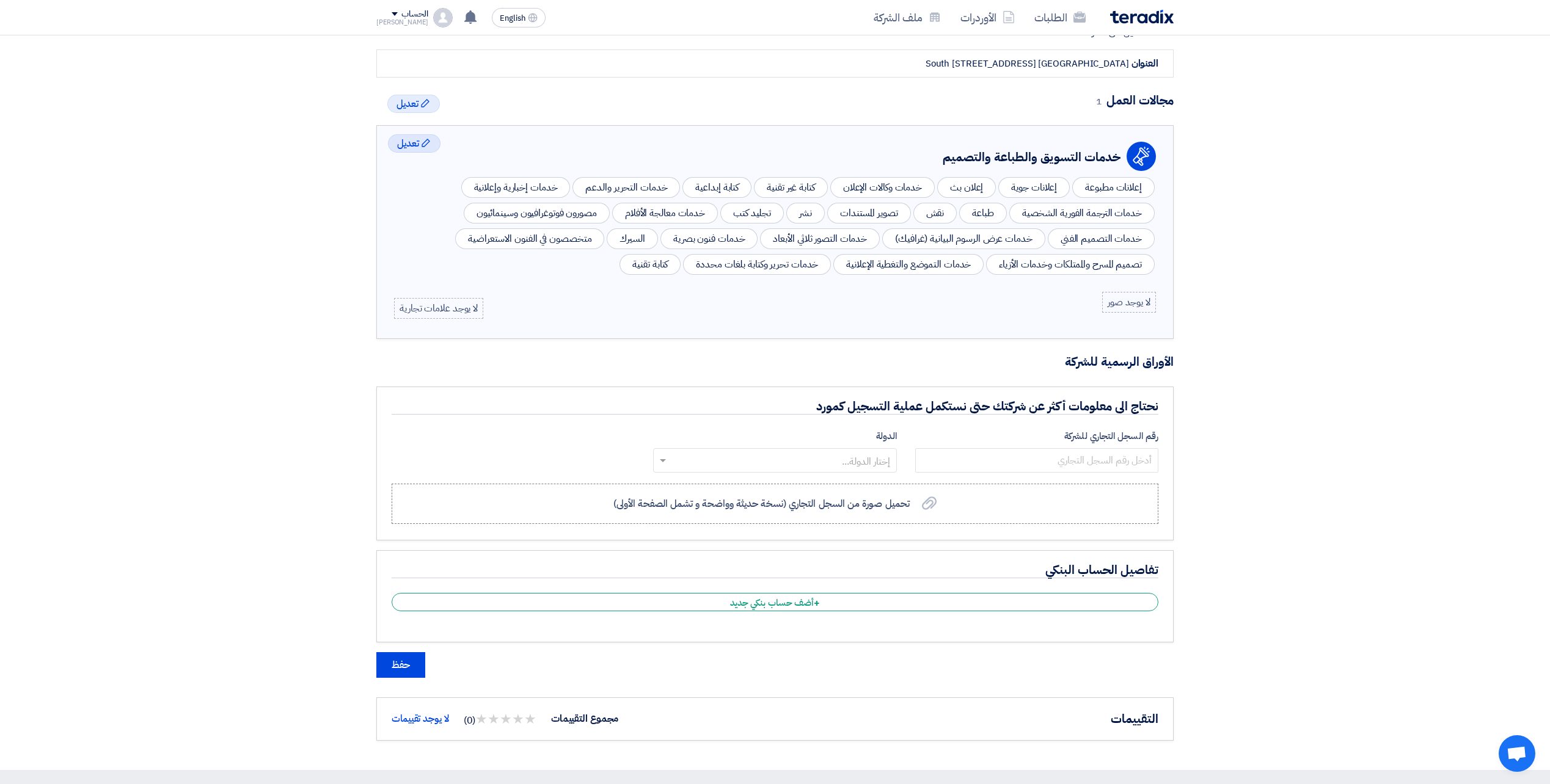
scroll to position [428, 0]
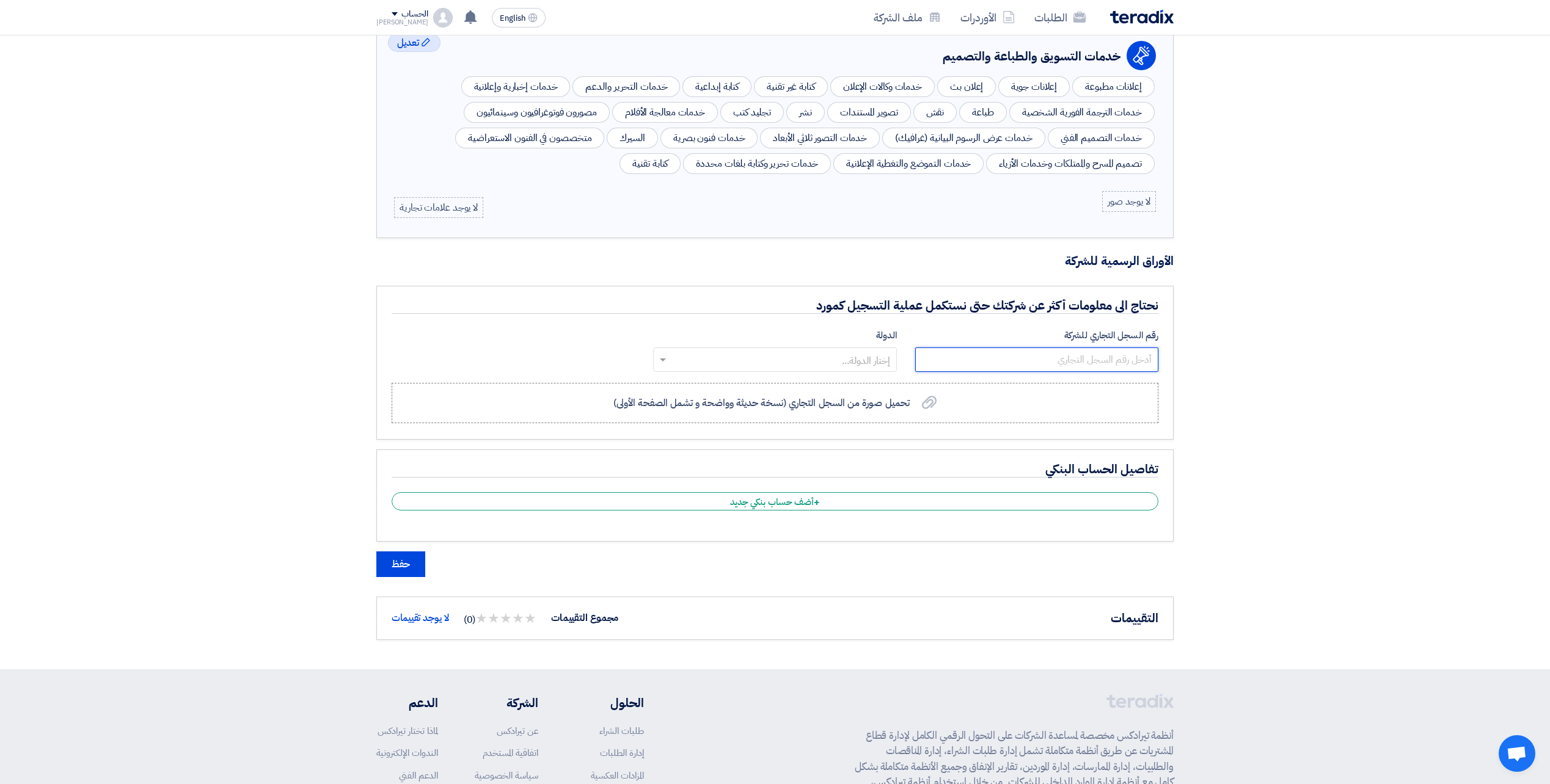
click at [935, 362] on input "number" at bounding box center [1036, 360] width 243 height 24
type input "270956"
click at [837, 361] on input "text" at bounding box center [781, 361] width 219 height 20
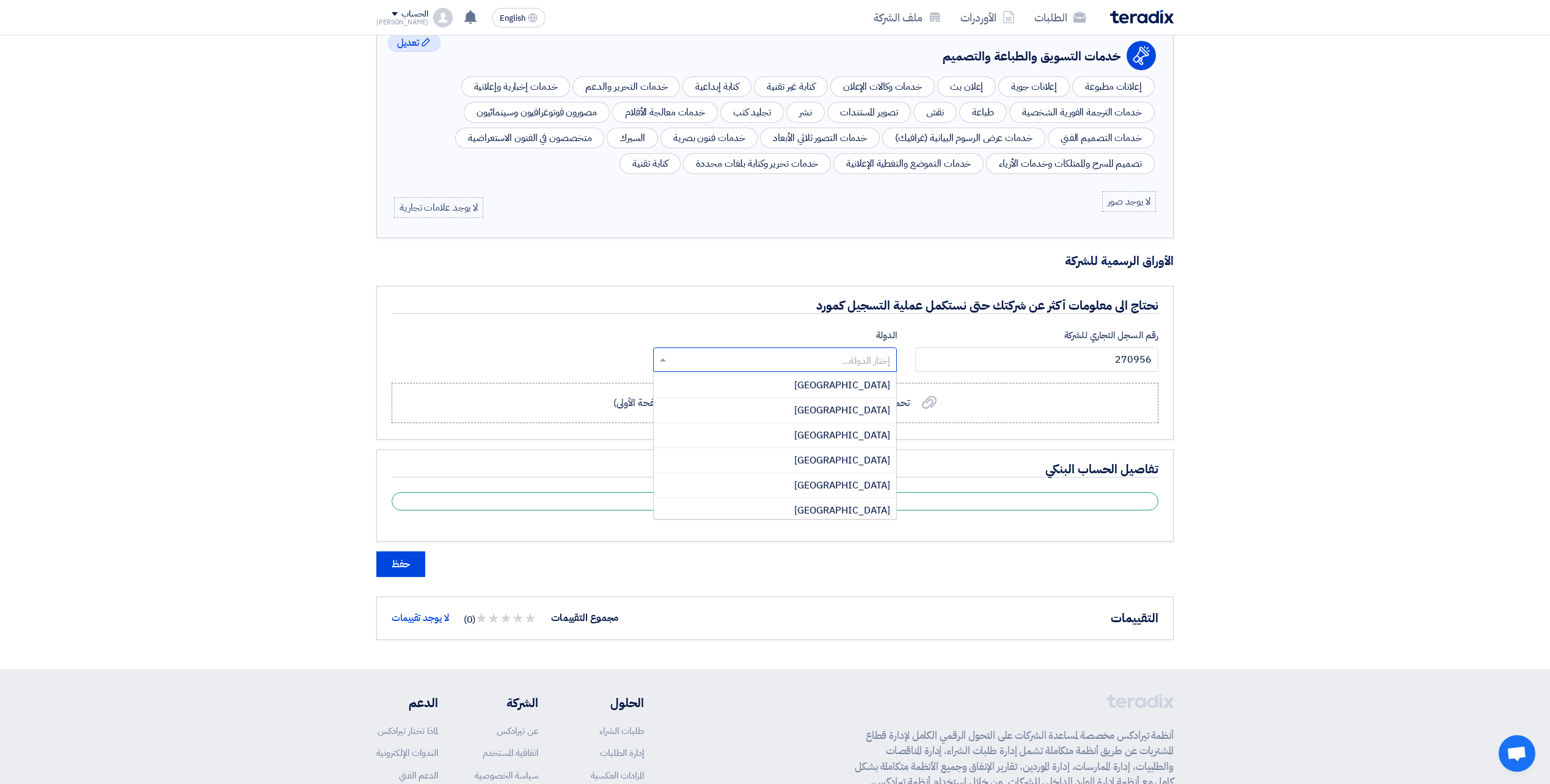
scroll to position [916, 0]
click at [881, 498] on span "[GEOGRAPHIC_DATA]" at bounding box center [842, 494] width 96 height 15
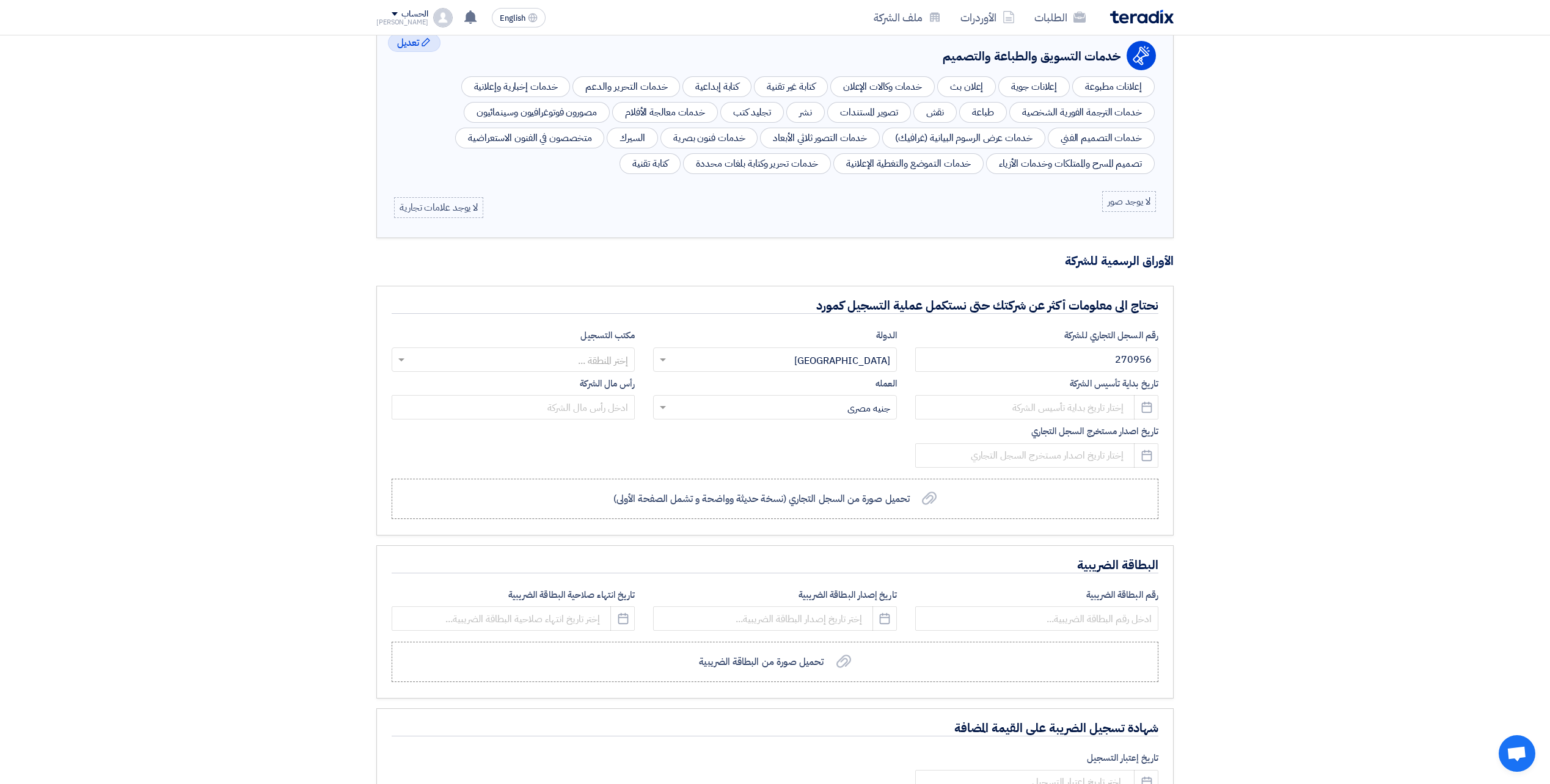
click at [595, 361] on input "text" at bounding box center [520, 361] width 219 height 20
click at [606, 459] on span "استثمار [GEOGRAPHIC_DATA]" at bounding box center [566, 462] width 125 height 15
click at [1086, 410] on input at bounding box center [1036, 407] width 243 height 24
select select "9"
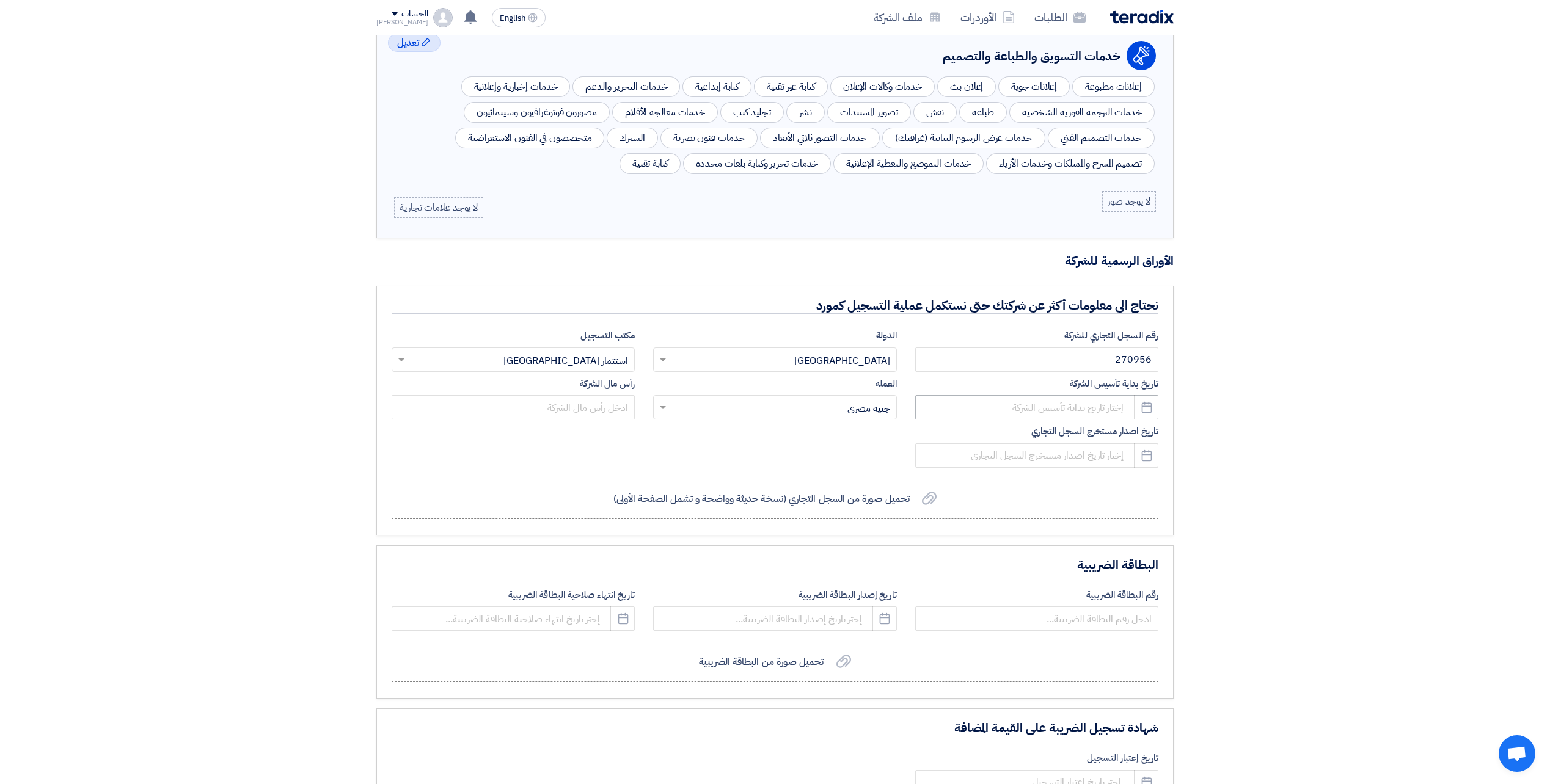
select select "2025"
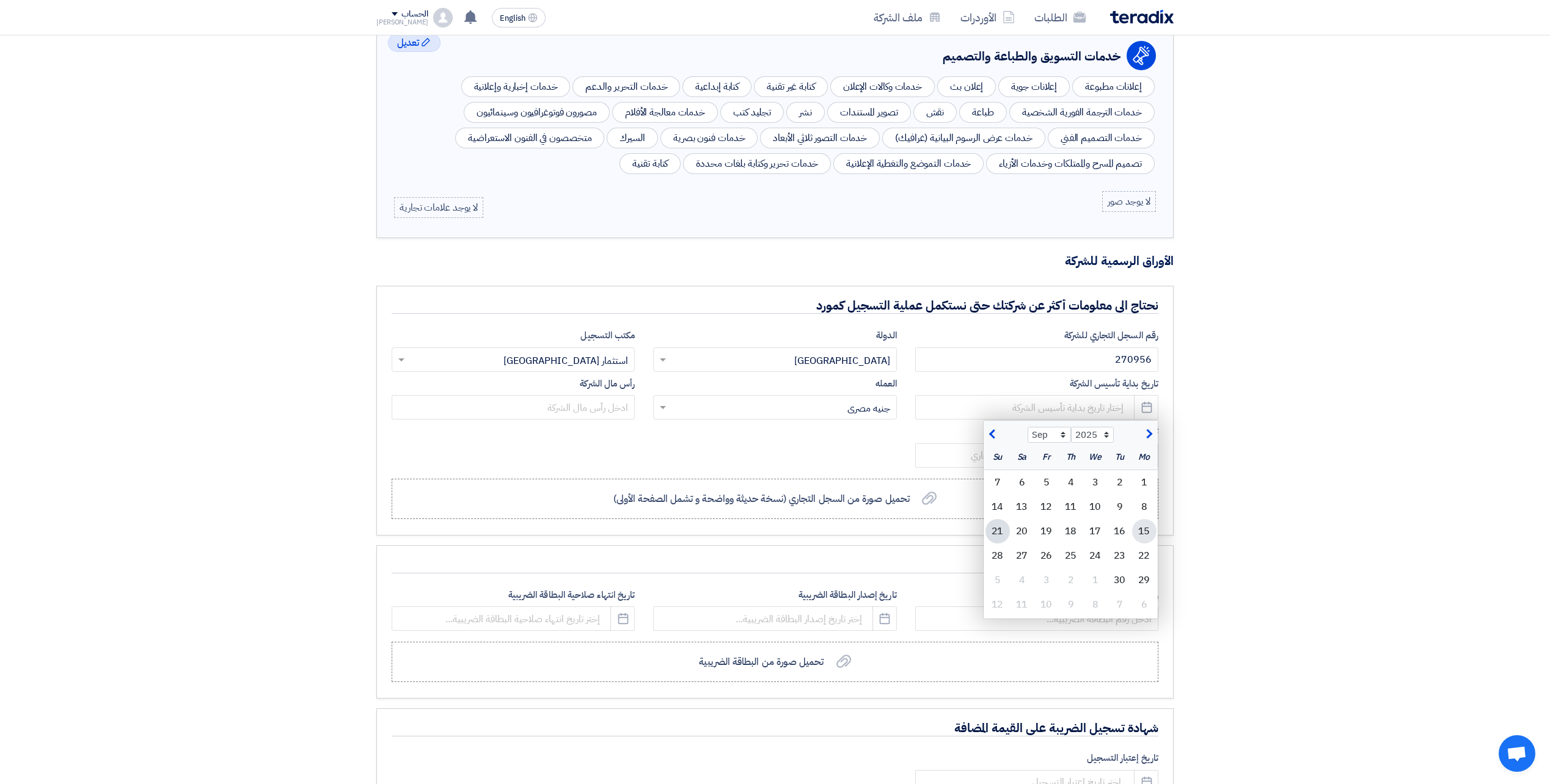
click at [1143, 530] on div "15" at bounding box center [1144, 531] width 24 height 24
type input "[DATE]"
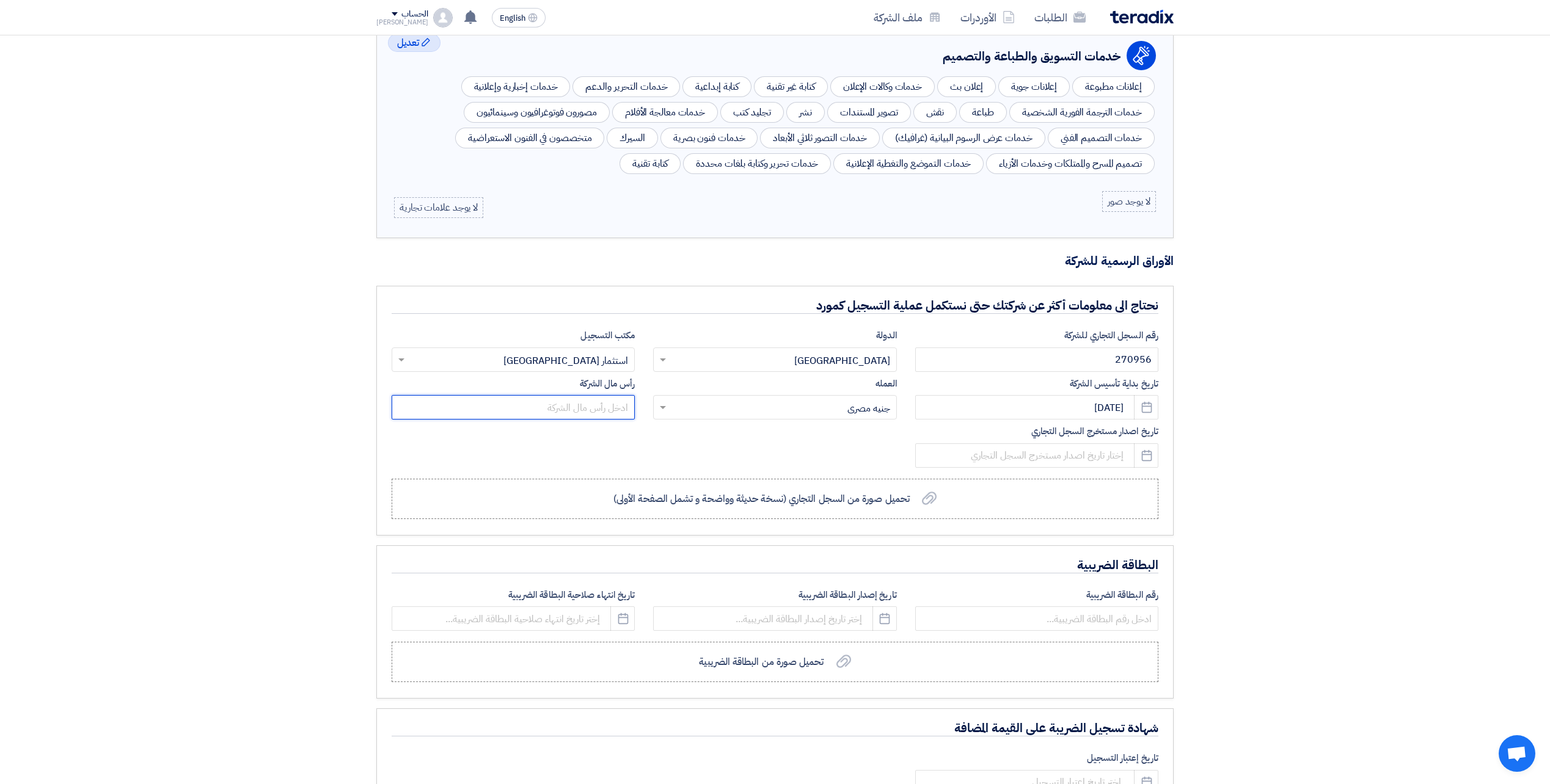
click at [606, 409] on input "text" at bounding box center [513, 407] width 243 height 24
type input "250000"
click at [1067, 448] on input at bounding box center [1036, 455] width 243 height 24
select select "9"
select select "2025"
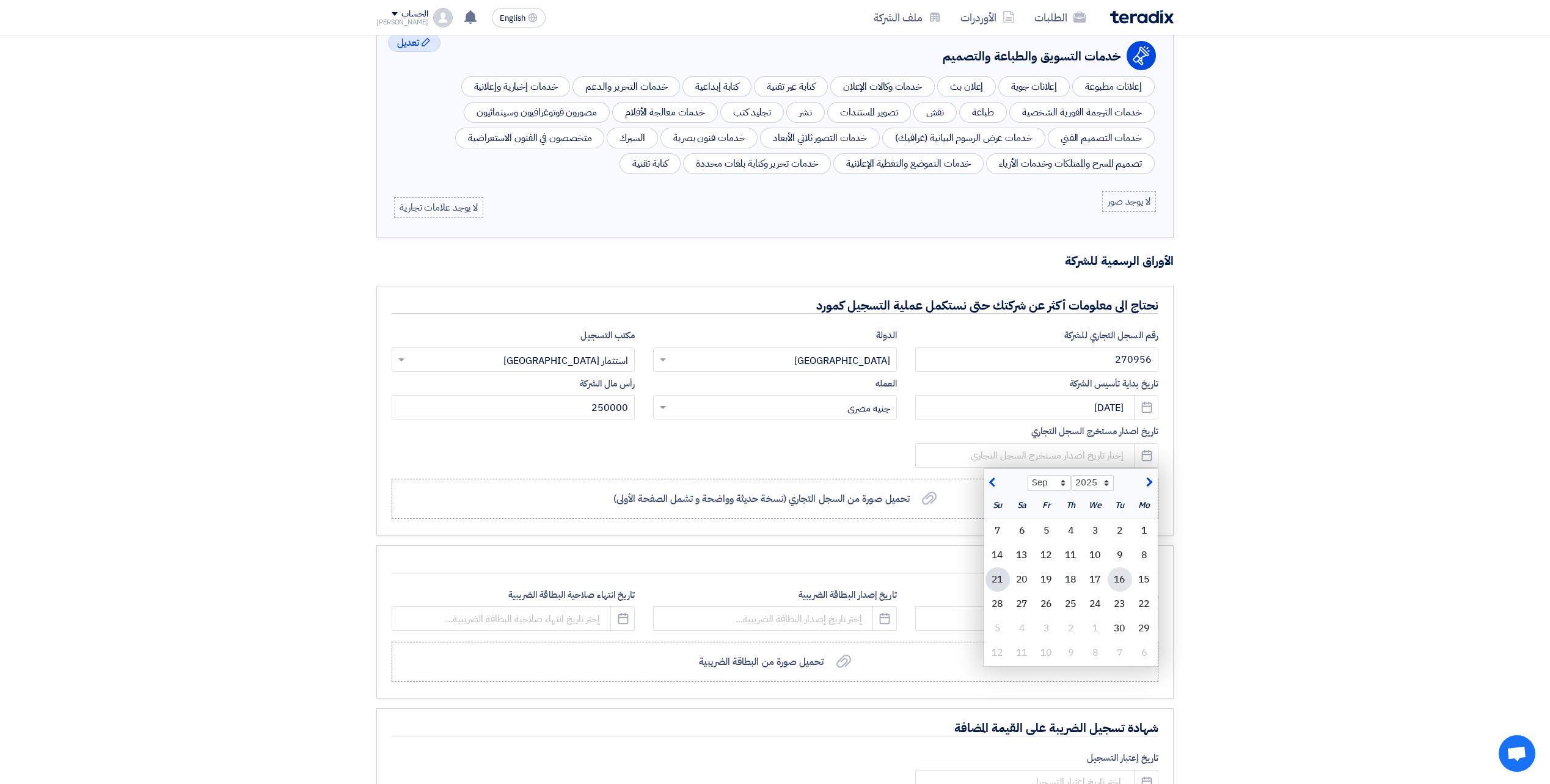
click at [1123, 574] on div "16" at bounding box center [1120, 579] width 24 height 24
type input "[DATE]"
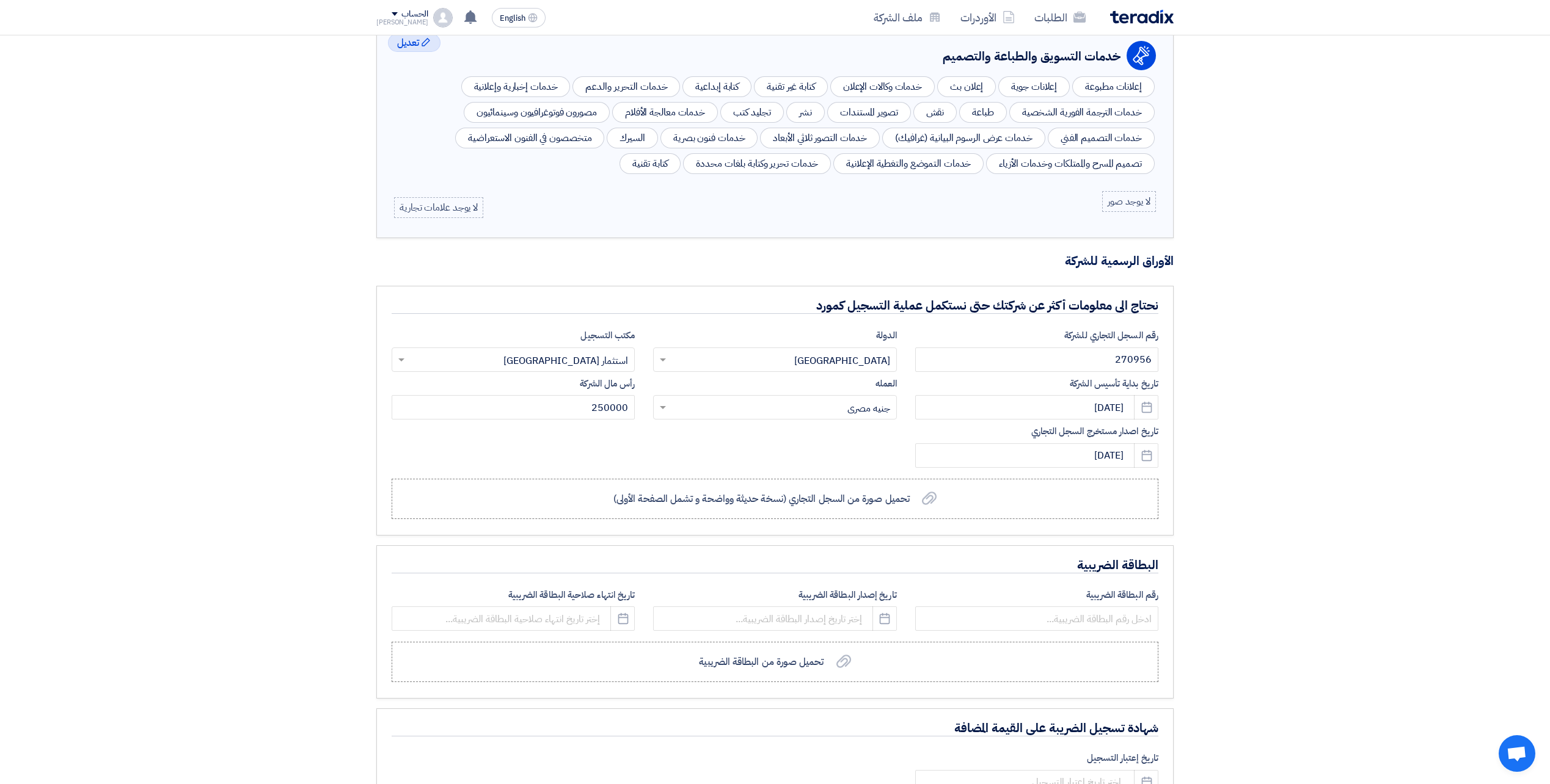
click at [870, 520] on app-upload-file "تحميل صورة من السجل التجاري (نسخة حديثة وواضحة و تشمل الصفحة الأولى) تحميل صورة…" at bounding box center [775, 499] width 767 height 51
click at [874, 507] on label "تحميل صورة من السجل التجاري (نسخة حديثة وواضحة و تشمل الصفحة الأولى) تحميل صورة…" at bounding box center [775, 499] width 767 height 41
click at [0, 0] on input "تحميل صورة من السجل التجاري (نسخة حديثة وواضحة و تشمل الصفحة الأولى) تحميل صورة…" at bounding box center [0, 0] width 0 height 0
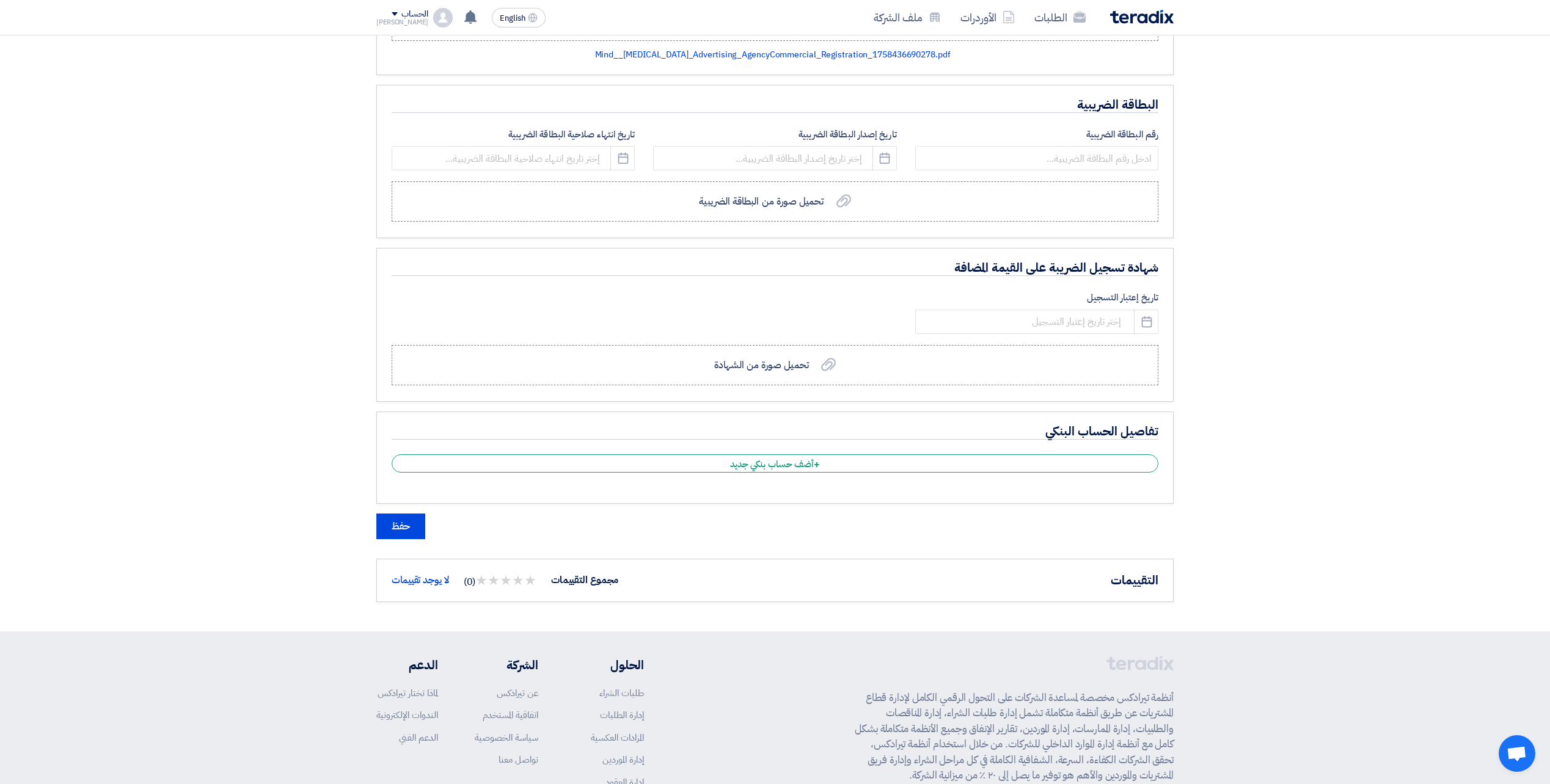
scroll to position [916, 0]
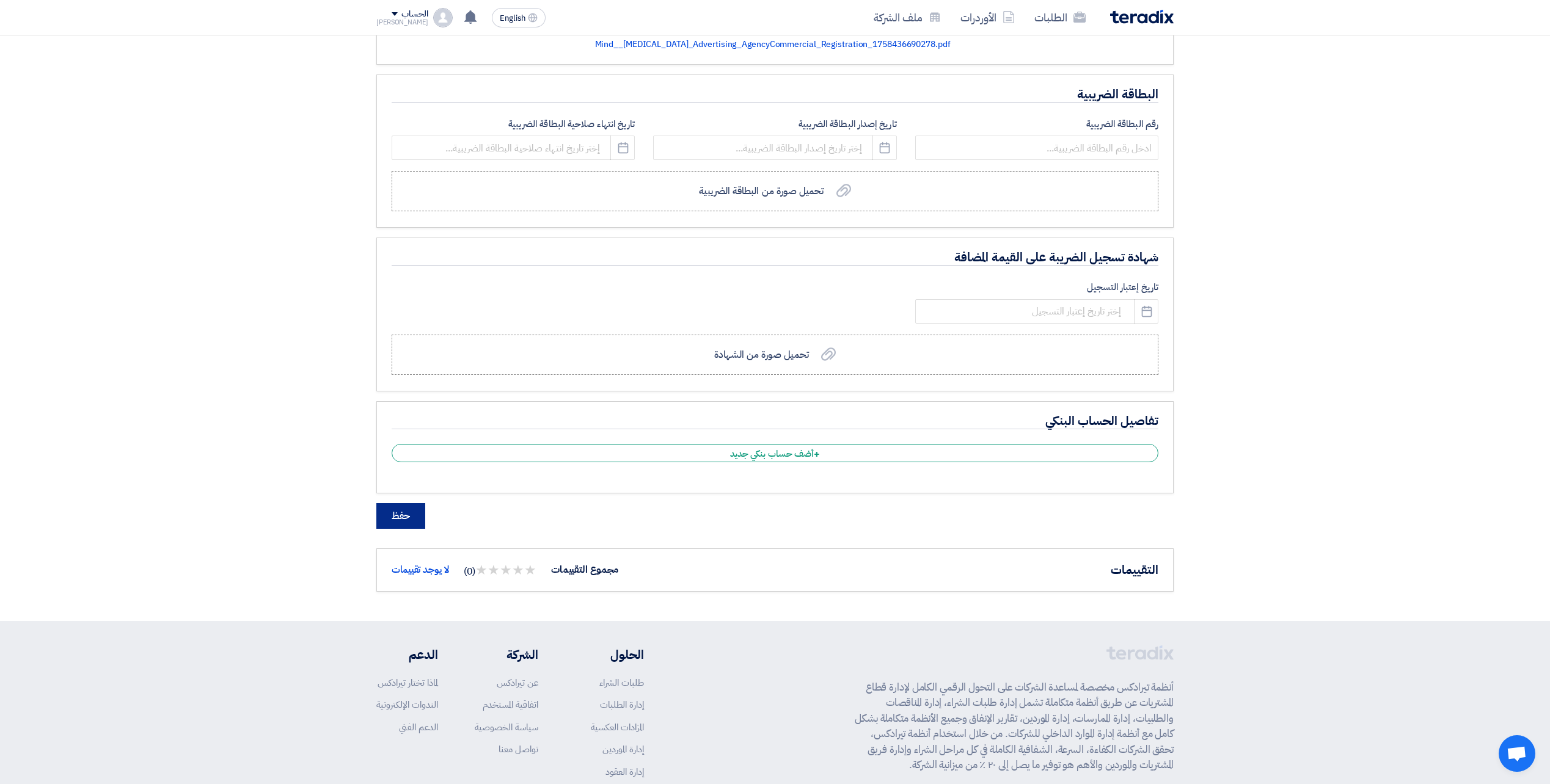
click at [407, 518] on button "حفظ" at bounding box center [401, 516] width 49 height 26
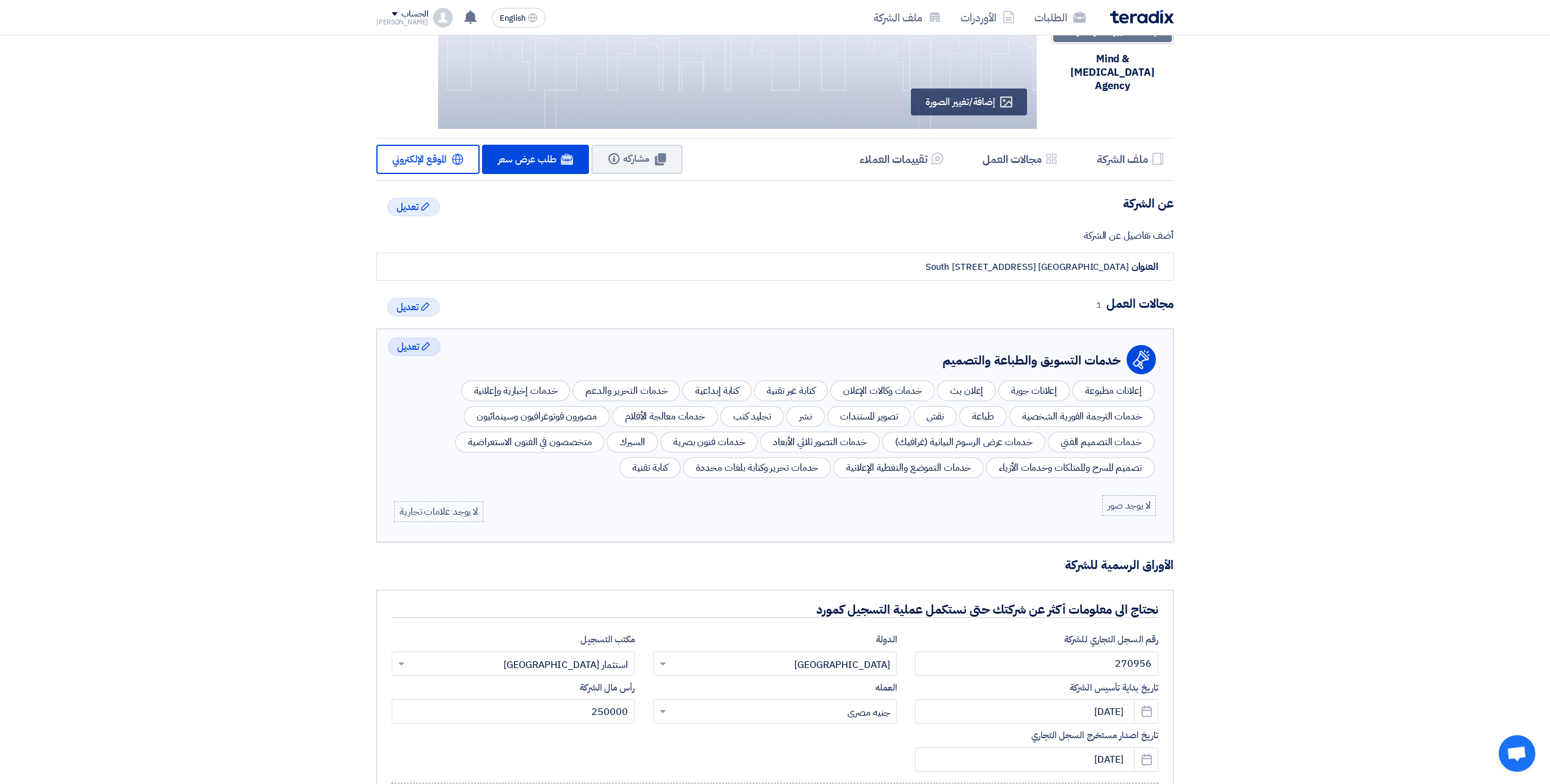
scroll to position [122, 0]
click at [1126, 156] on h5 "ملف الشركة" at bounding box center [1122, 160] width 51 height 14
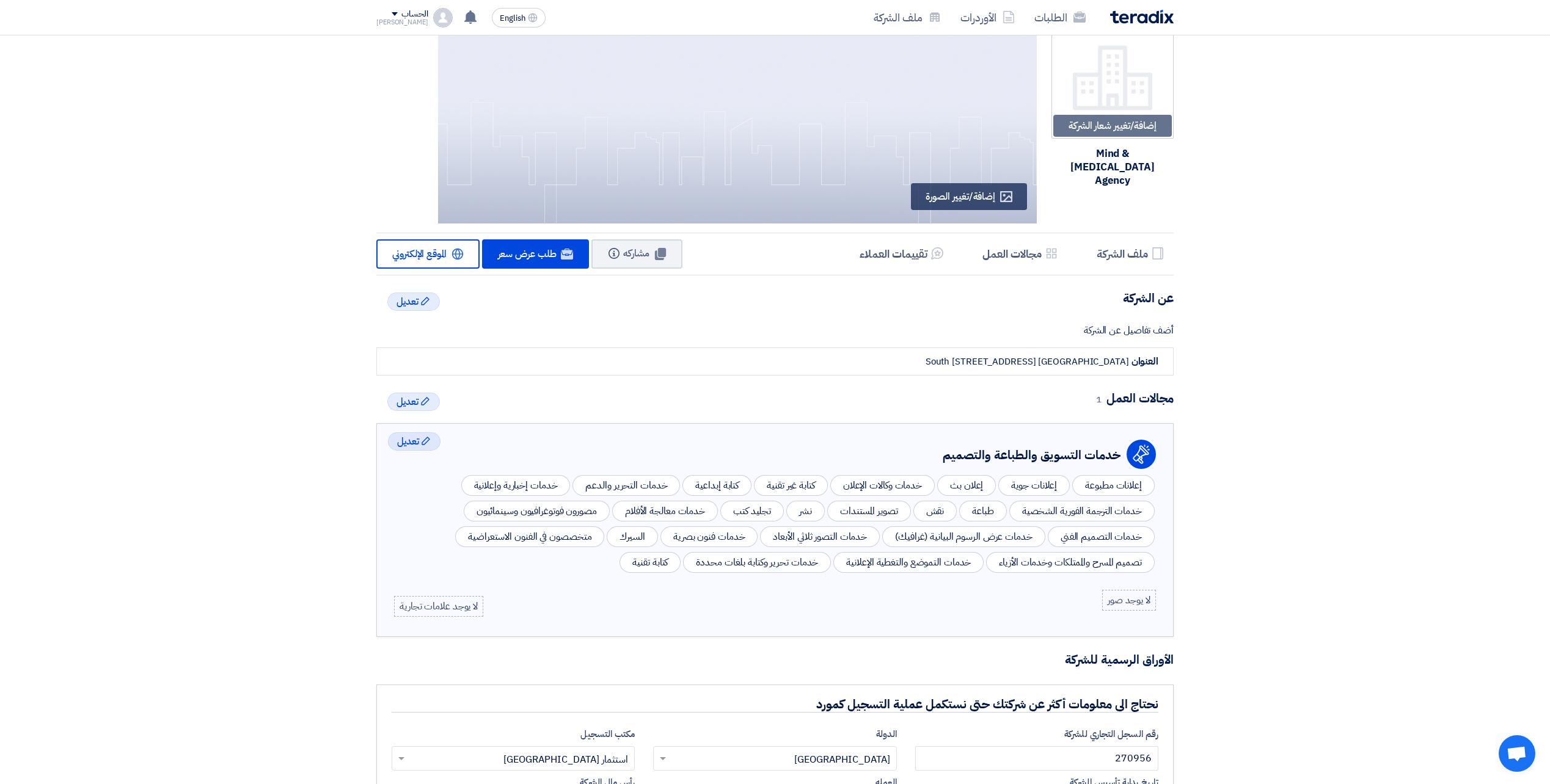
scroll to position [0, 0]
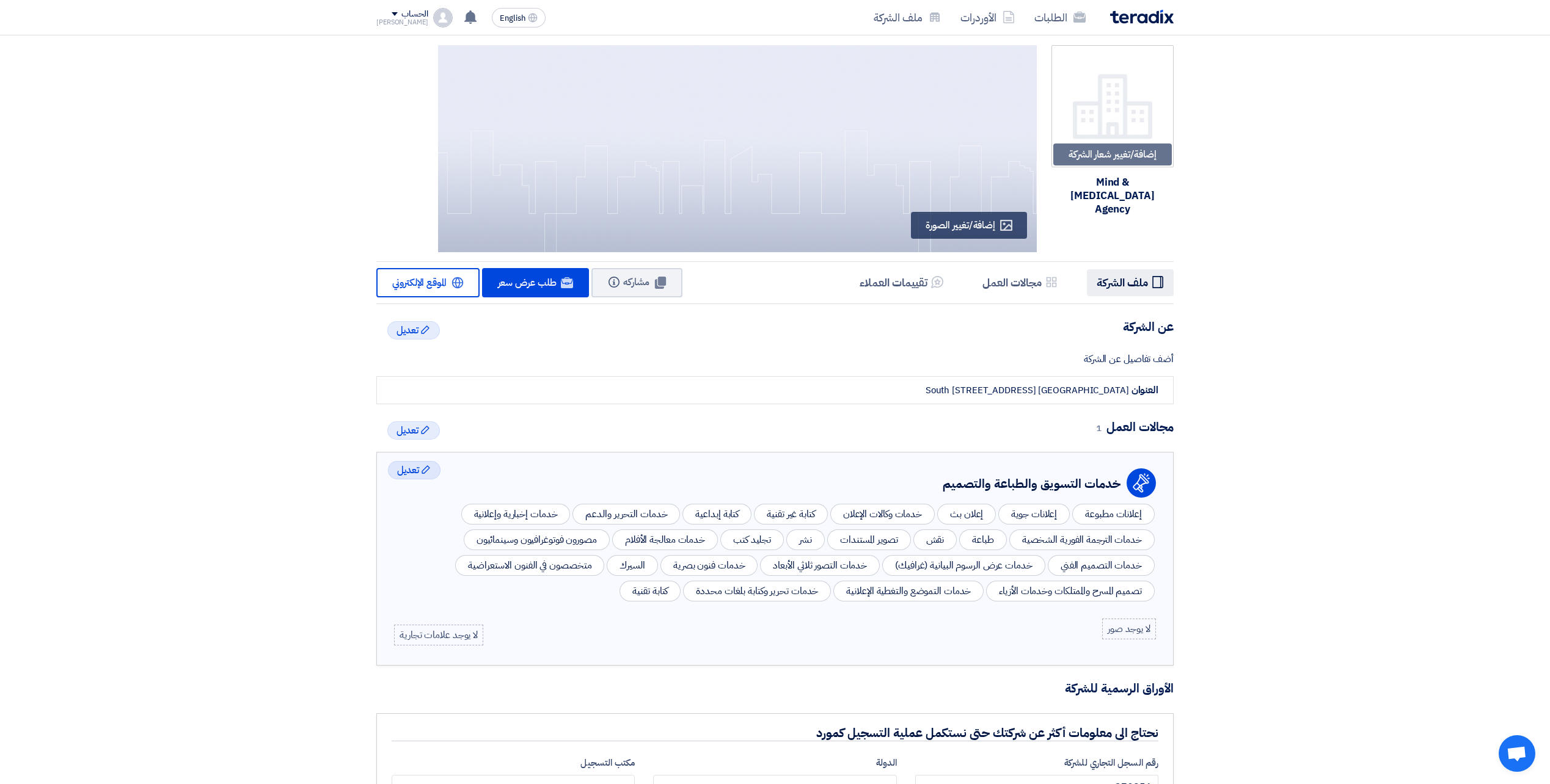
click at [1149, 285] on li "Profile ملف الشركة" at bounding box center [1130, 282] width 87 height 26
click at [399, 329] on span "تعديل" at bounding box center [407, 330] width 22 height 15
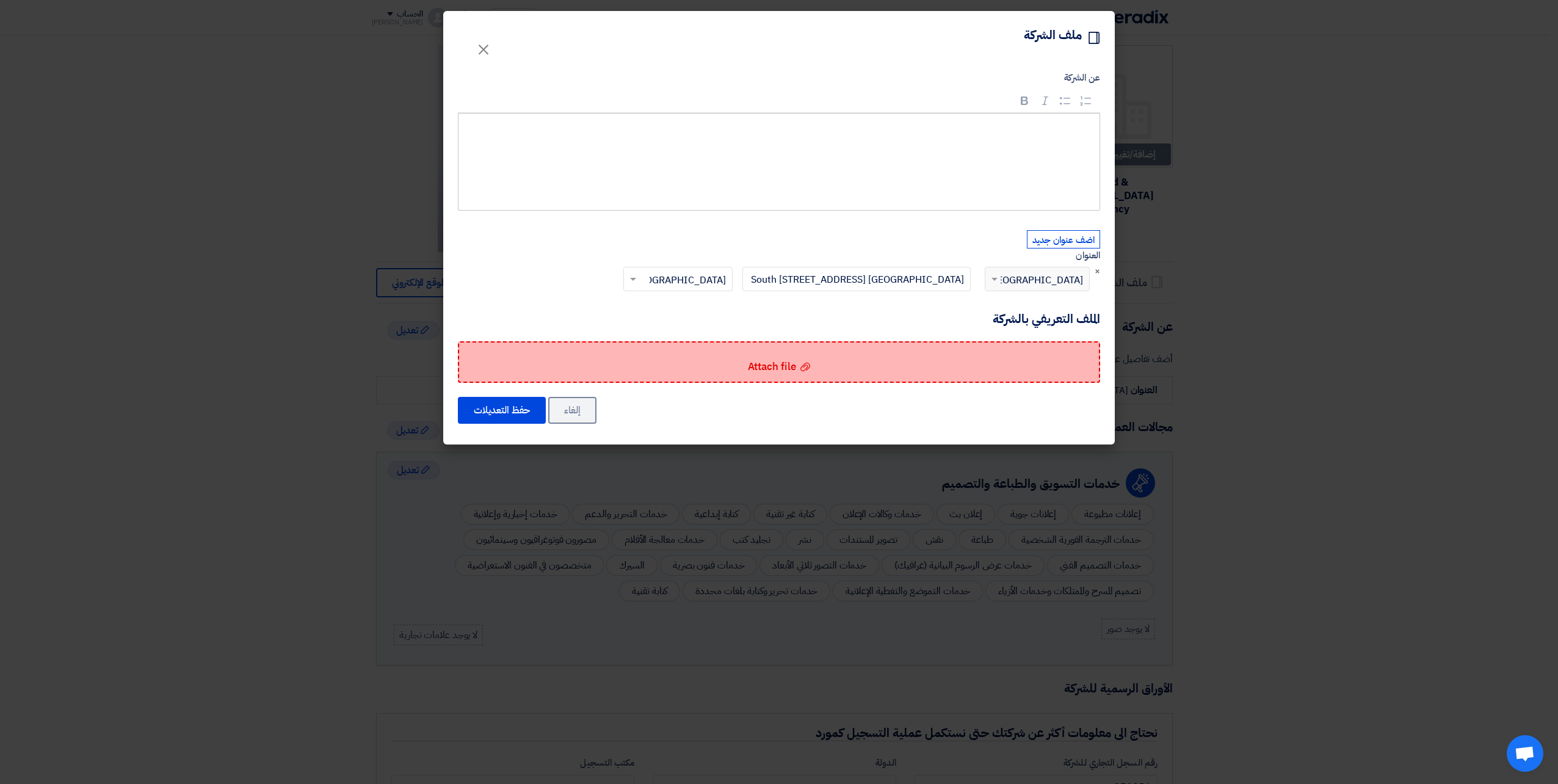
click at [792, 363] on span "Attach file" at bounding box center [772, 367] width 48 height 16
click at [0, 0] on input "Attach file Attach file" at bounding box center [0, 0] width 0 height 0
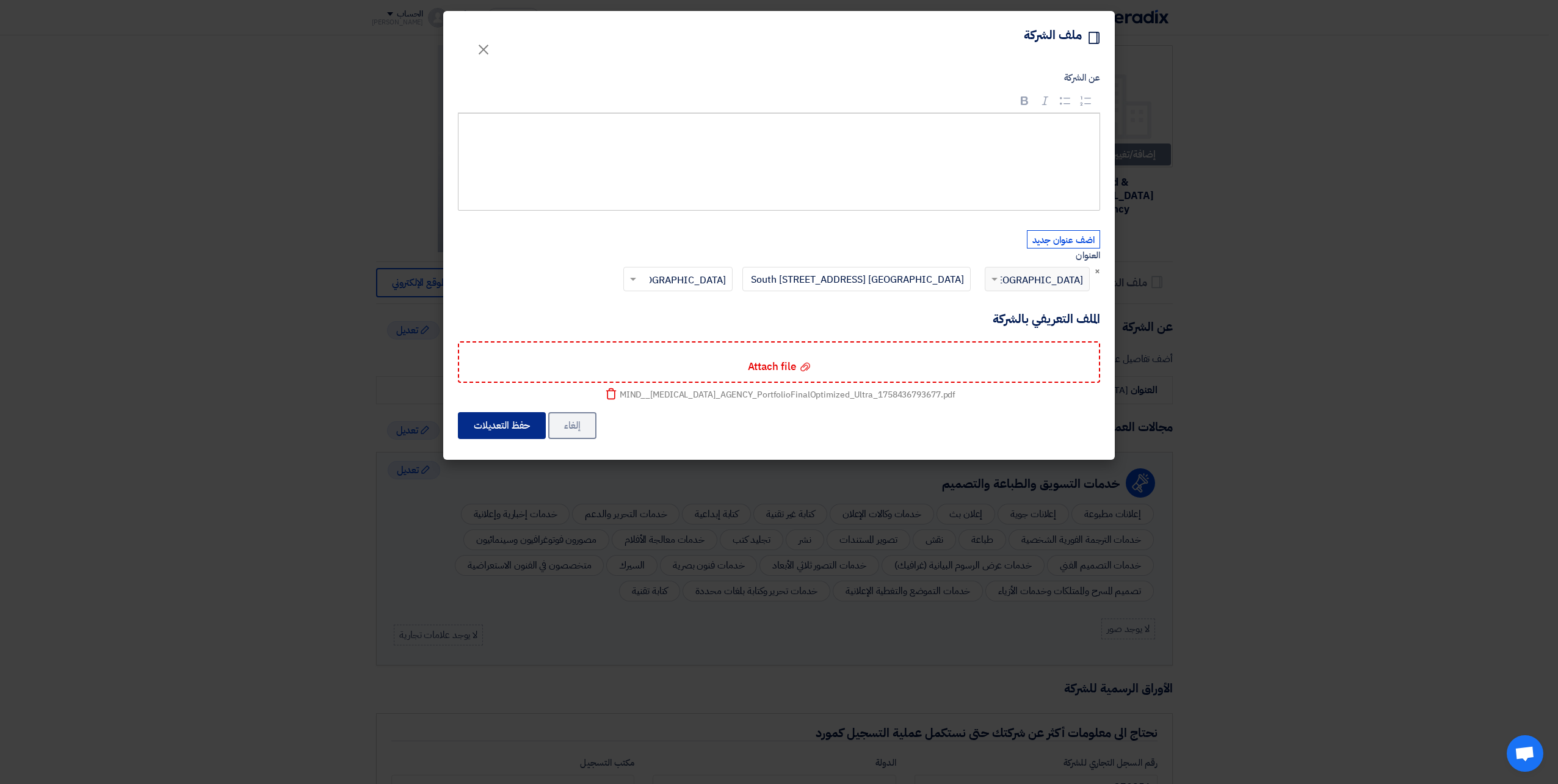
click at [488, 419] on button "حفظ التعديلات" at bounding box center [502, 425] width 88 height 27
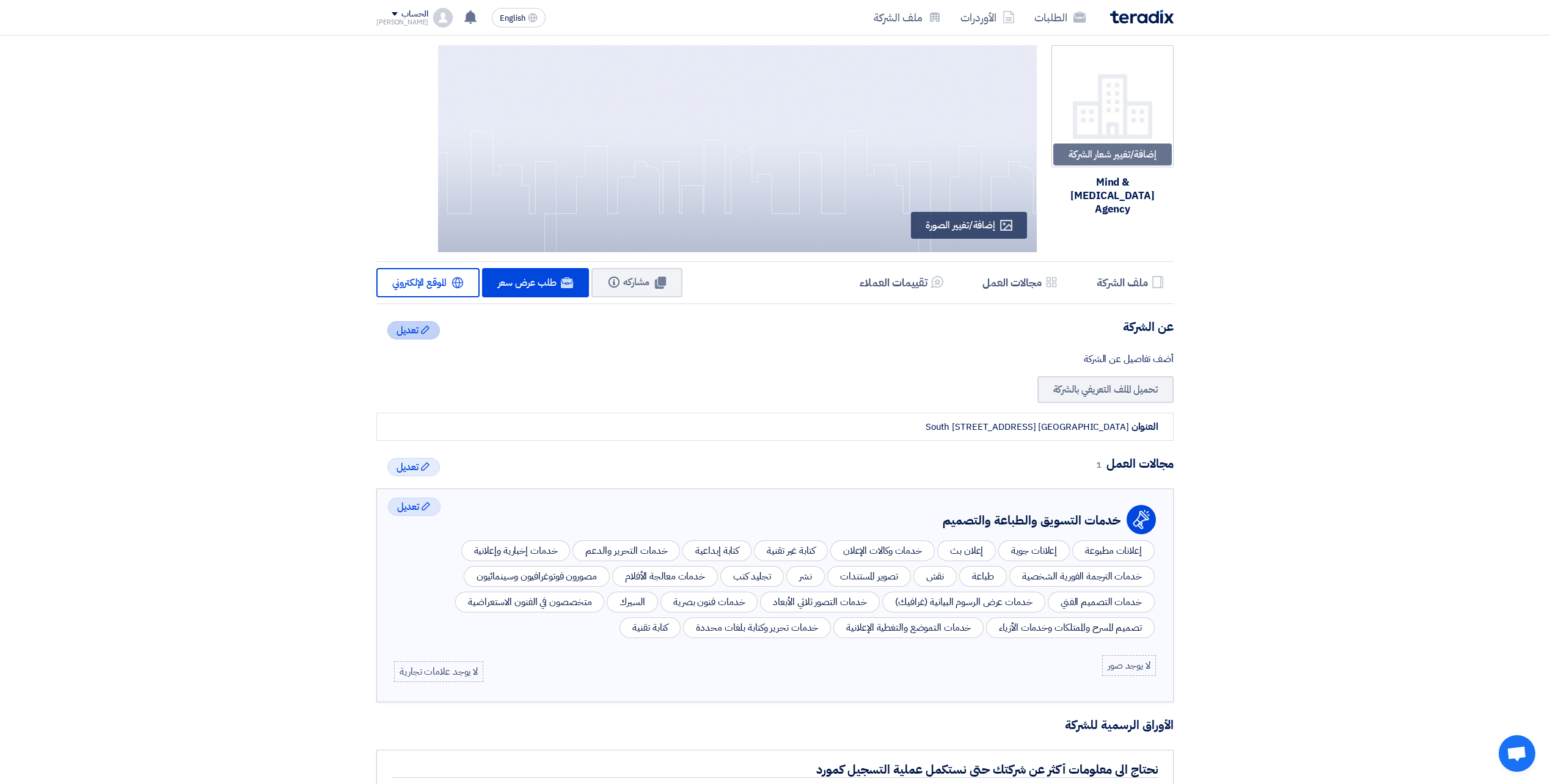
click at [412, 329] on span "تعديل" at bounding box center [407, 330] width 22 height 15
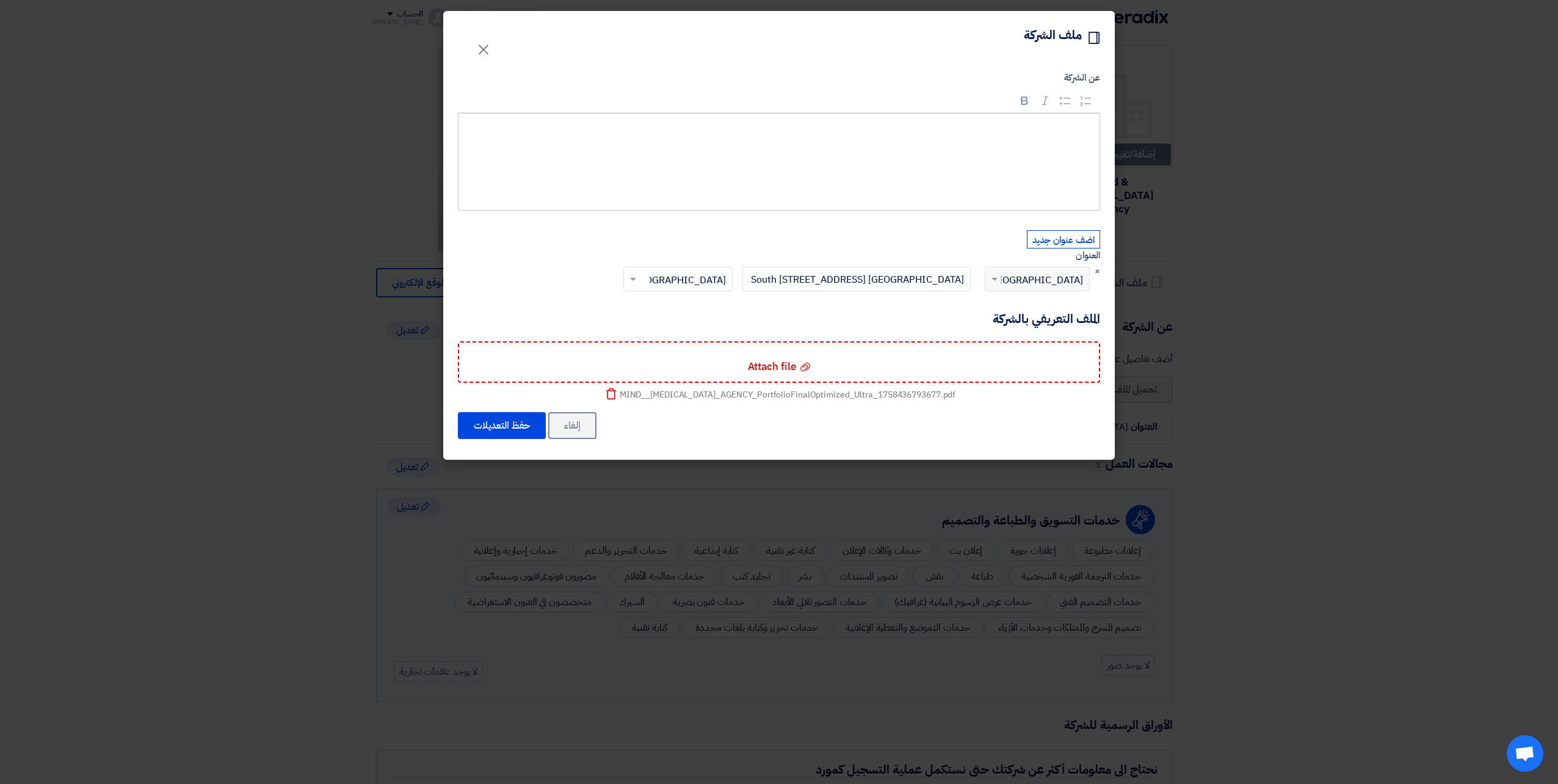
click at [943, 176] on div "Rich Text Editor, main" at bounding box center [779, 162] width 642 height 97
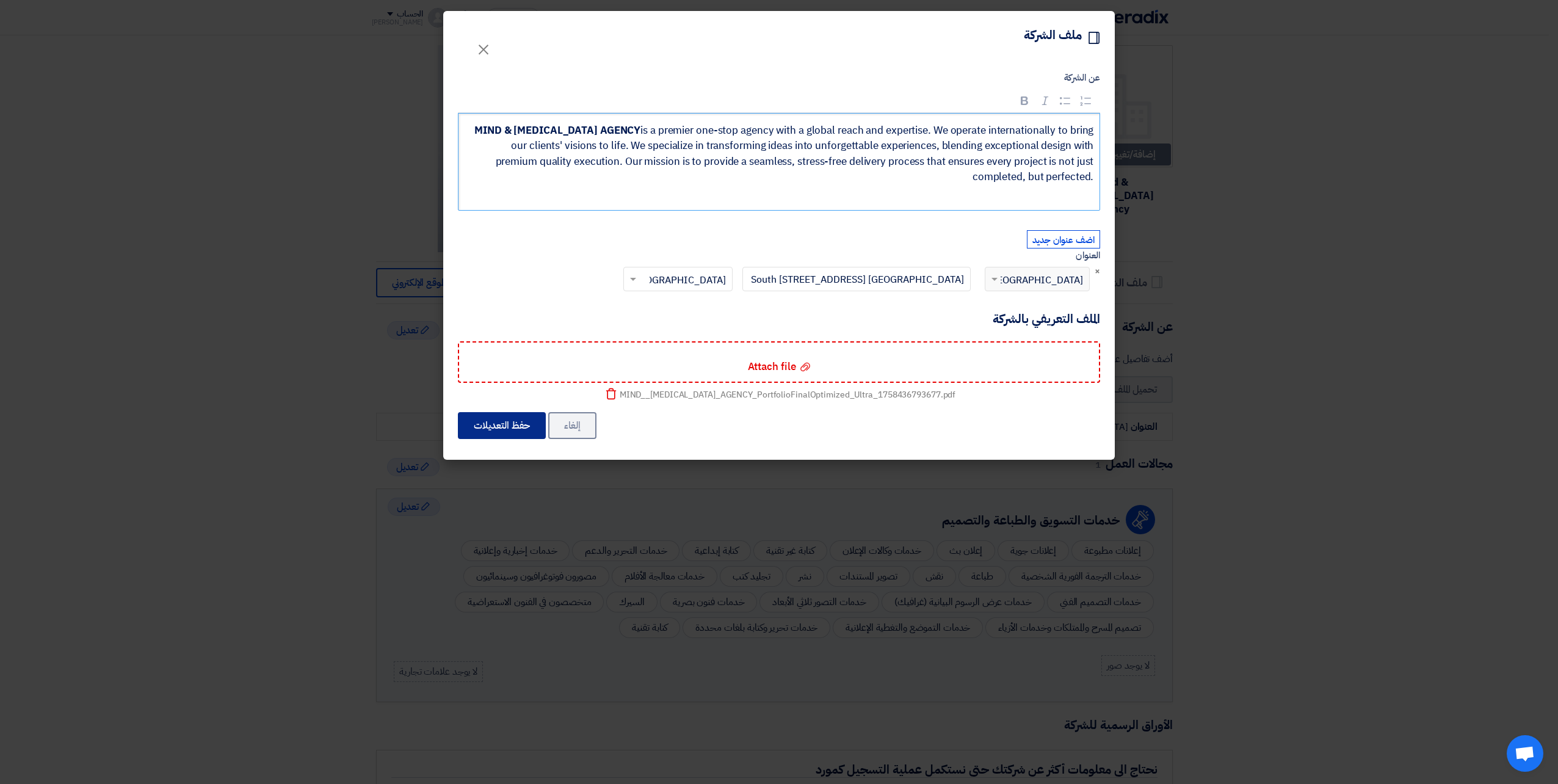
click at [505, 425] on button "حفظ التعديلات" at bounding box center [502, 425] width 88 height 27
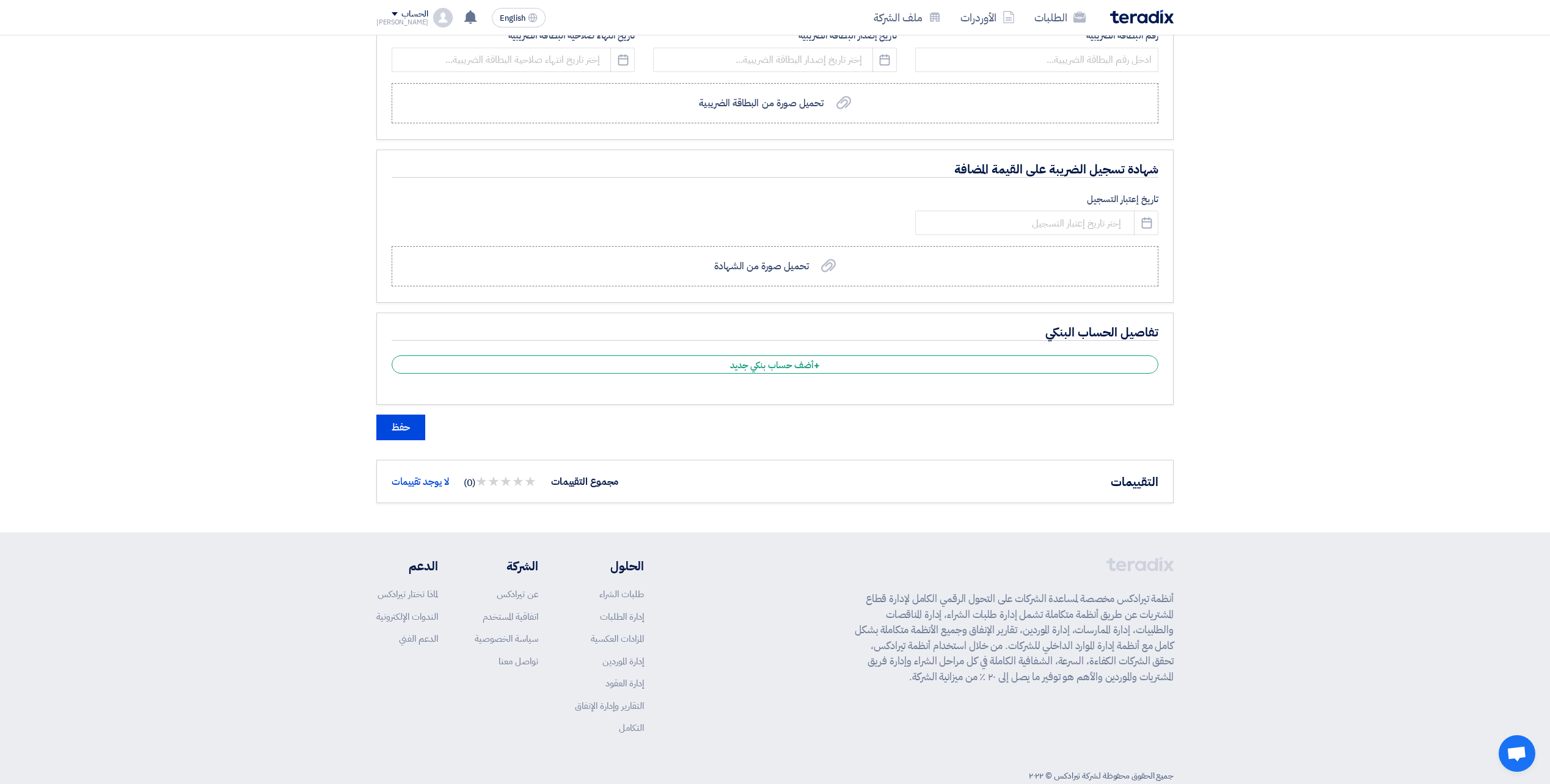
scroll to position [1101, 0]
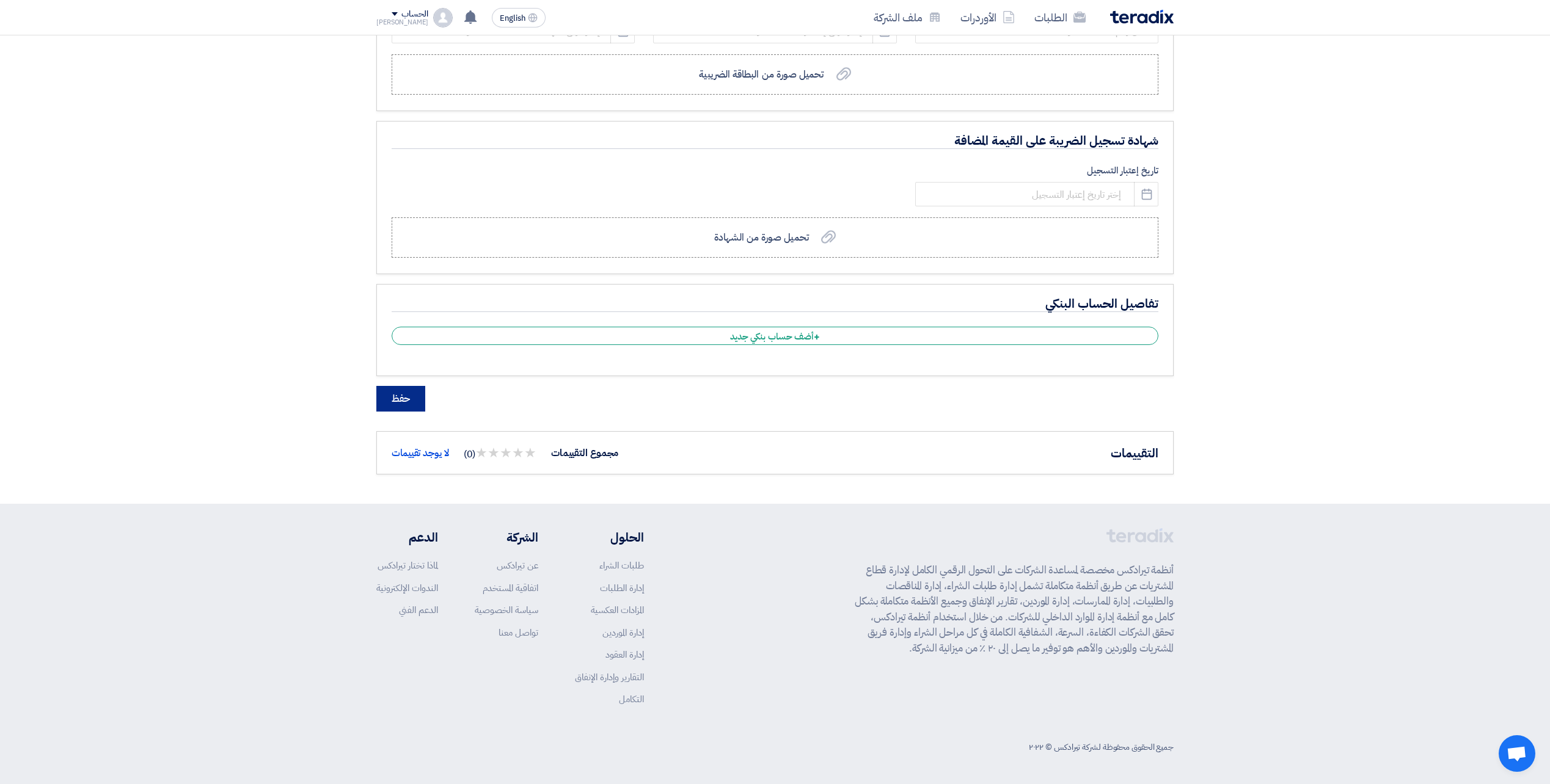
click at [396, 406] on button "حفظ" at bounding box center [401, 398] width 49 height 26
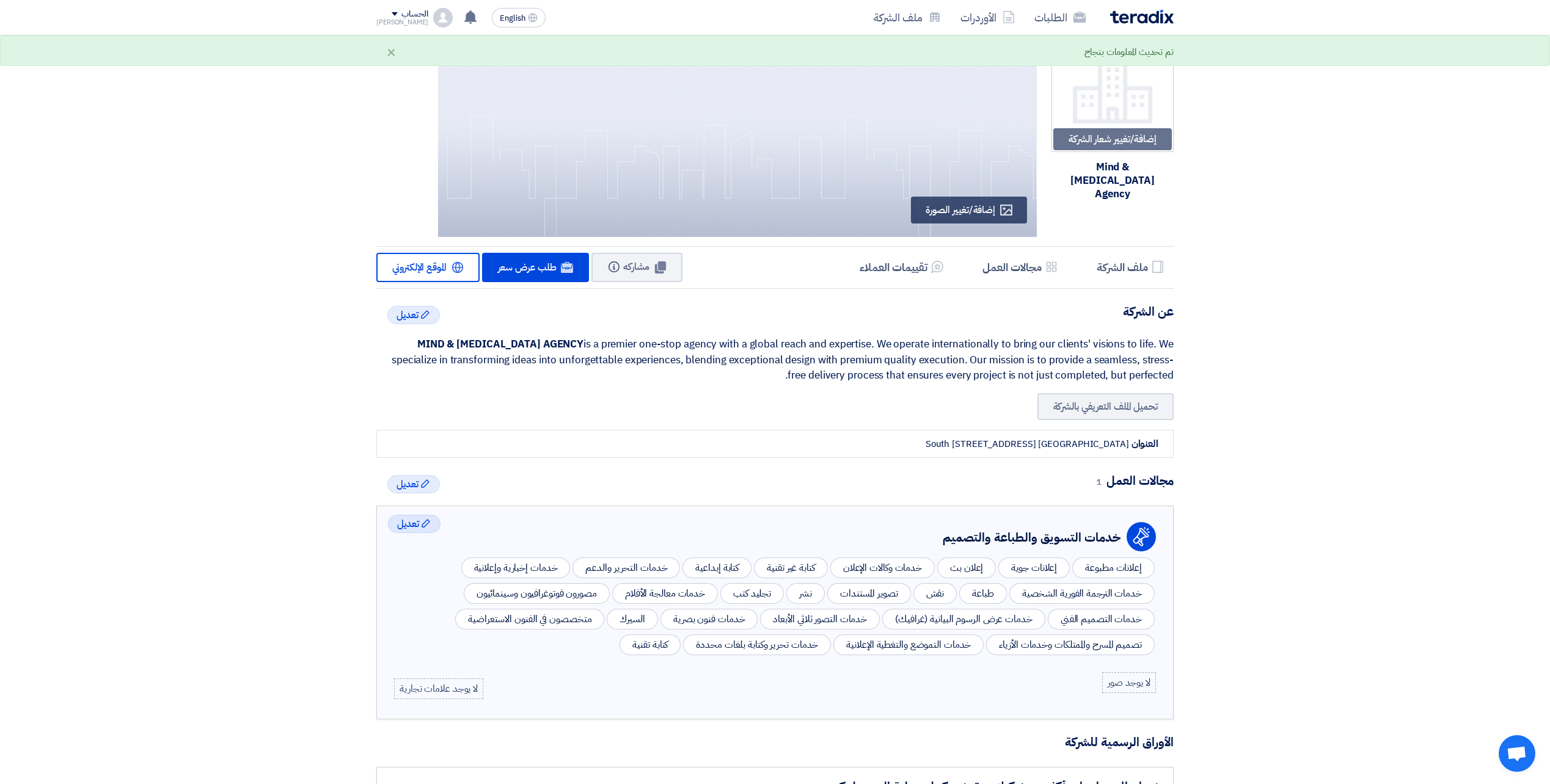
scroll to position [0, 0]
